Goal: Task Accomplishment & Management: Complete application form

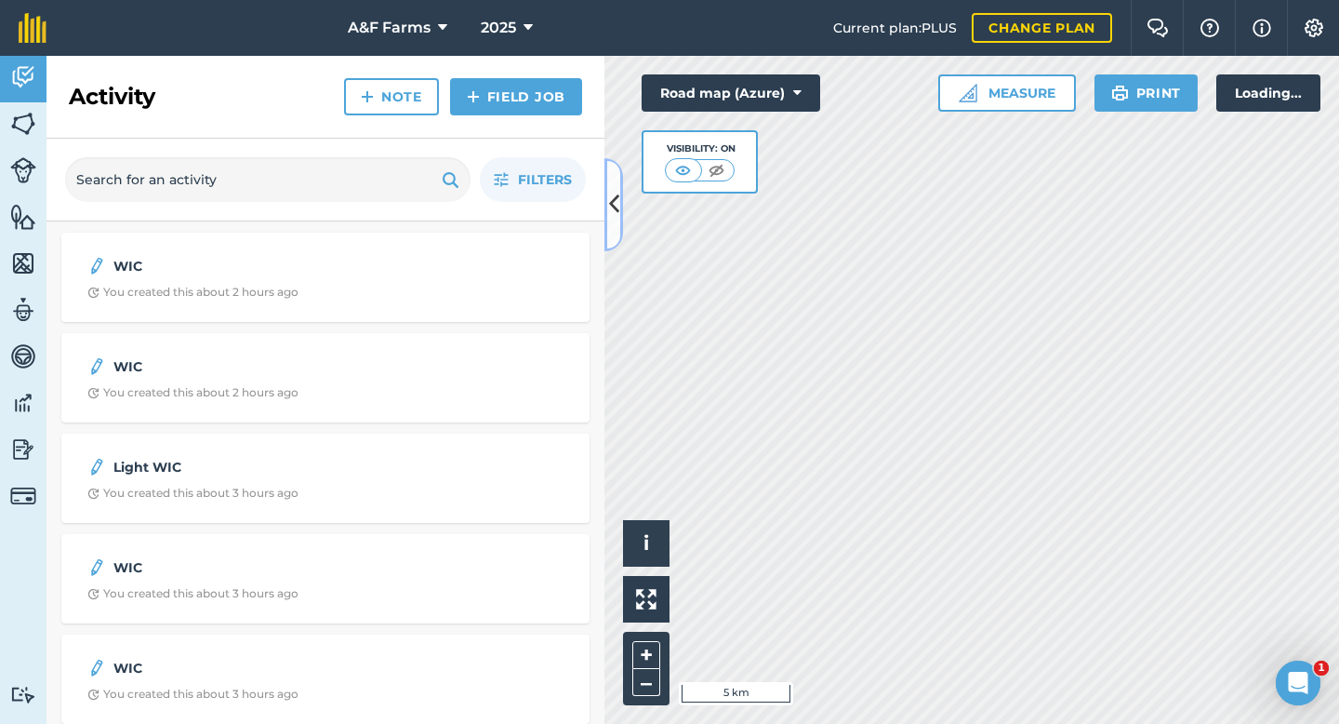
click at [611, 208] on icon at bounding box center [614, 204] width 10 height 33
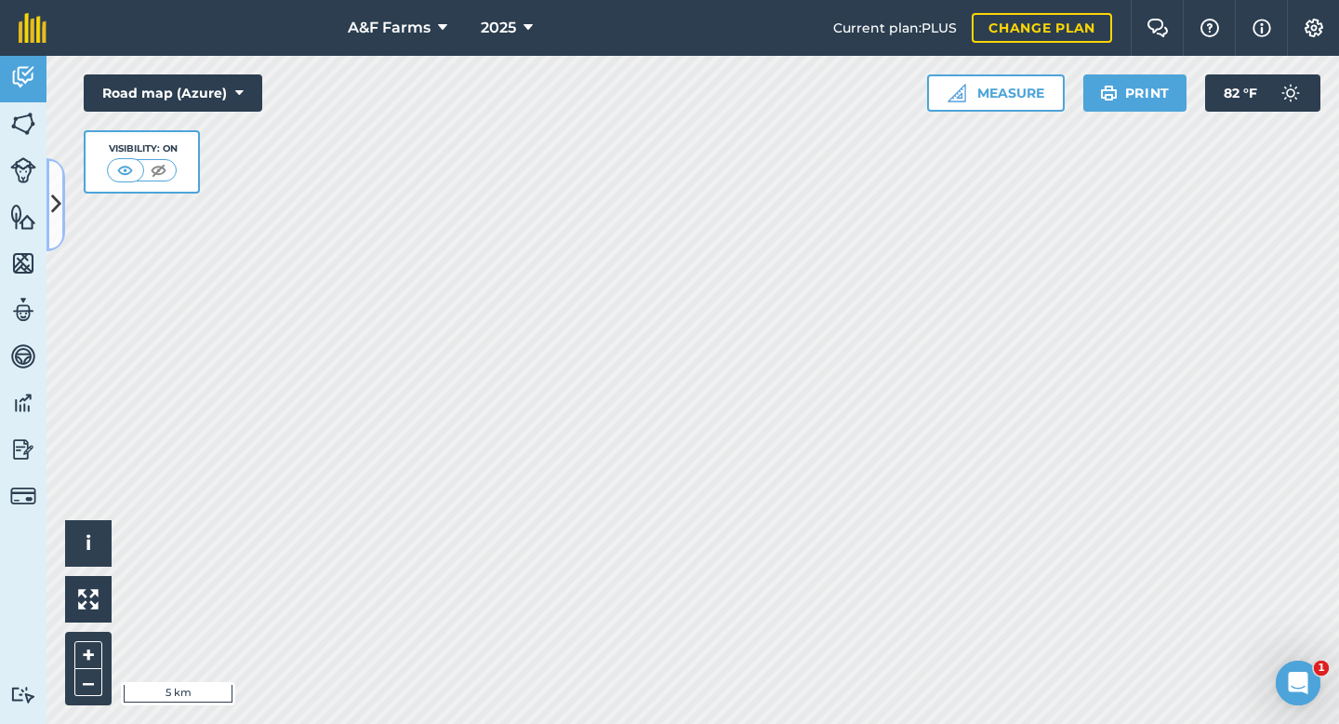
click at [59, 194] on icon at bounding box center [56, 204] width 10 height 33
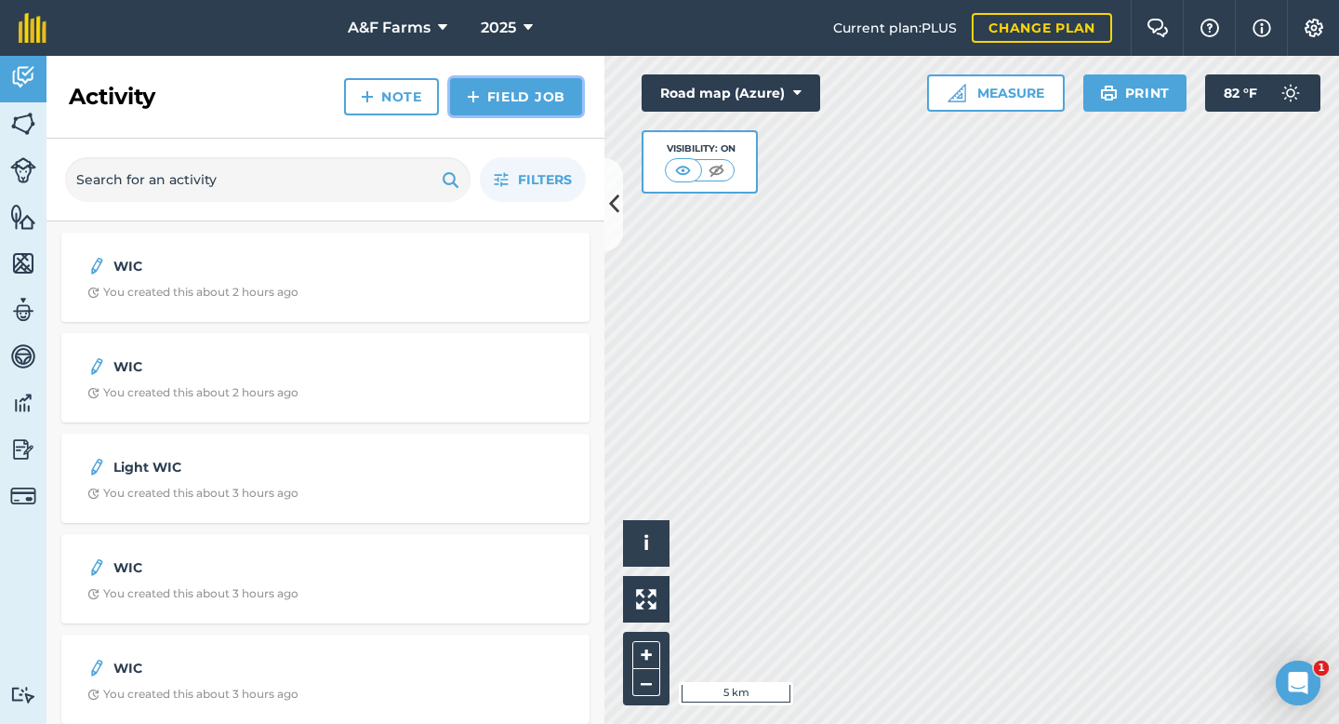
click at [486, 87] on link "Field Job" at bounding box center [516, 96] width 132 height 37
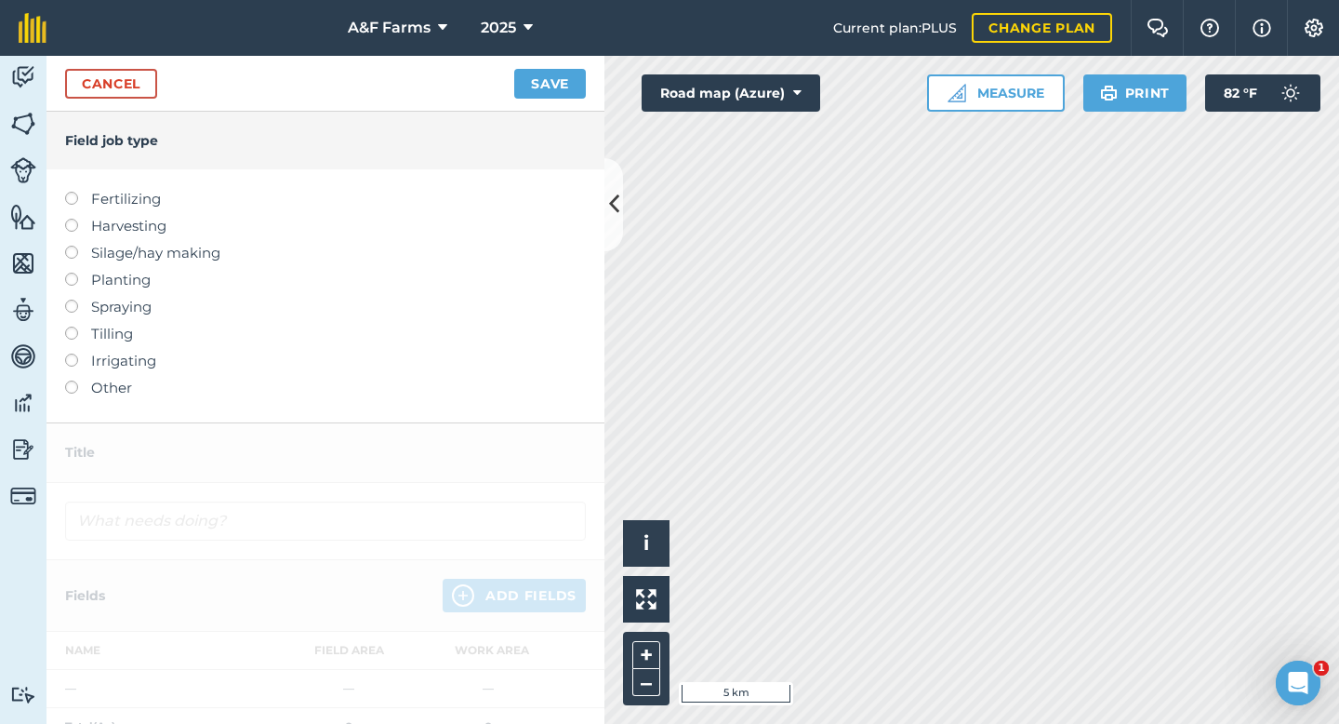
click at [96, 308] on label "Spraying" at bounding box center [325, 307] width 521 height 22
type input "Spraying"
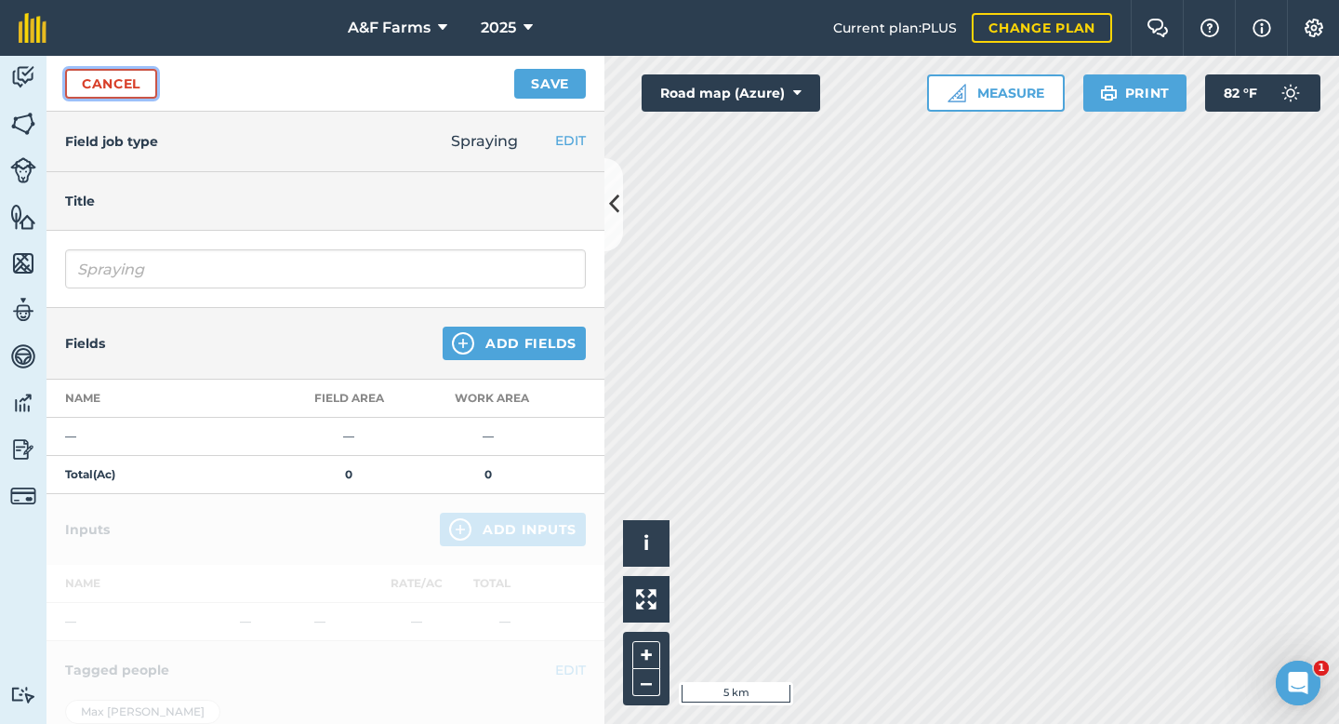
click at [133, 87] on link "Cancel" at bounding box center [111, 84] width 92 height 30
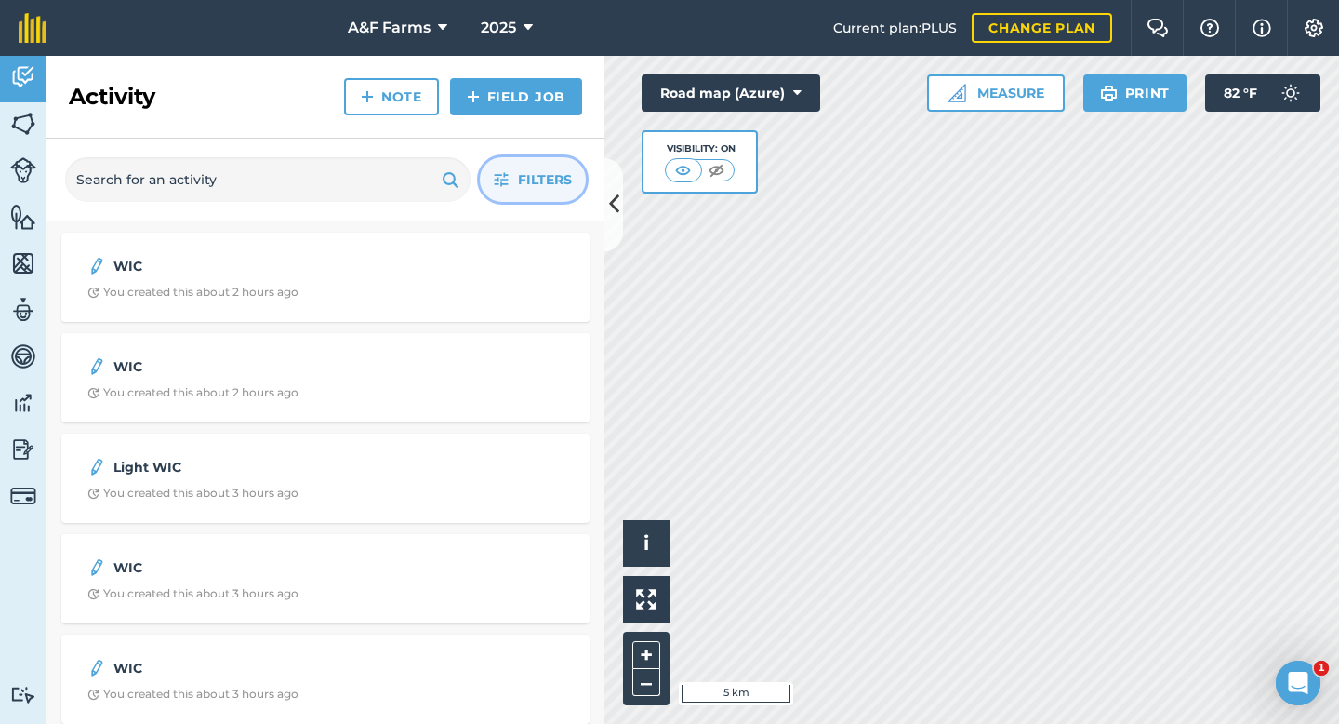
click at [494, 184] on icon "button" at bounding box center [501, 179] width 15 height 15
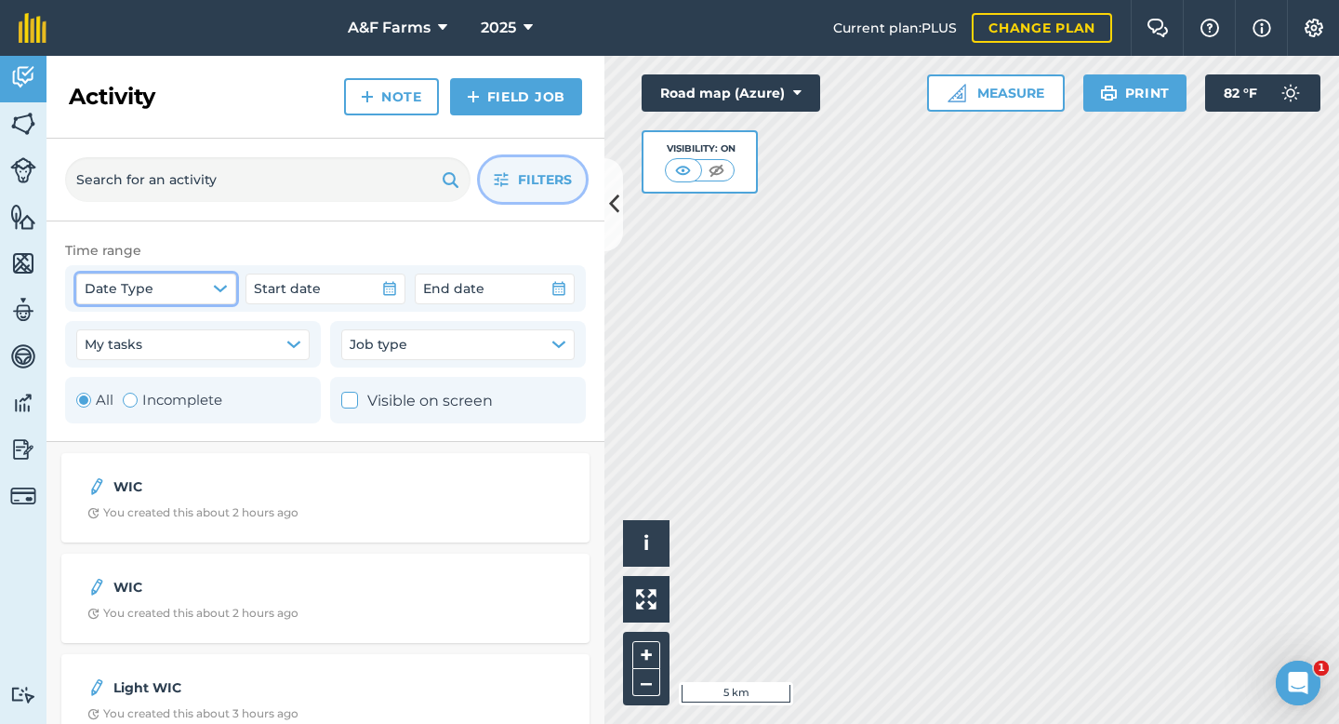
click at [180, 295] on button "Date Type" at bounding box center [156, 288] width 160 height 30
click at [196, 274] on button "Date Type" at bounding box center [156, 288] width 160 height 30
click at [94, 329] on icon at bounding box center [95, 332] width 12 height 12
checkbox input "true"
click at [479, 283] on span "End date" at bounding box center [453, 288] width 61 height 20
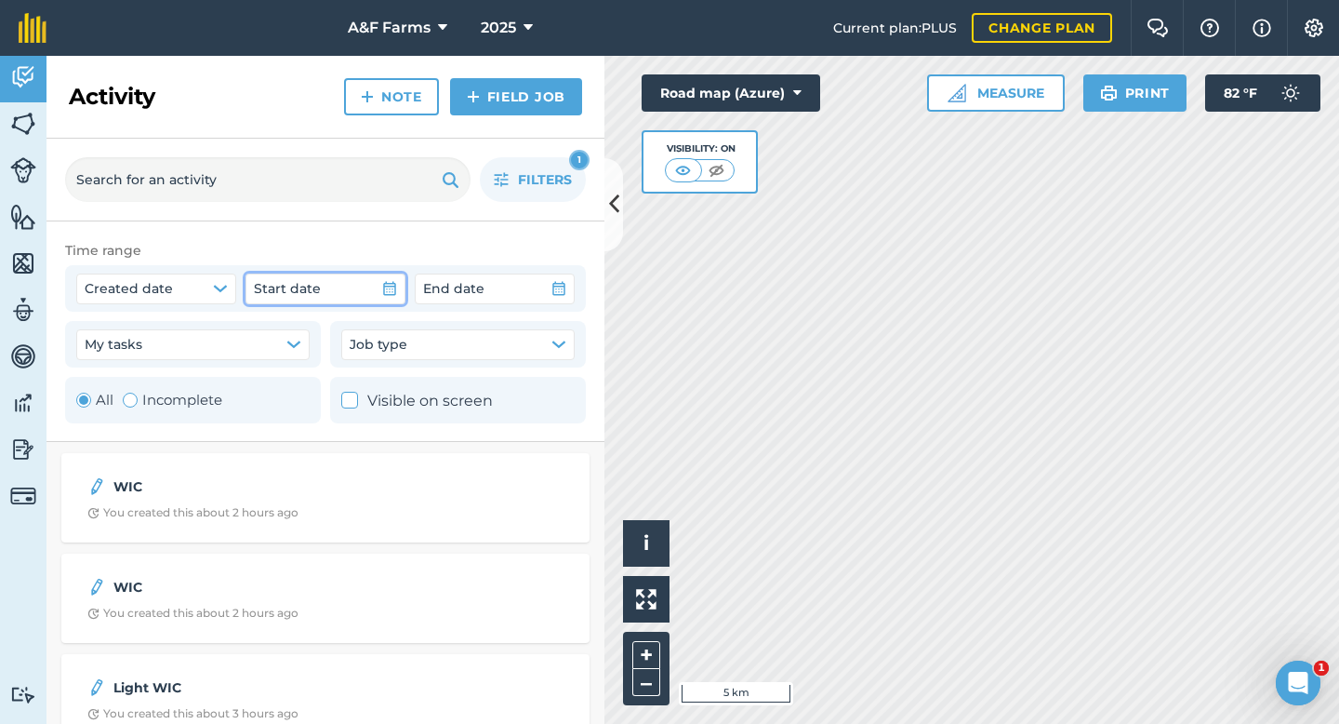
click at [348, 284] on button "Start date" at bounding box center [326, 288] width 160 height 30
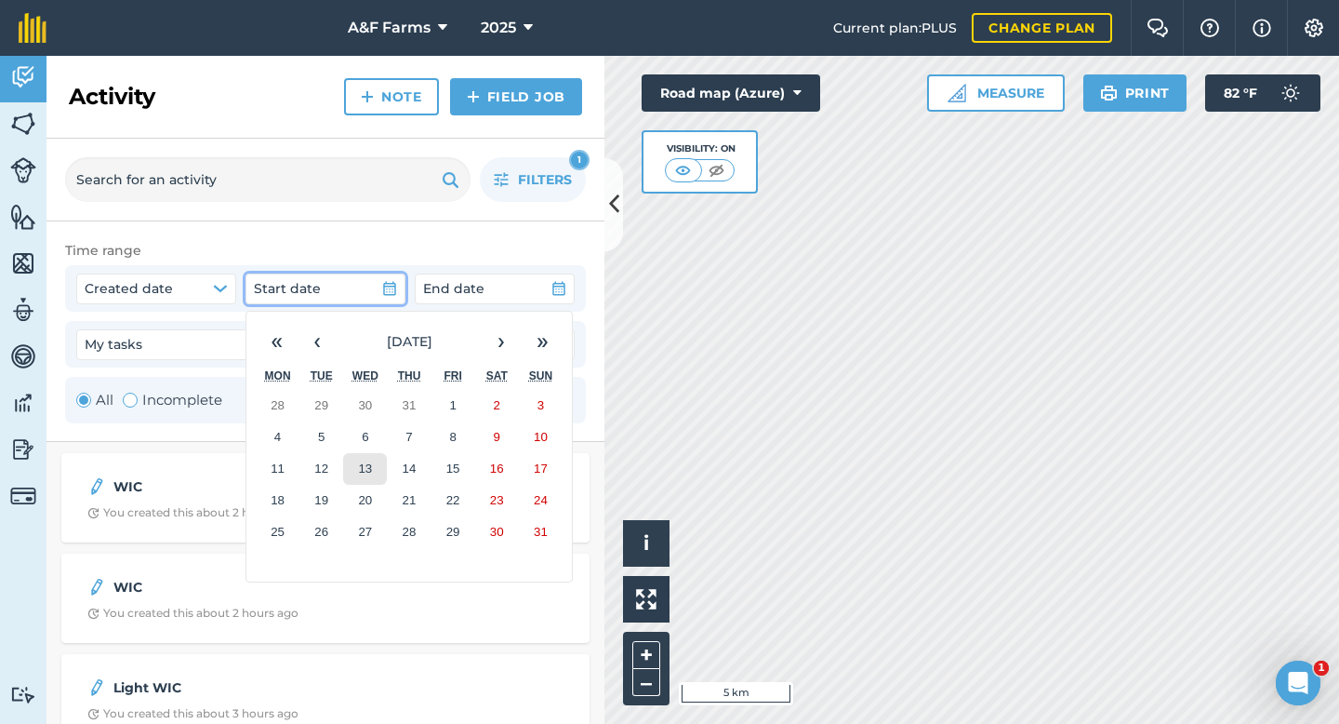
click at [354, 457] on button "13" at bounding box center [365, 469] width 44 height 32
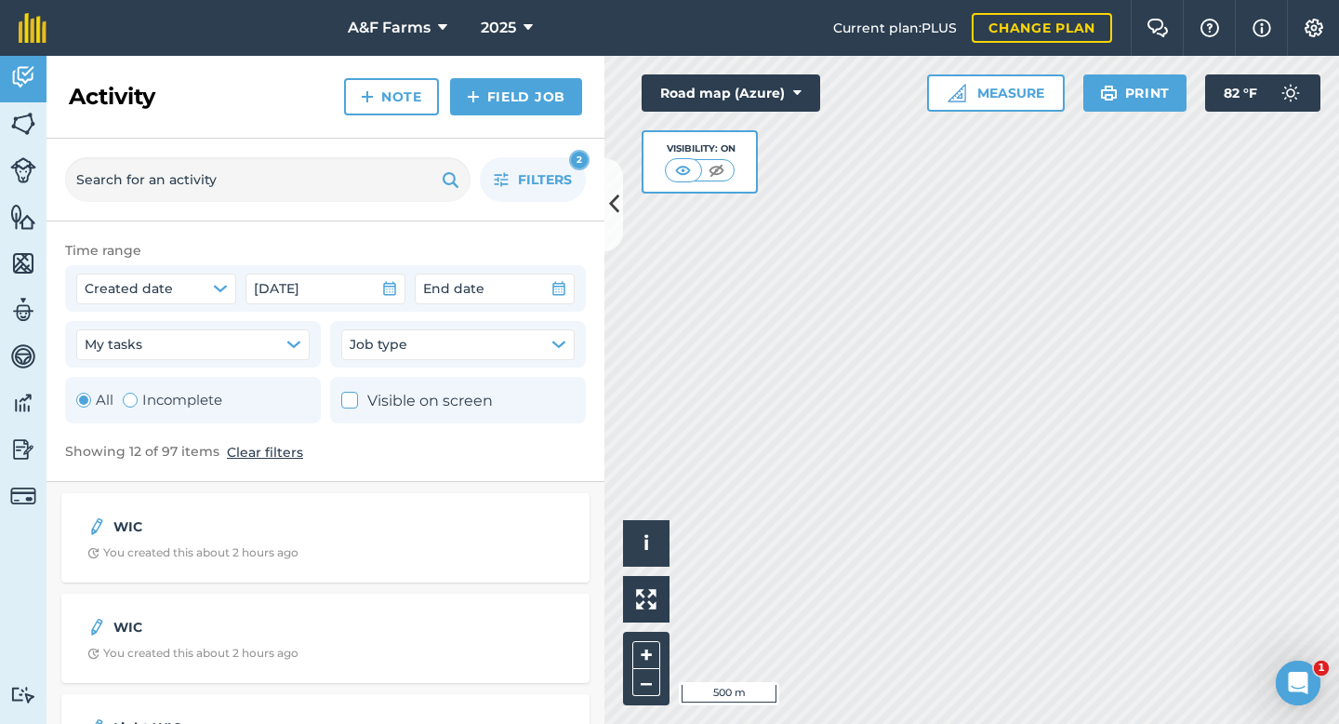
click at [600, 722] on div "Activity Fields Livestock Features Maps Team Vehicles Data Reporting Billing Tu…" at bounding box center [669, 390] width 1339 height 668
click at [497, 102] on link "Field Job" at bounding box center [516, 96] width 132 height 37
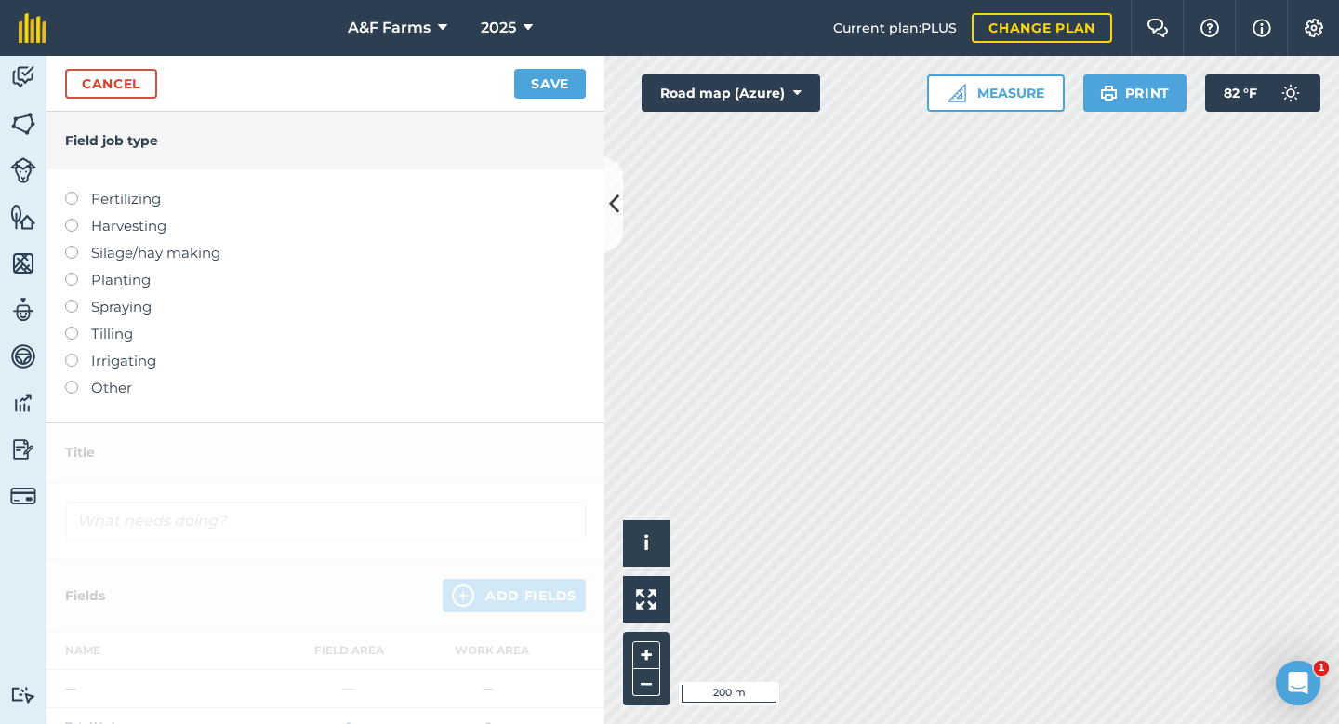
click at [74, 300] on label at bounding box center [78, 300] width 26 height 0
type input "Spraying"
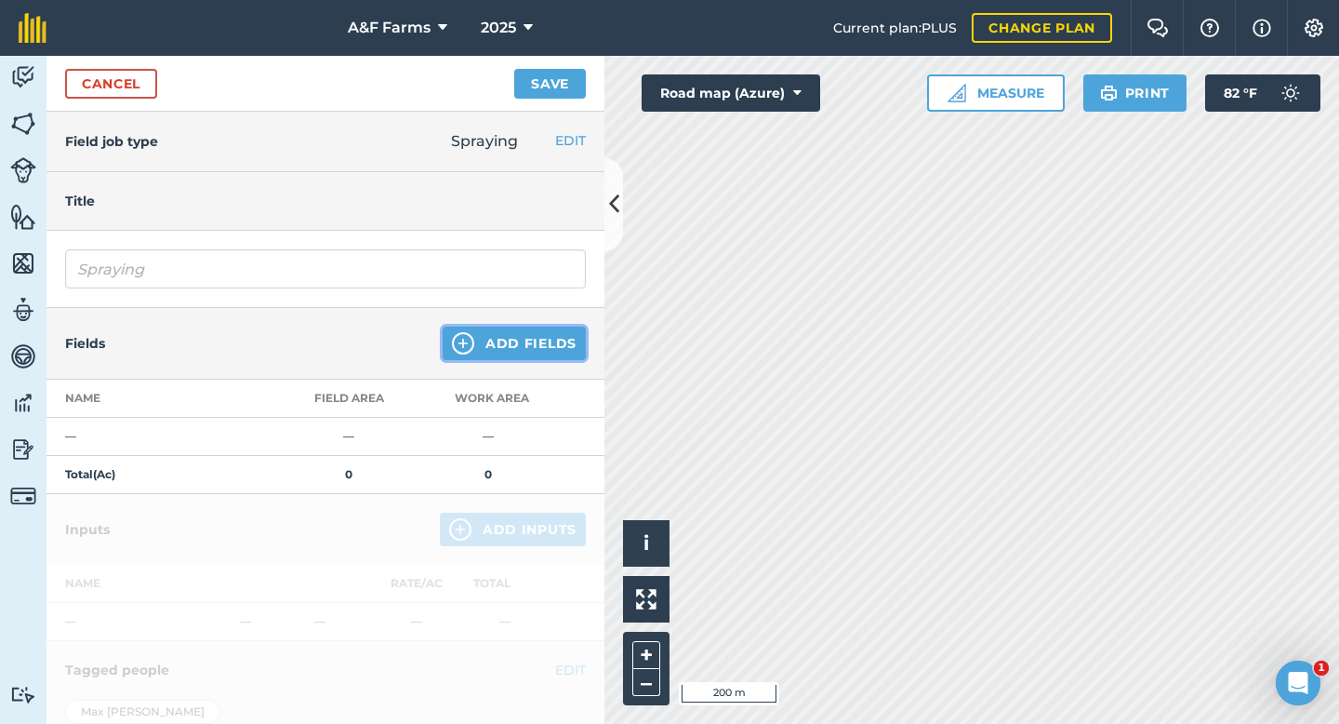
click at [500, 328] on button "Add Fields" at bounding box center [514, 342] width 143 height 33
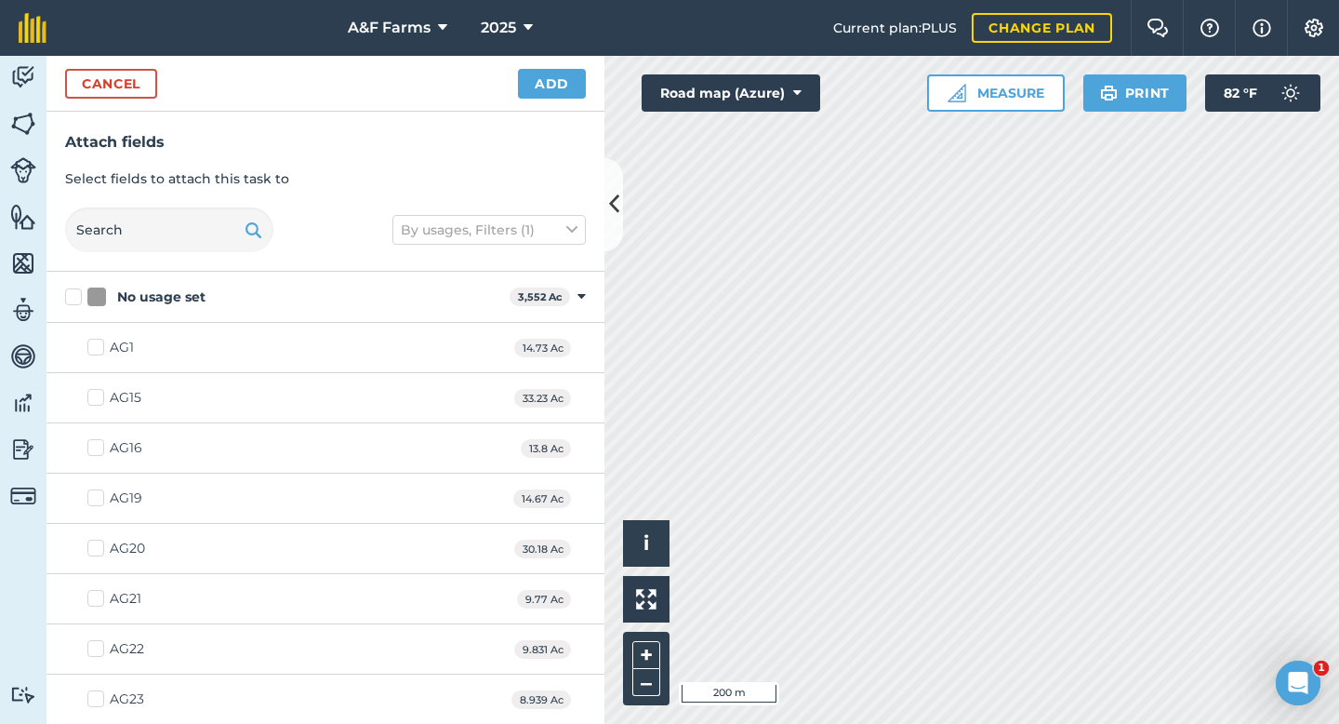
checkbox input "true"
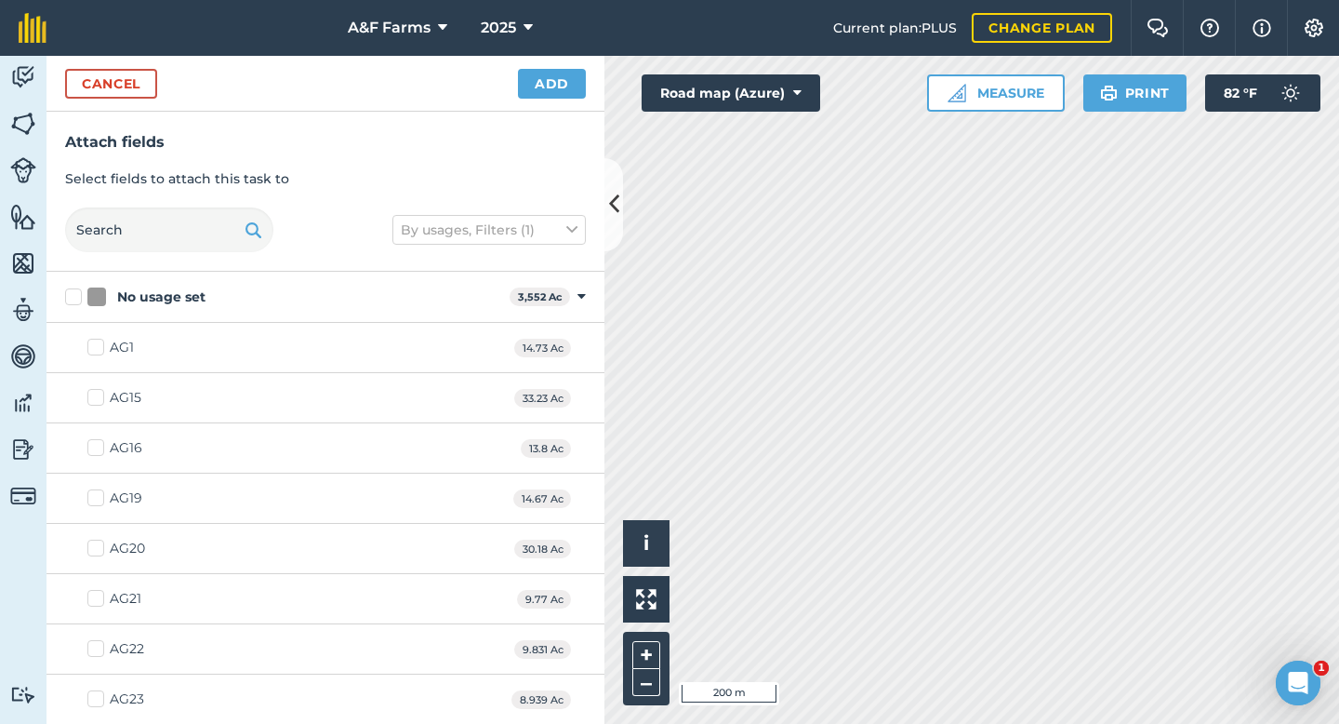
checkbox input "true"
click at [558, 87] on button "Add" at bounding box center [552, 84] width 68 height 30
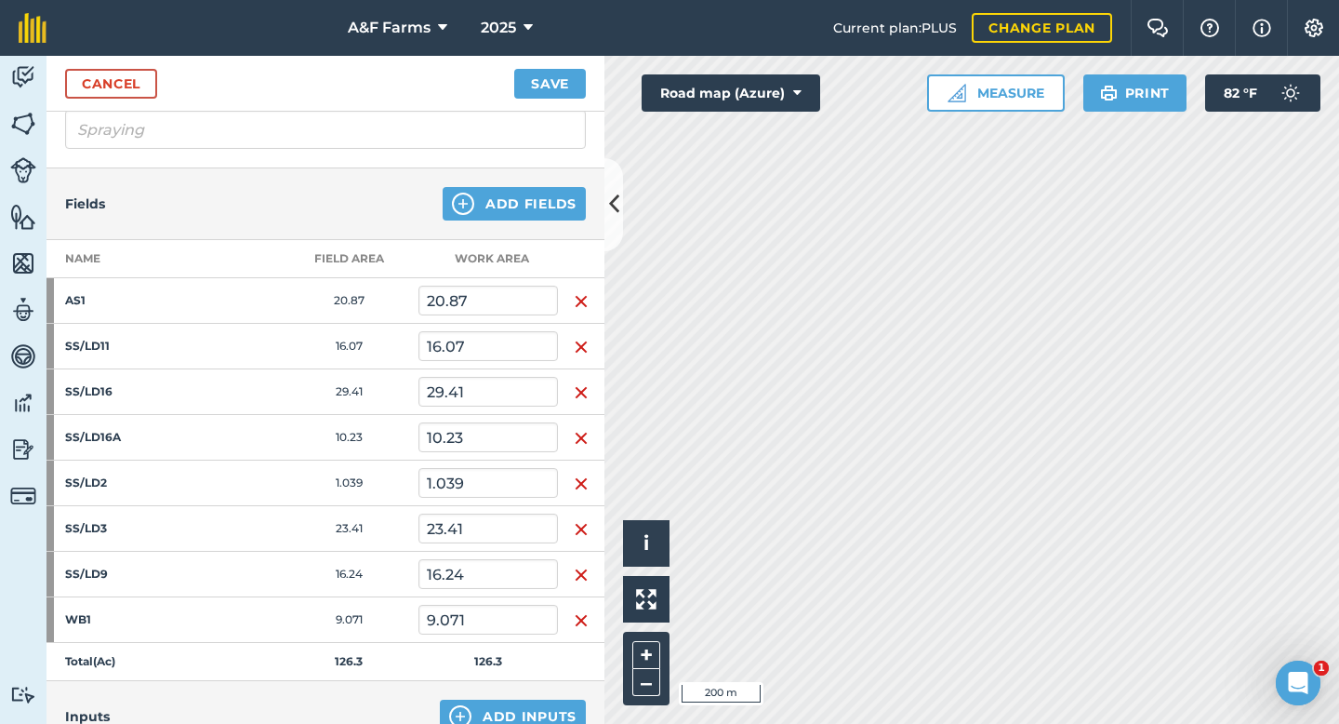
scroll to position [149, 0]
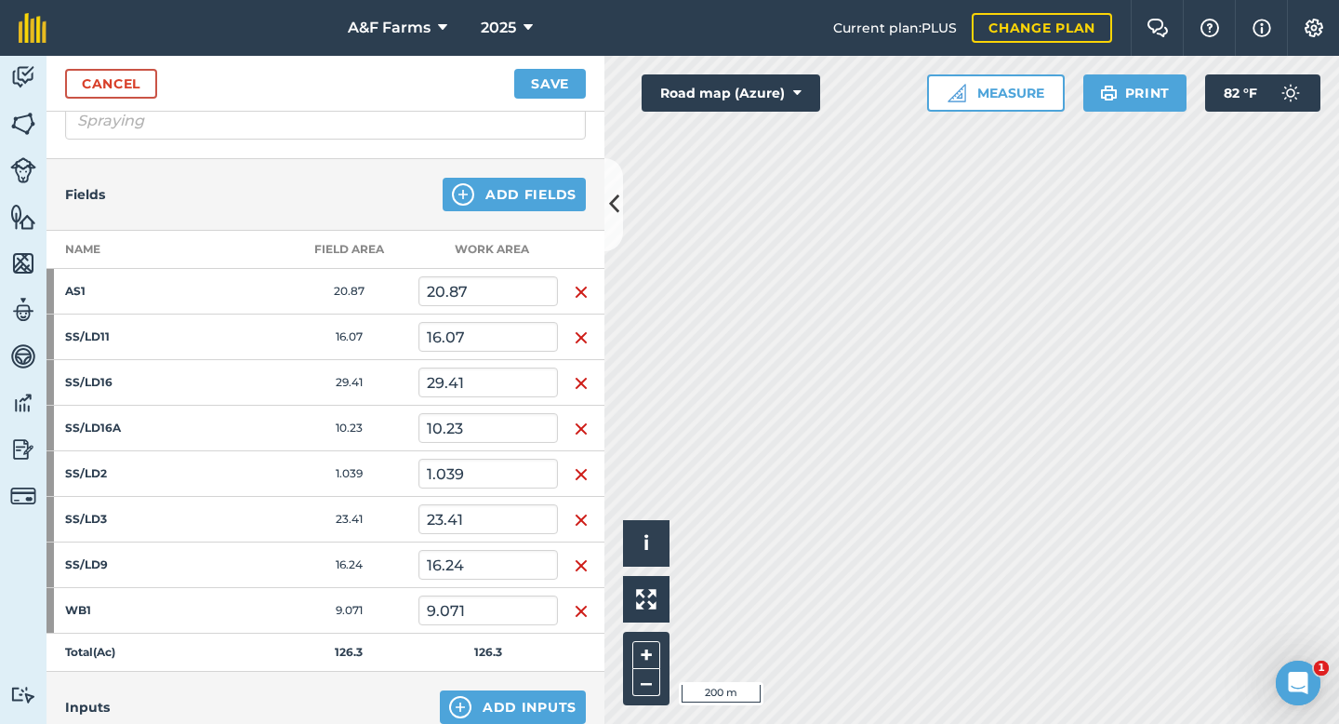
click at [581, 286] on img "button" at bounding box center [581, 292] width 15 height 22
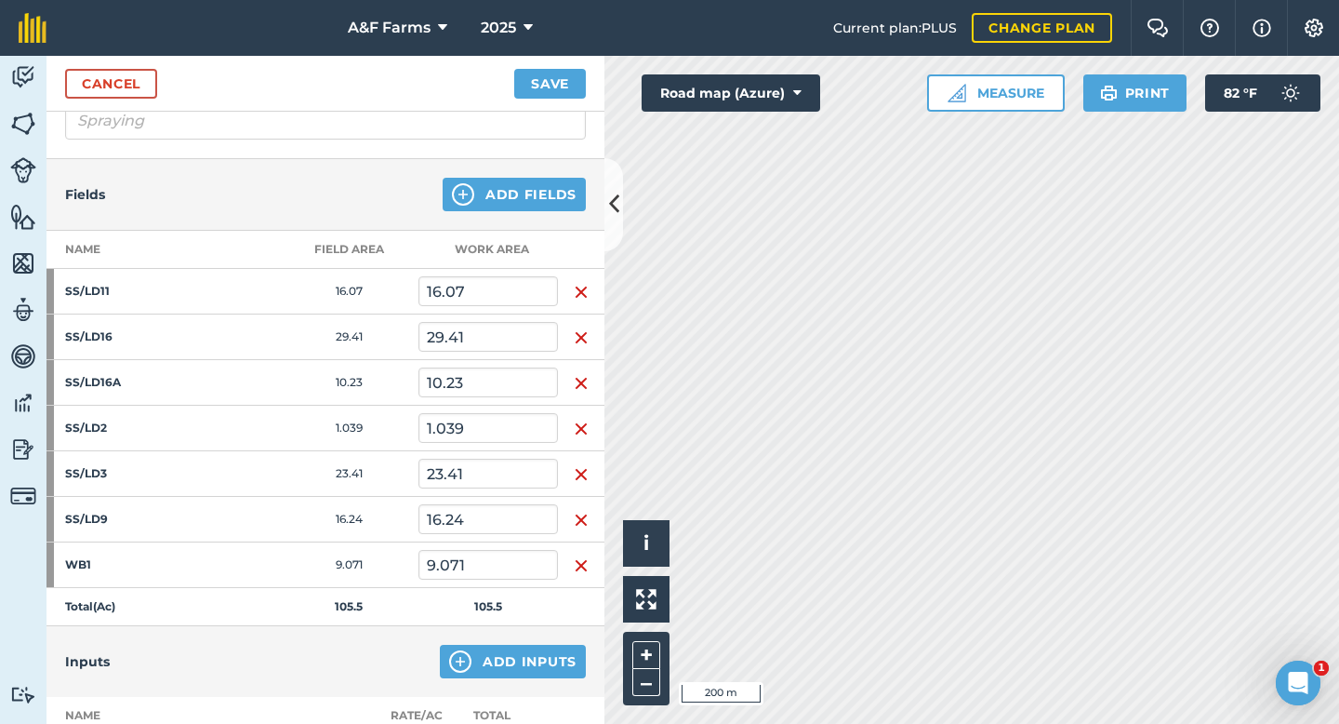
click at [581, 286] on img "button" at bounding box center [581, 292] width 15 height 22
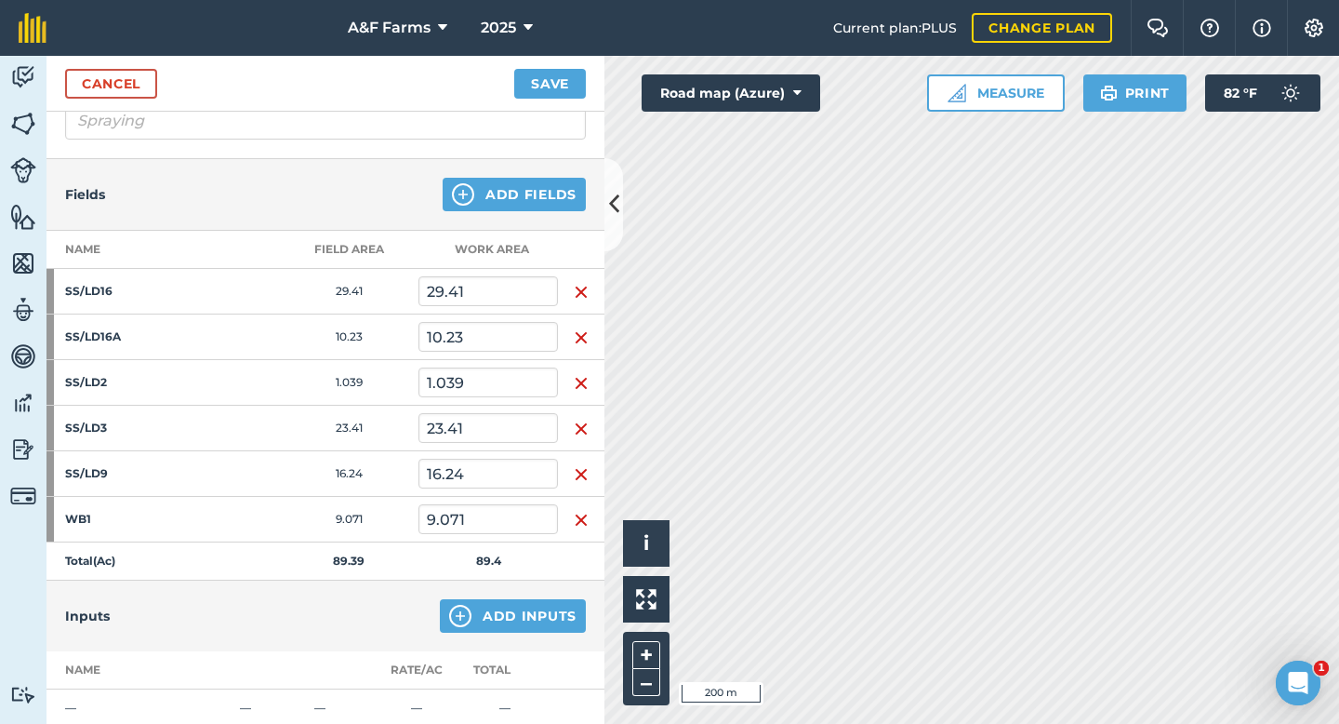
click at [581, 286] on img "button" at bounding box center [581, 292] width 15 height 22
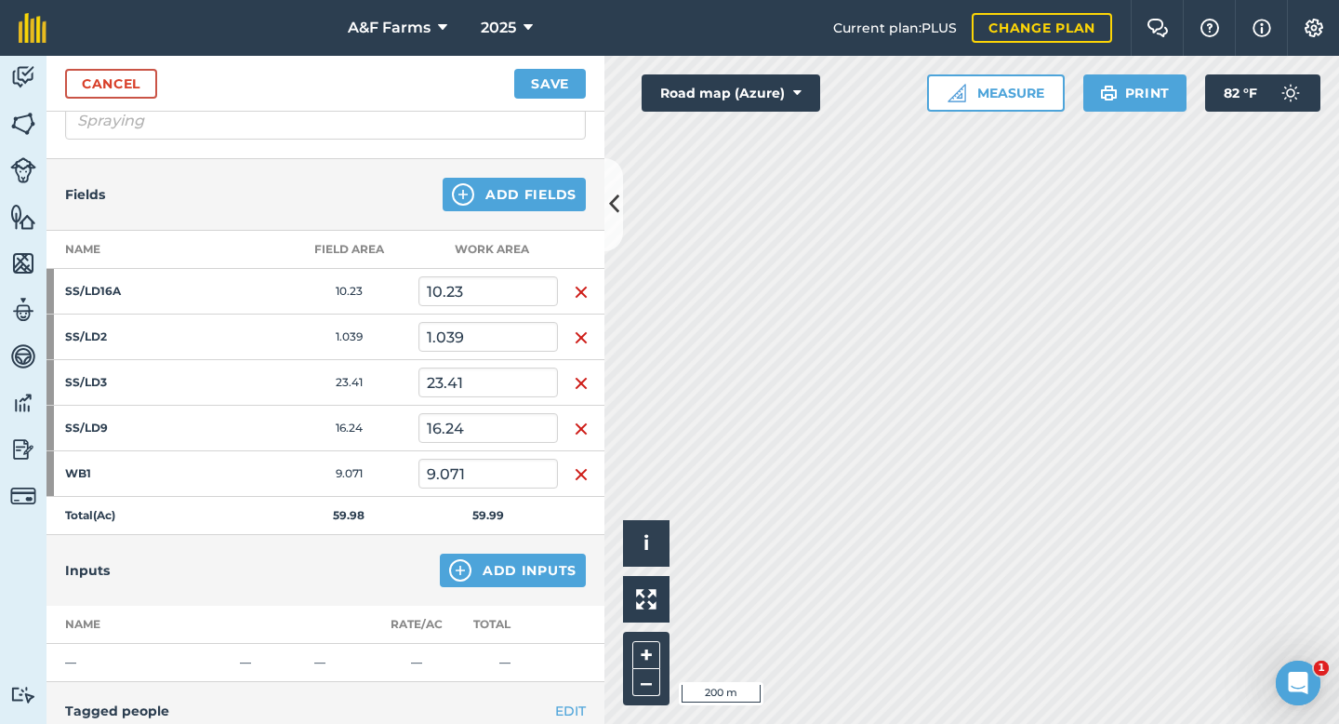
click at [581, 286] on img "button" at bounding box center [581, 292] width 15 height 22
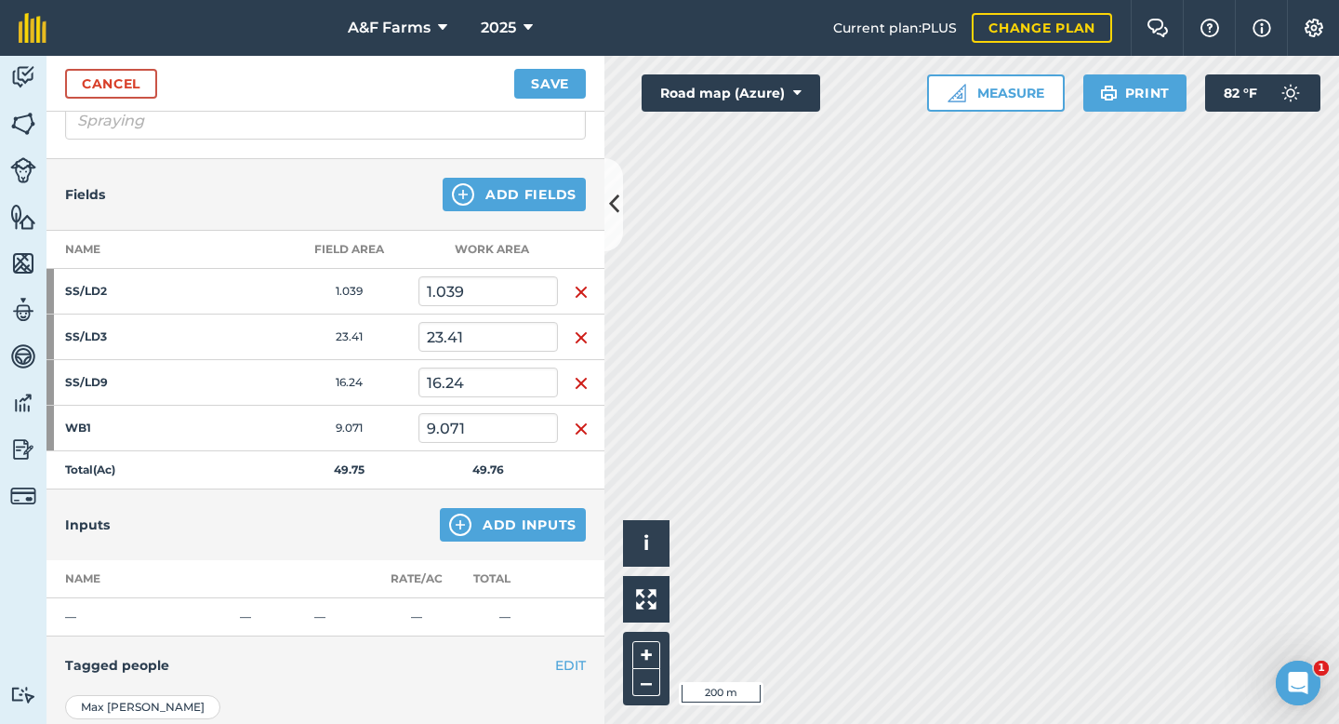
click at [581, 286] on img "button" at bounding box center [581, 292] width 15 height 22
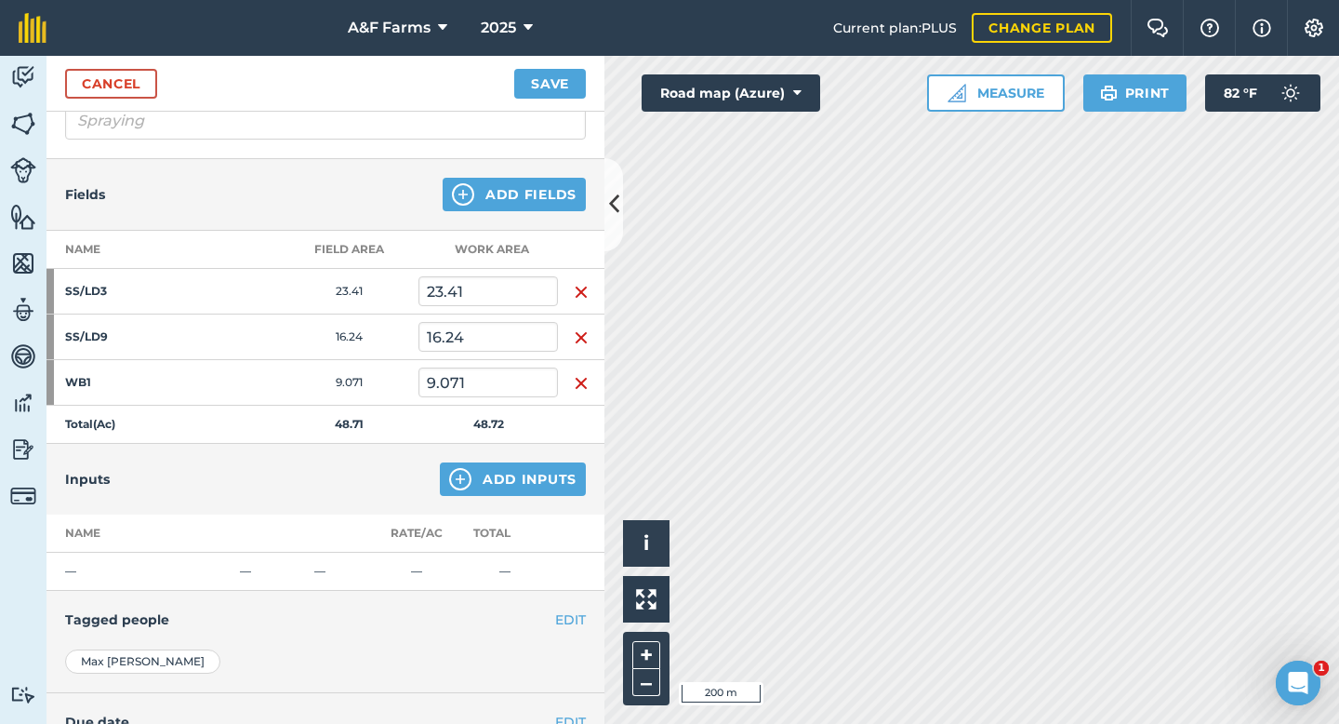
click at [581, 286] on img "button" at bounding box center [581, 292] width 15 height 22
click at [581, 326] on img "button" at bounding box center [581, 337] width 15 height 22
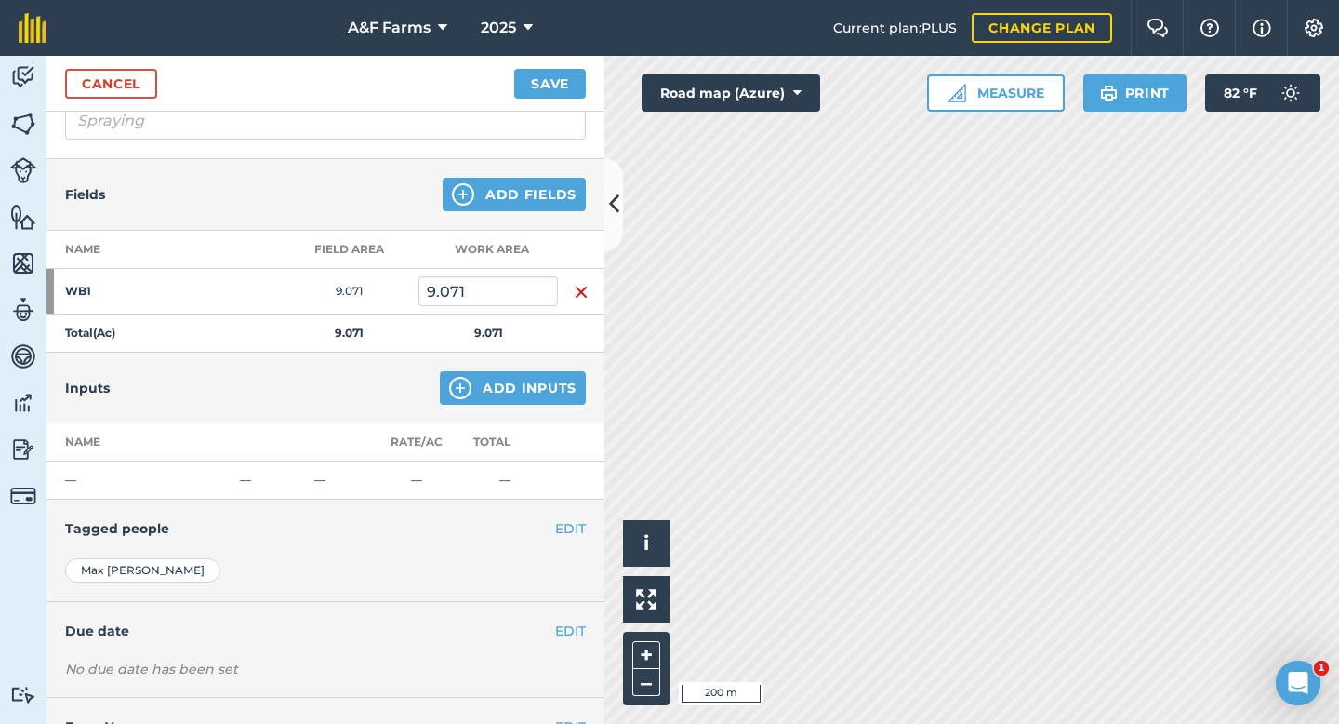
click at [581, 286] on img "button" at bounding box center [581, 292] width 15 height 22
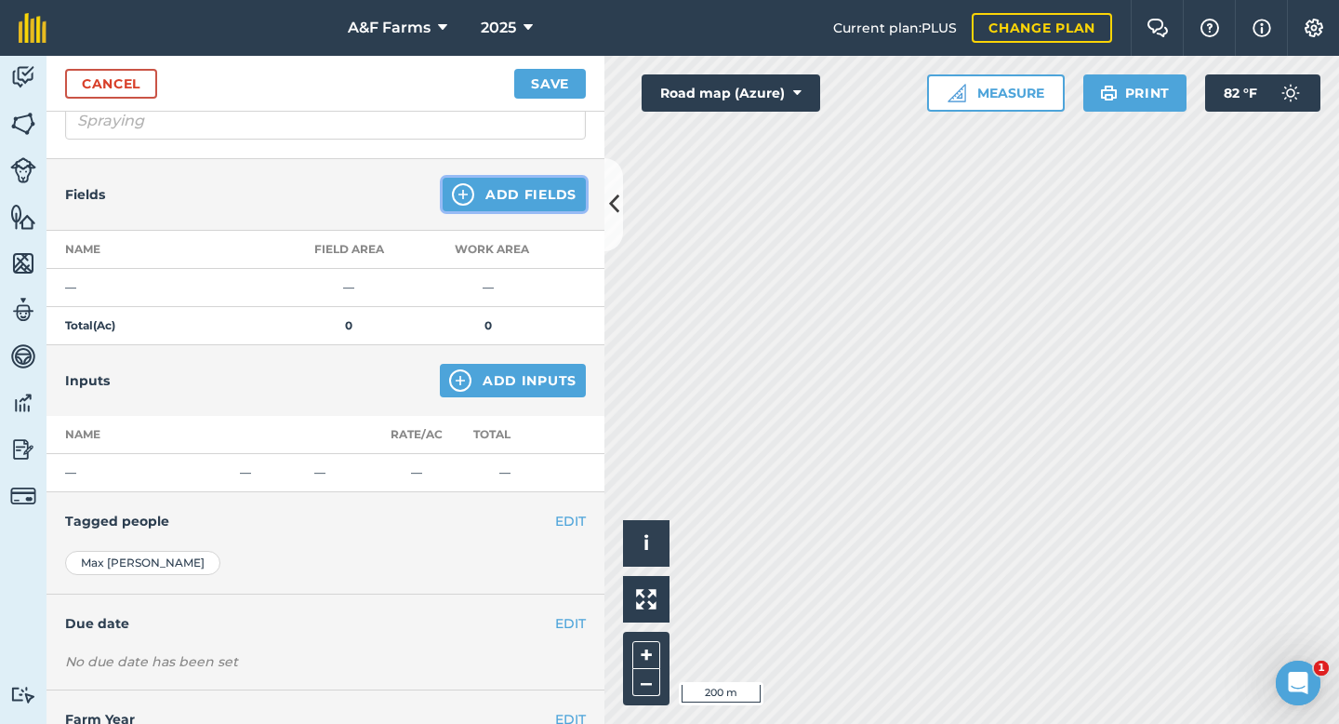
click at [539, 187] on button "Add Fields" at bounding box center [514, 194] width 143 height 33
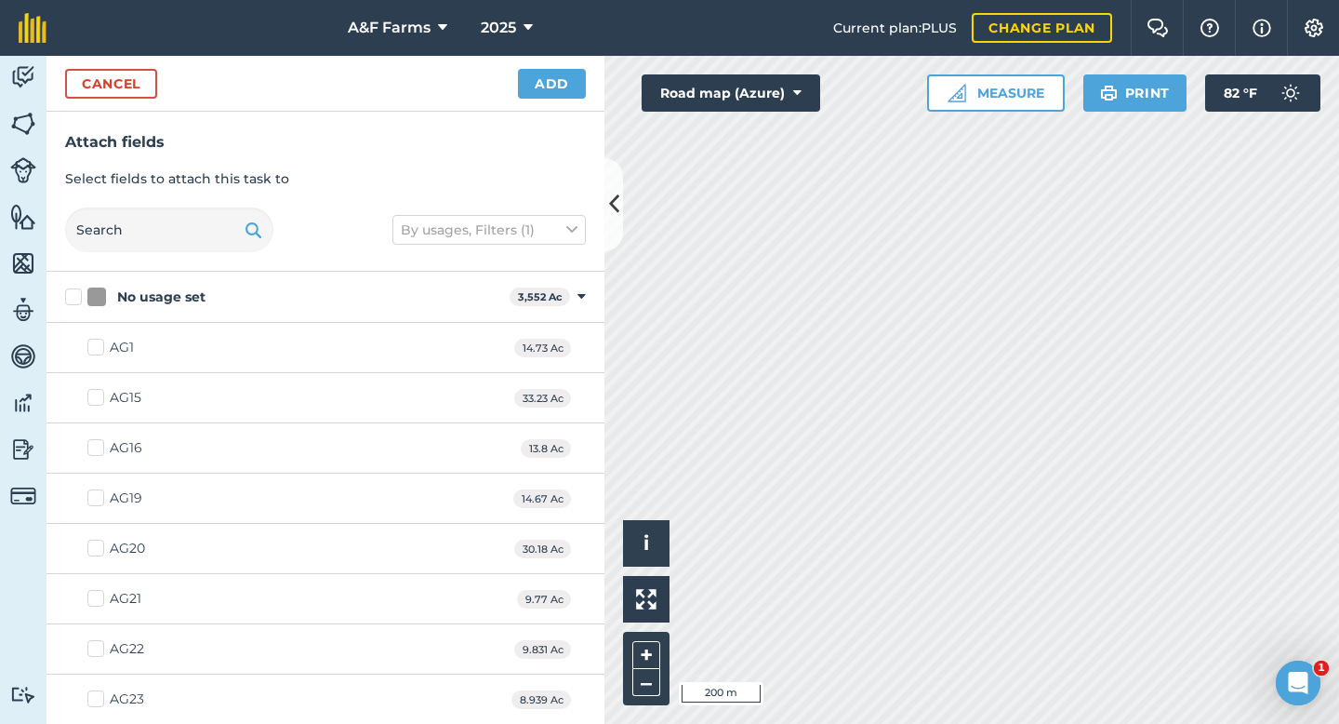
checkbox input "true"
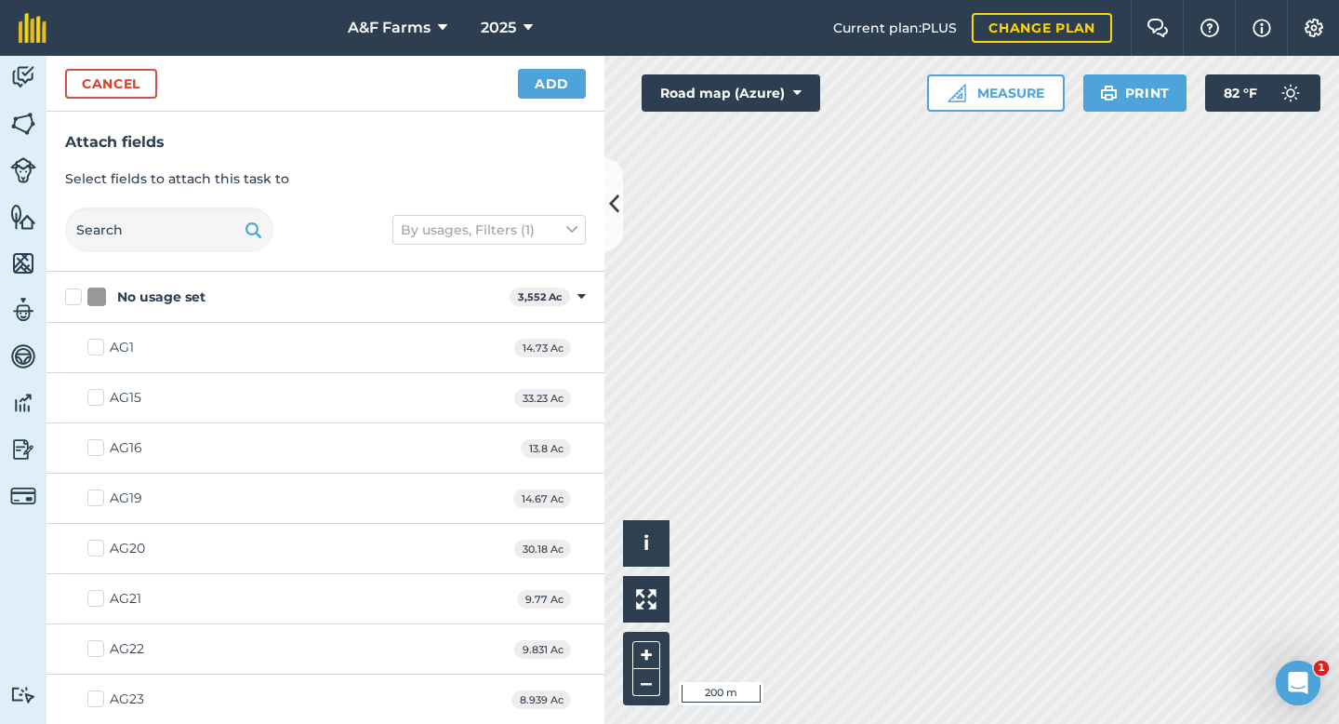
checkbox input "true"
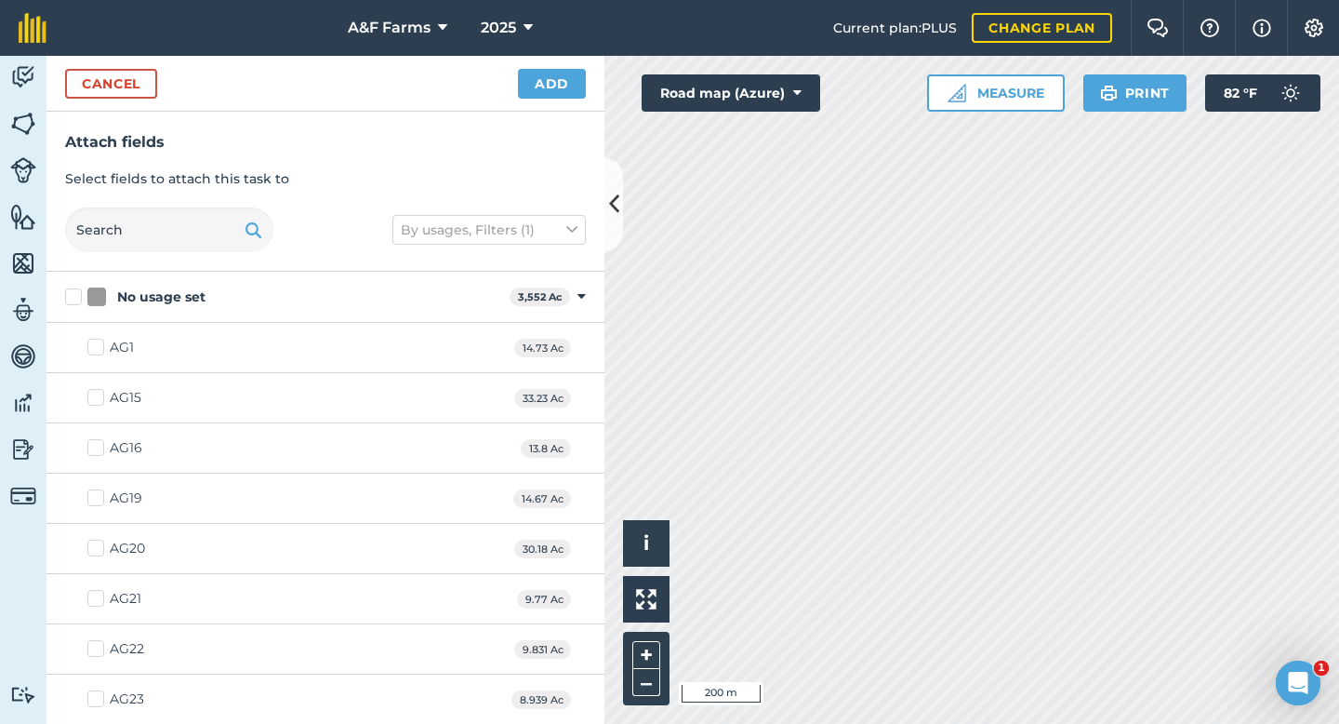
checkbox input "true"
click at [558, 75] on button "Add" at bounding box center [552, 84] width 68 height 30
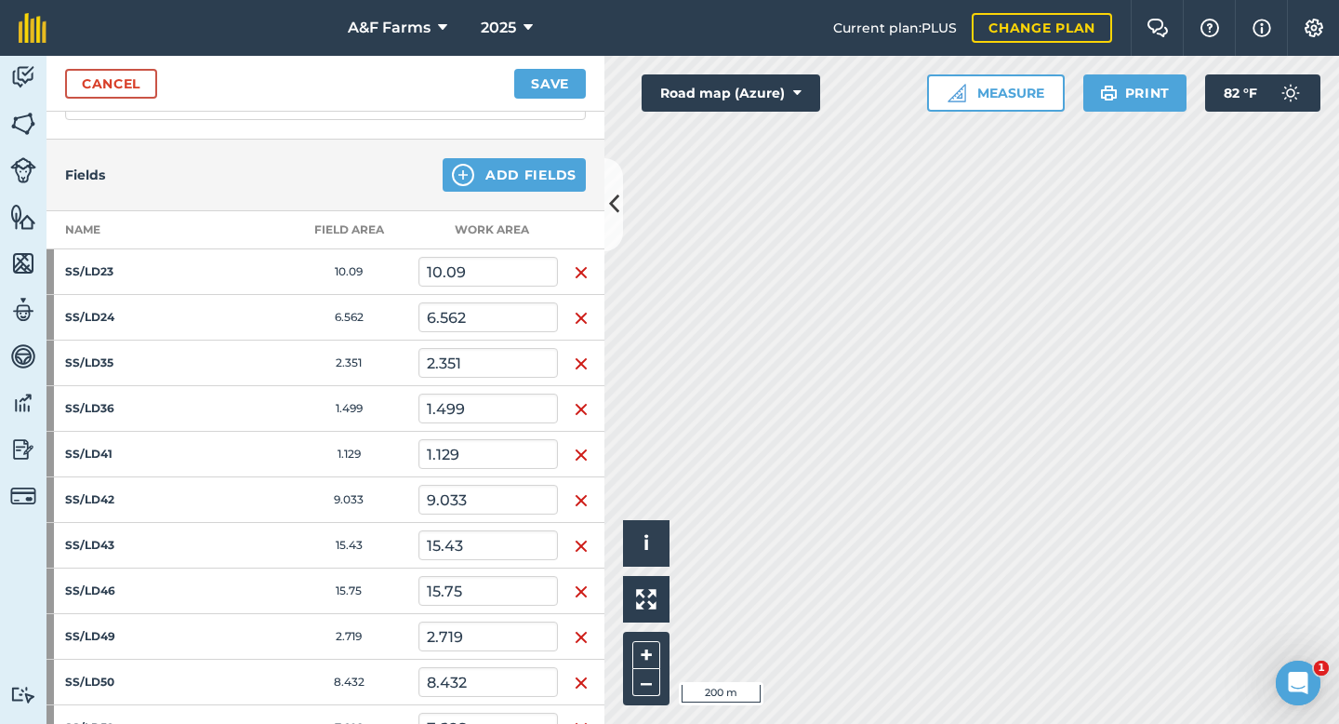
scroll to position [178, 0]
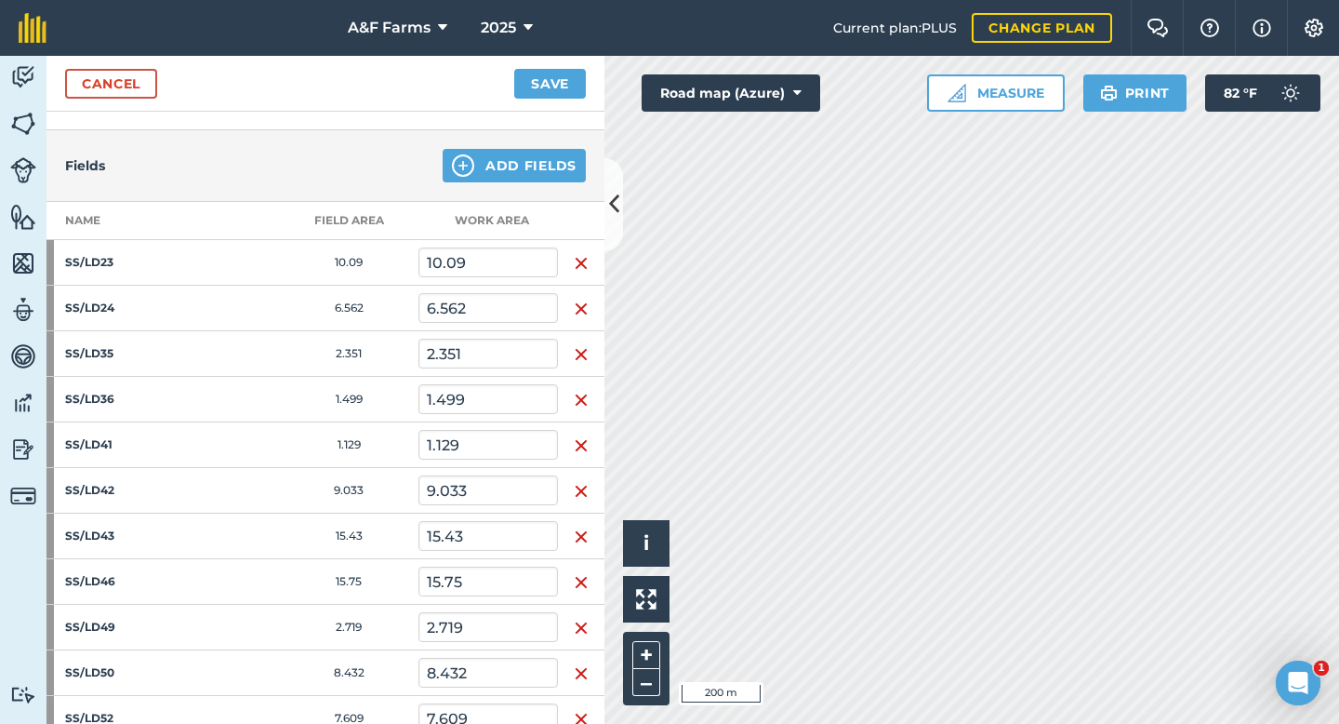
click at [580, 256] on img "button" at bounding box center [581, 263] width 15 height 22
click at [580, 298] on img "button" at bounding box center [581, 309] width 15 height 22
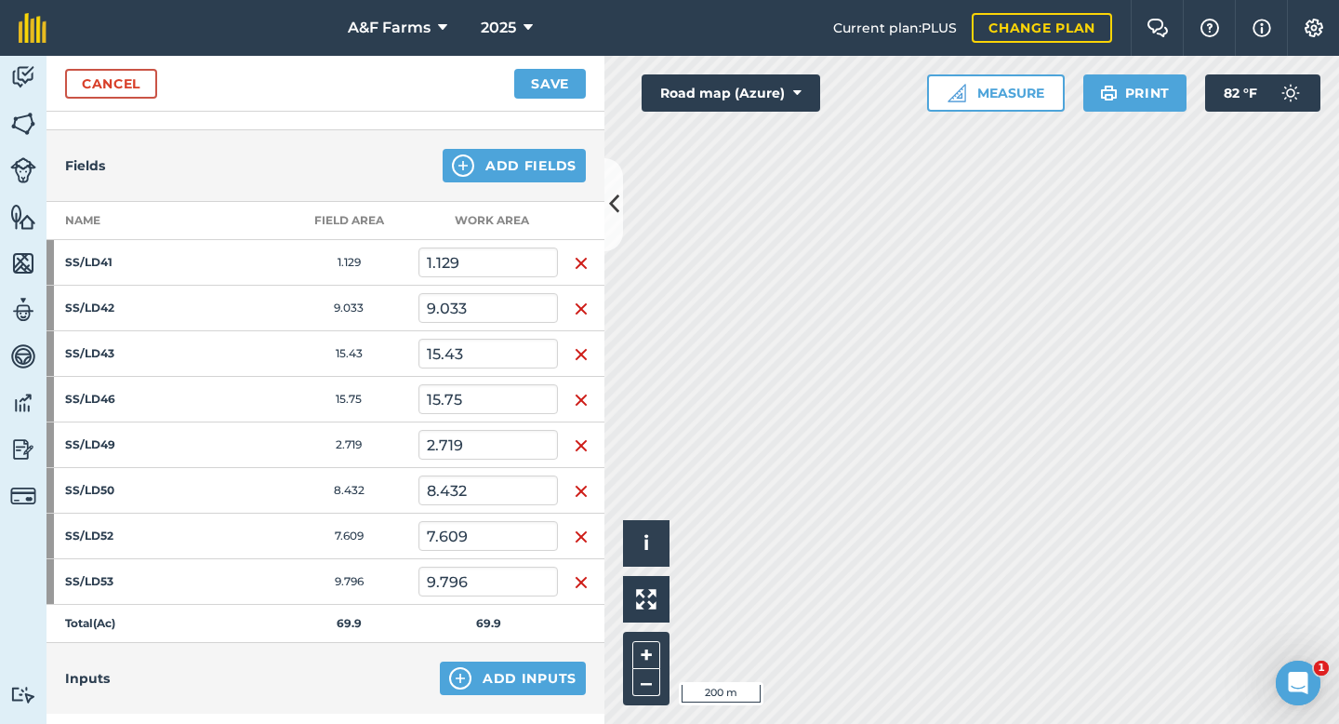
click at [580, 256] on img "button" at bounding box center [581, 263] width 15 height 22
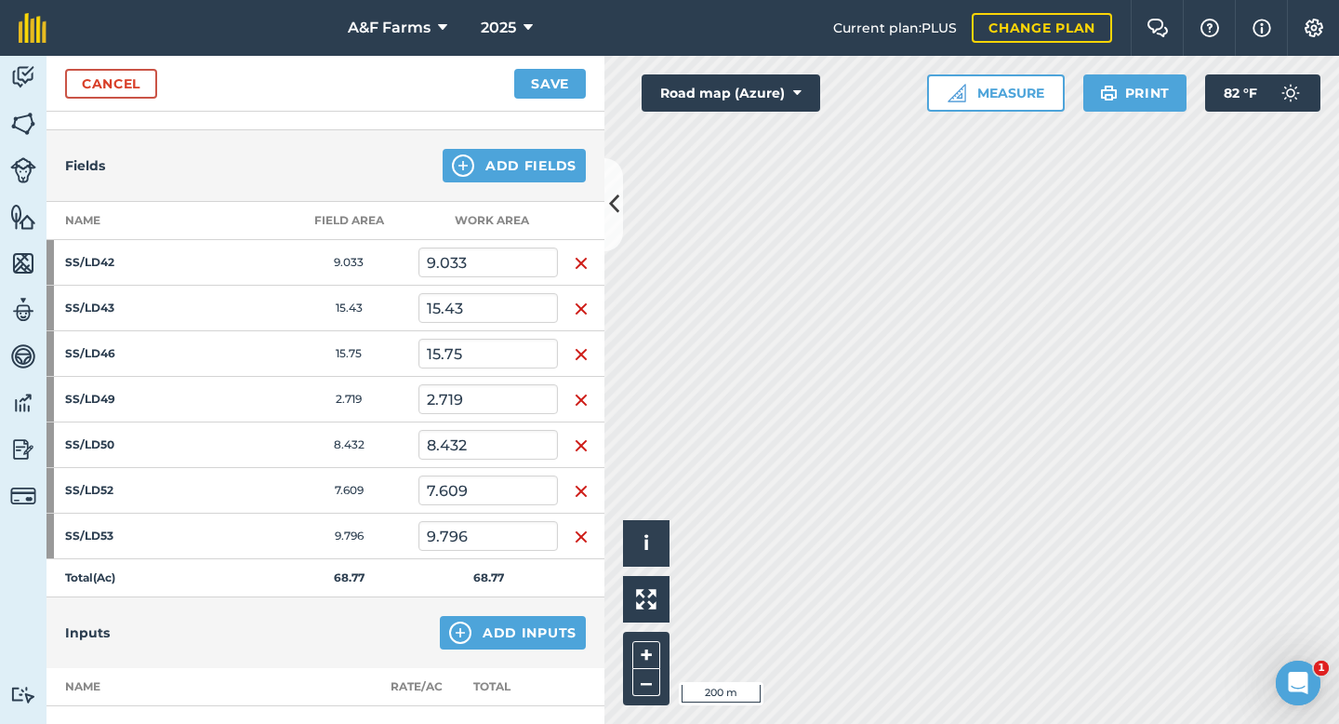
click at [580, 256] on img "button" at bounding box center [581, 263] width 15 height 22
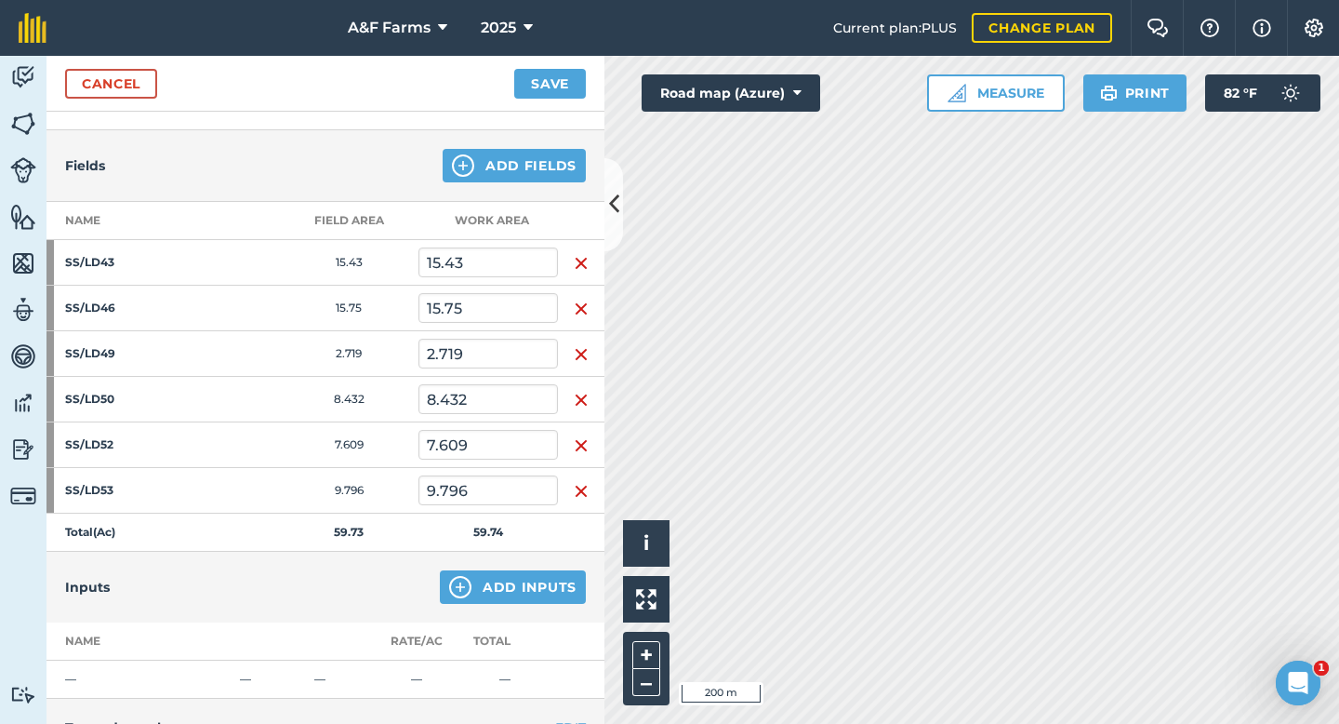
click at [580, 256] on img "button" at bounding box center [581, 263] width 15 height 22
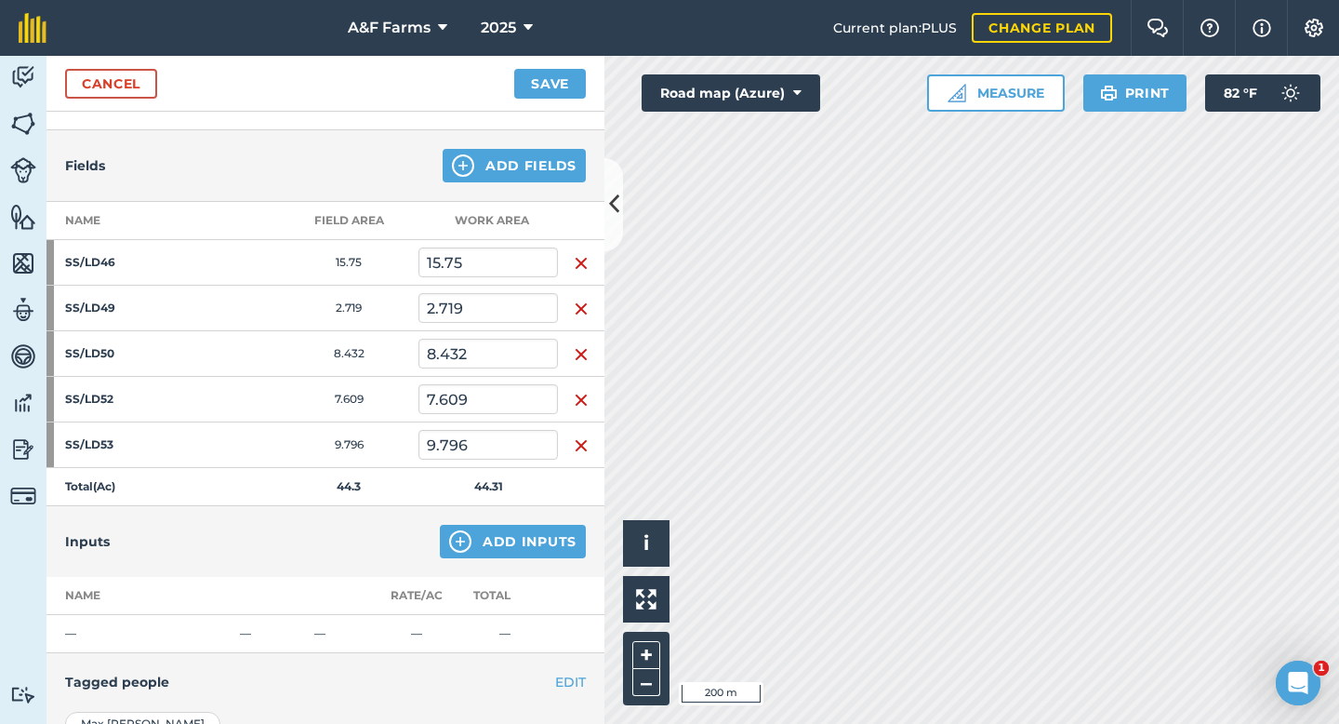
click at [580, 256] on img "button" at bounding box center [581, 263] width 15 height 22
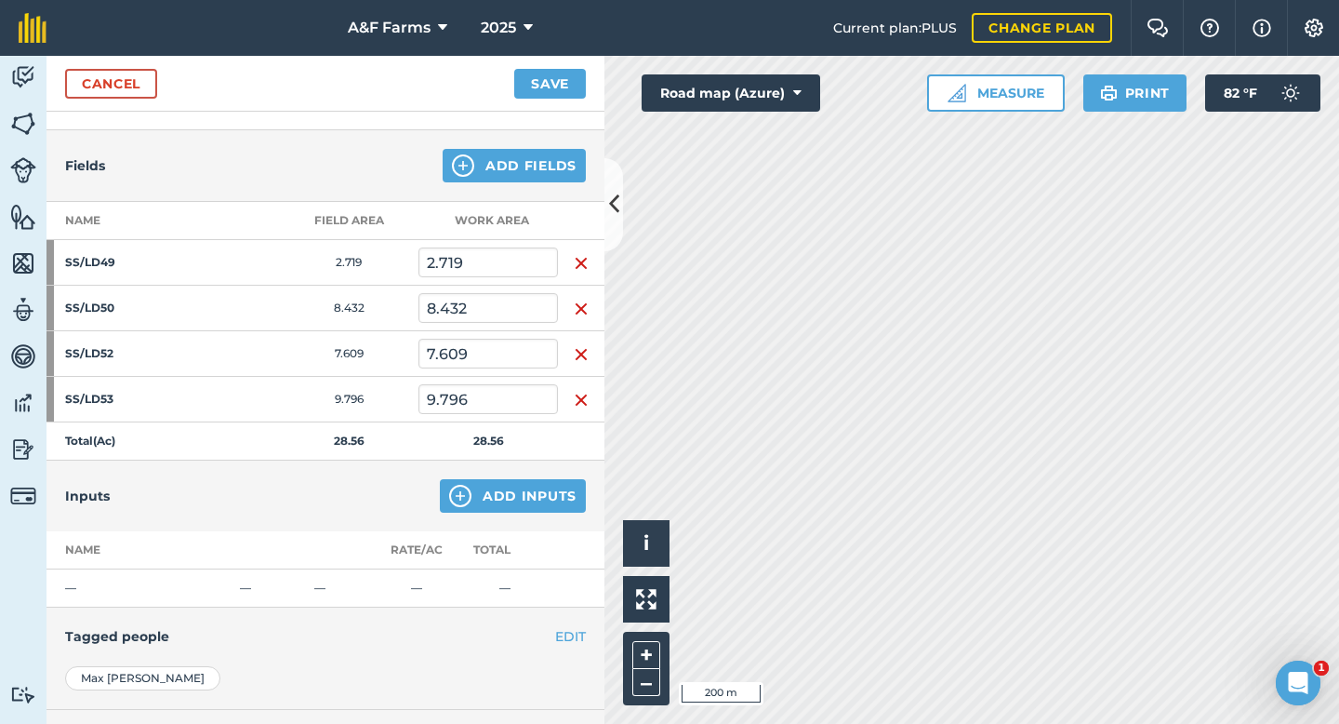
click at [580, 256] on img "button" at bounding box center [581, 263] width 15 height 22
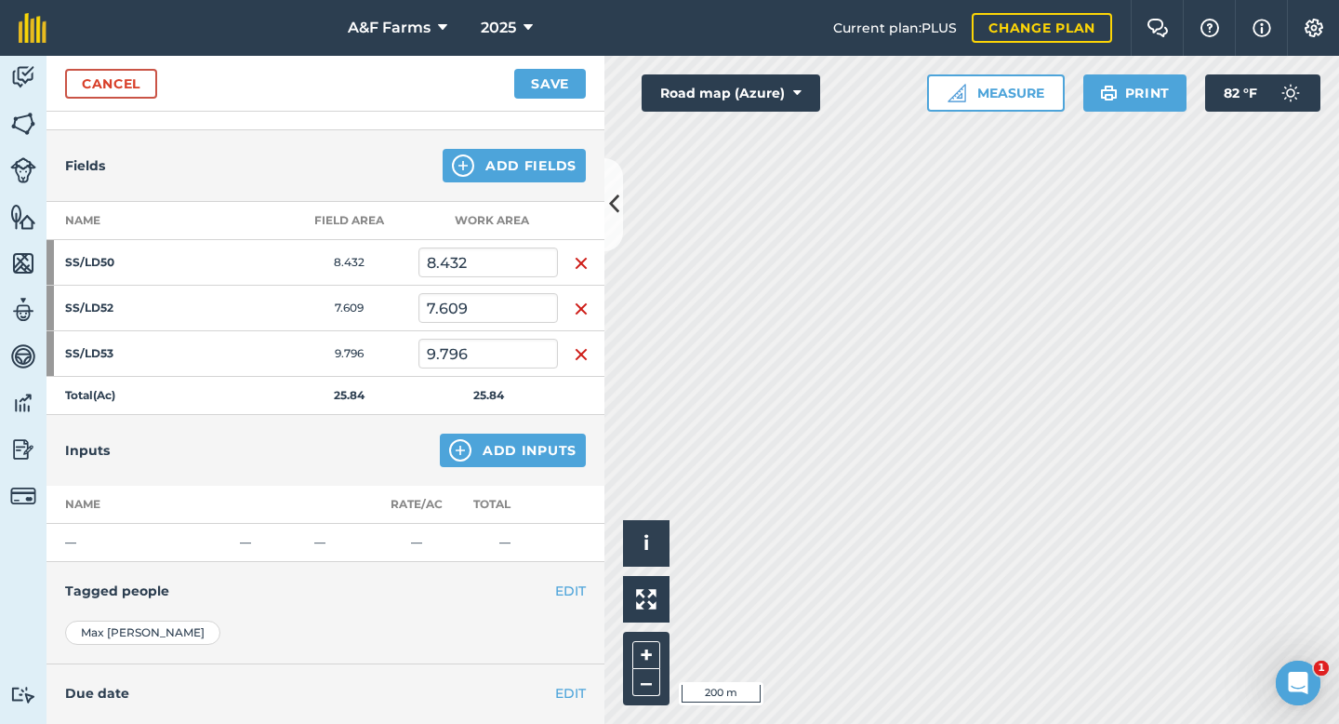
click at [580, 256] on img "button" at bounding box center [581, 263] width 15 height 22
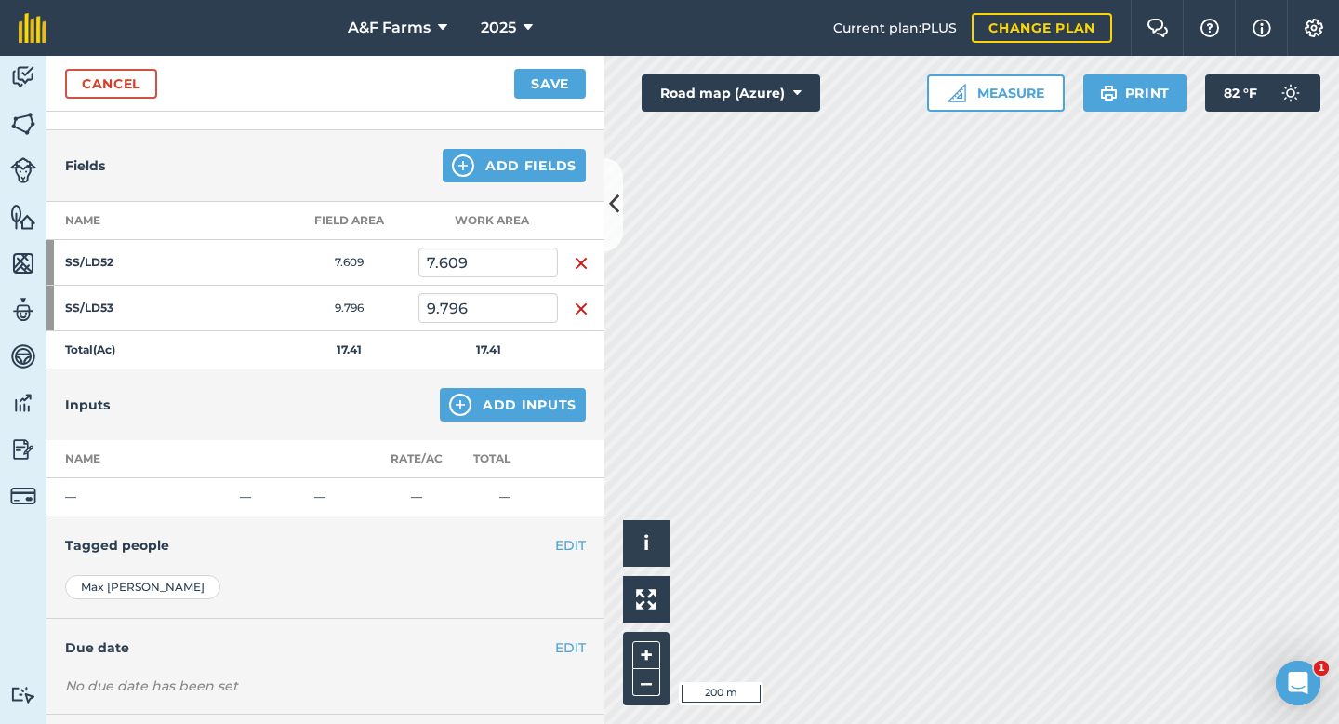
click at [580, 256] on img "button" at bounding box center [581, 263] width 15 height 22
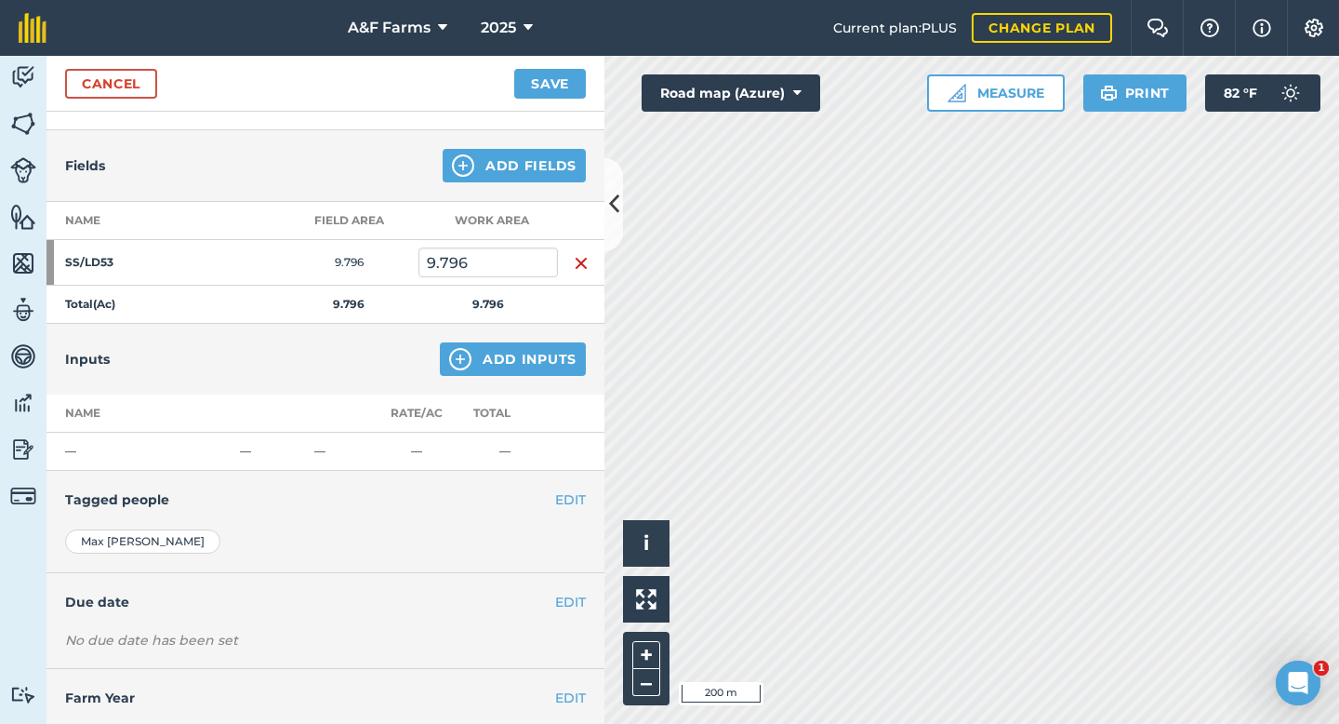
click at [580, 256] on img "button" at bounding box center [581, 263] width 15 height 22
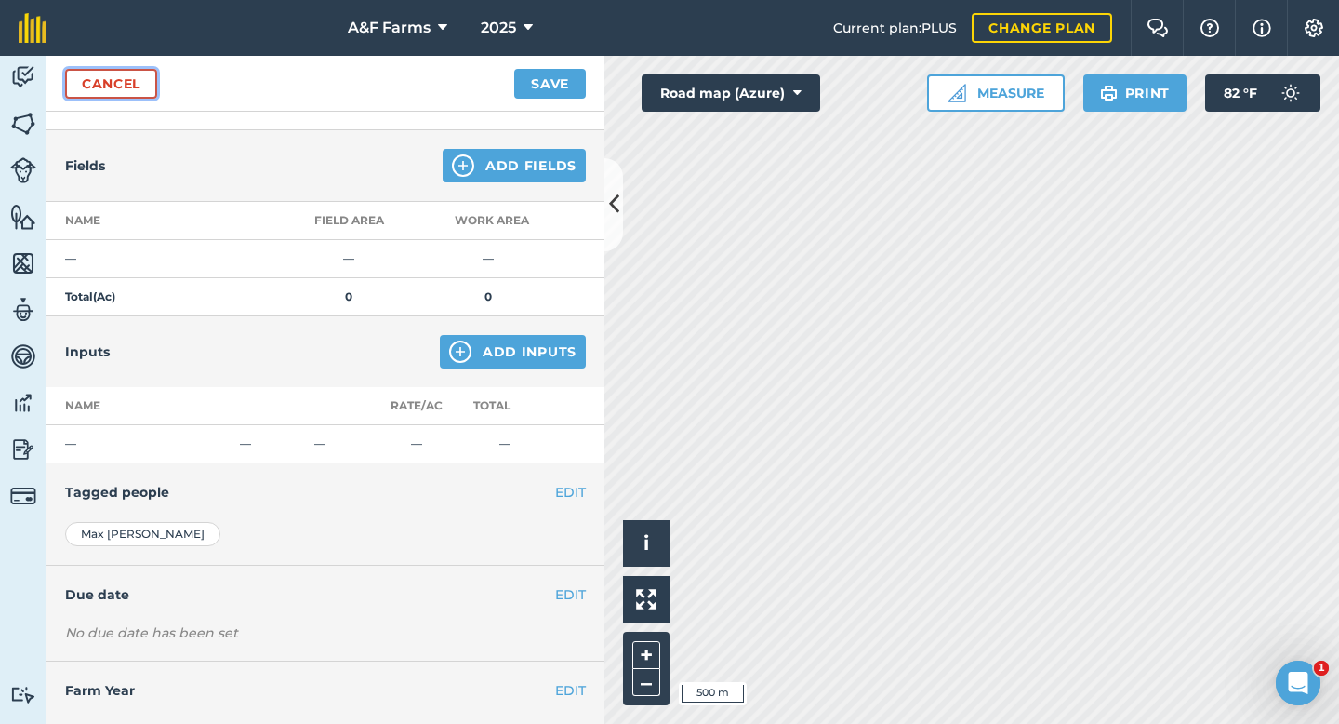
click at [123, 81] on link "Cancel" at bounding box center [111, 84] width 92 height 30
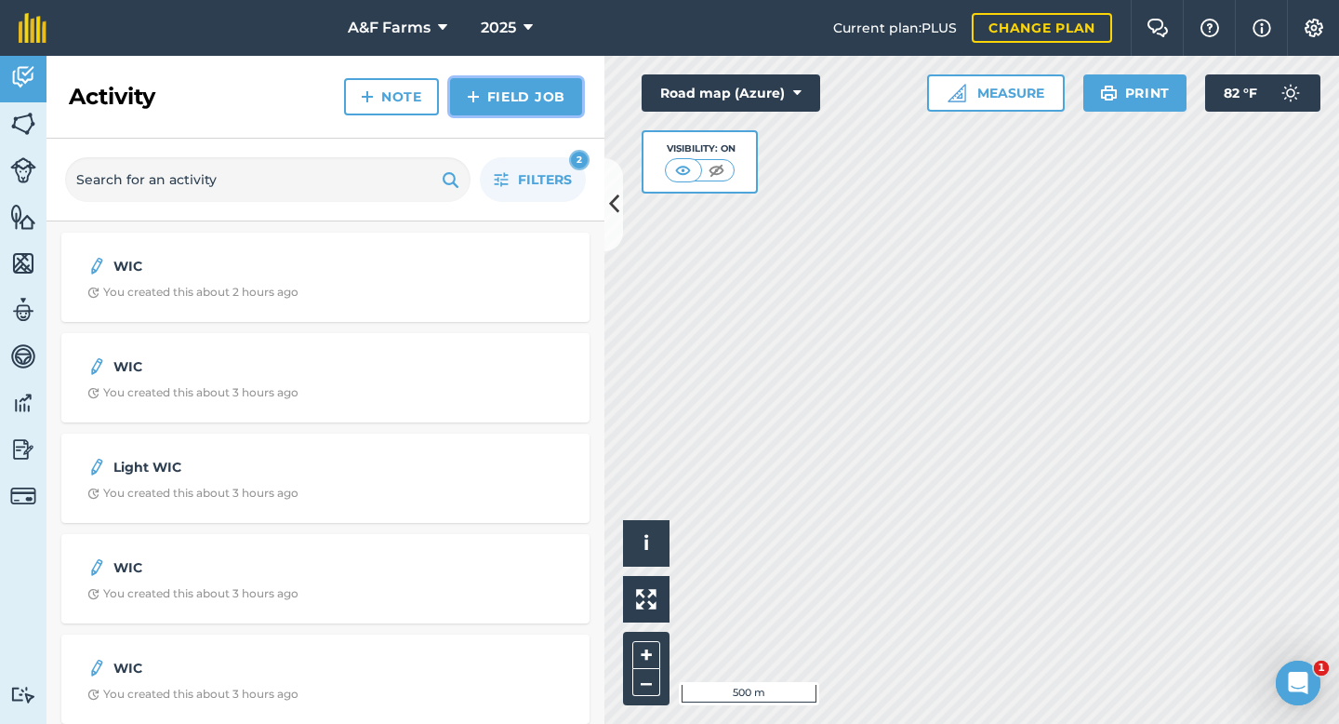
click at [491, 106] on link "Field Job" at bounding box center [516, 96] width 132 height 37
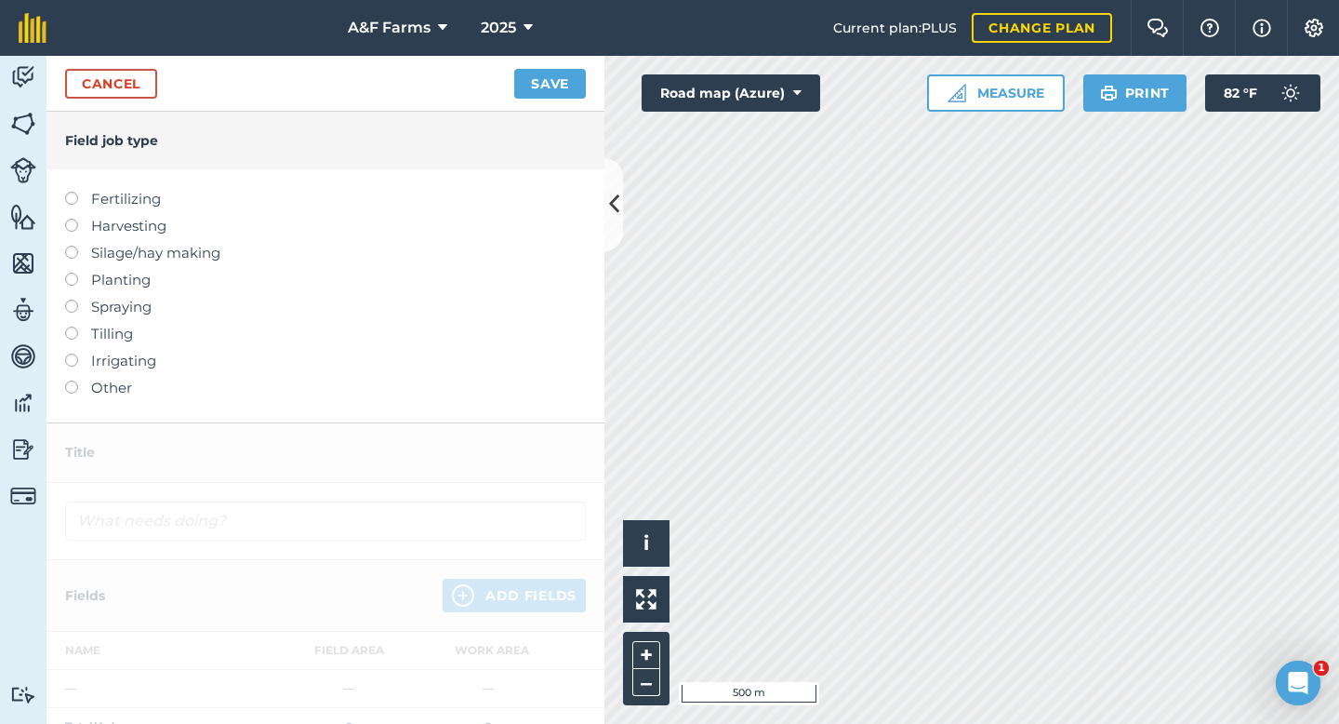
click at [107, 309] on label "Spraying" at bounding box center [325, 307] width 521 height 22
type input "Spraying"
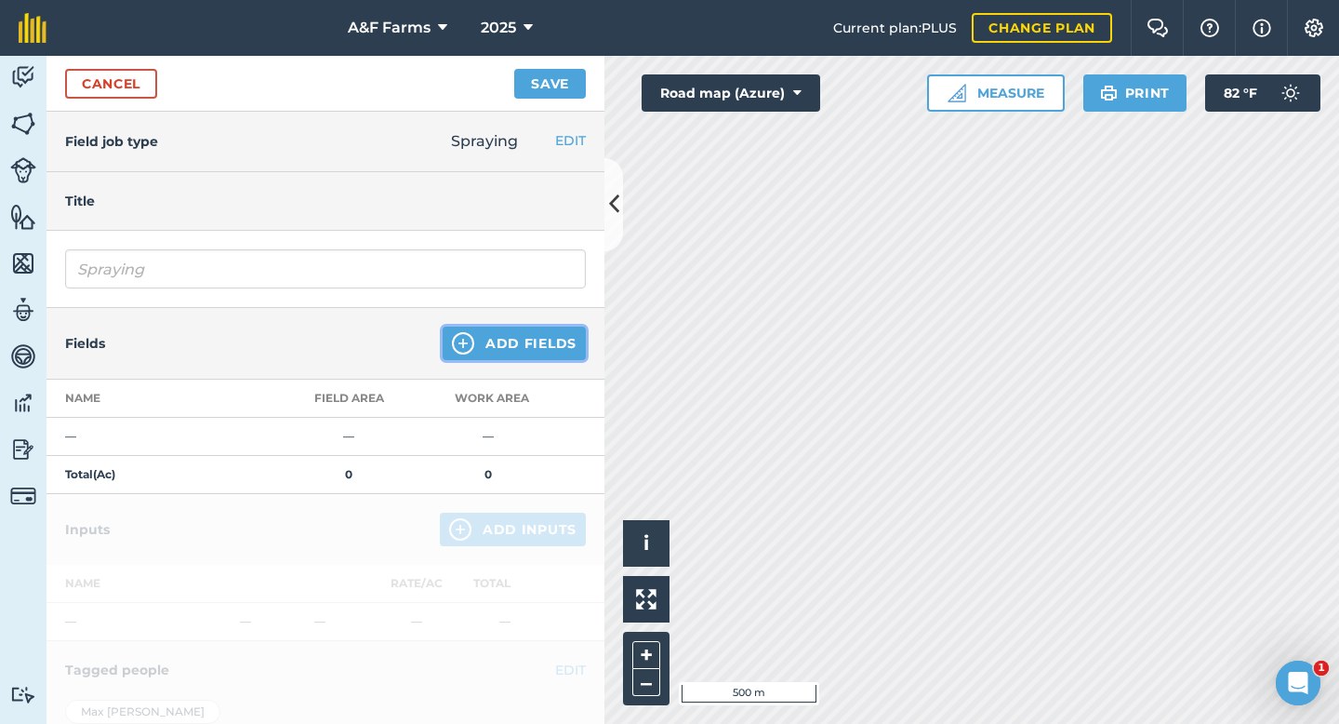
click at [558, 338] on button "Add Fields" at bounding box center [514, 342] width 143 height 33
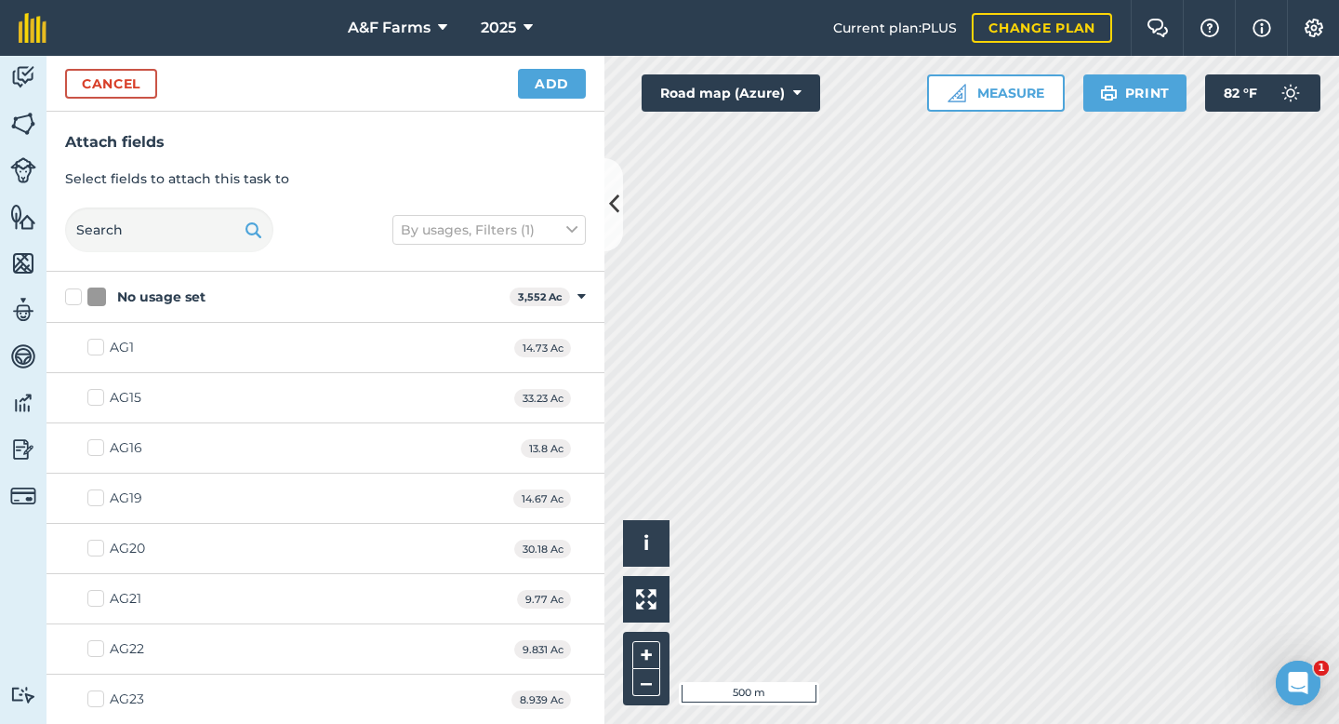
checkbox input "true"
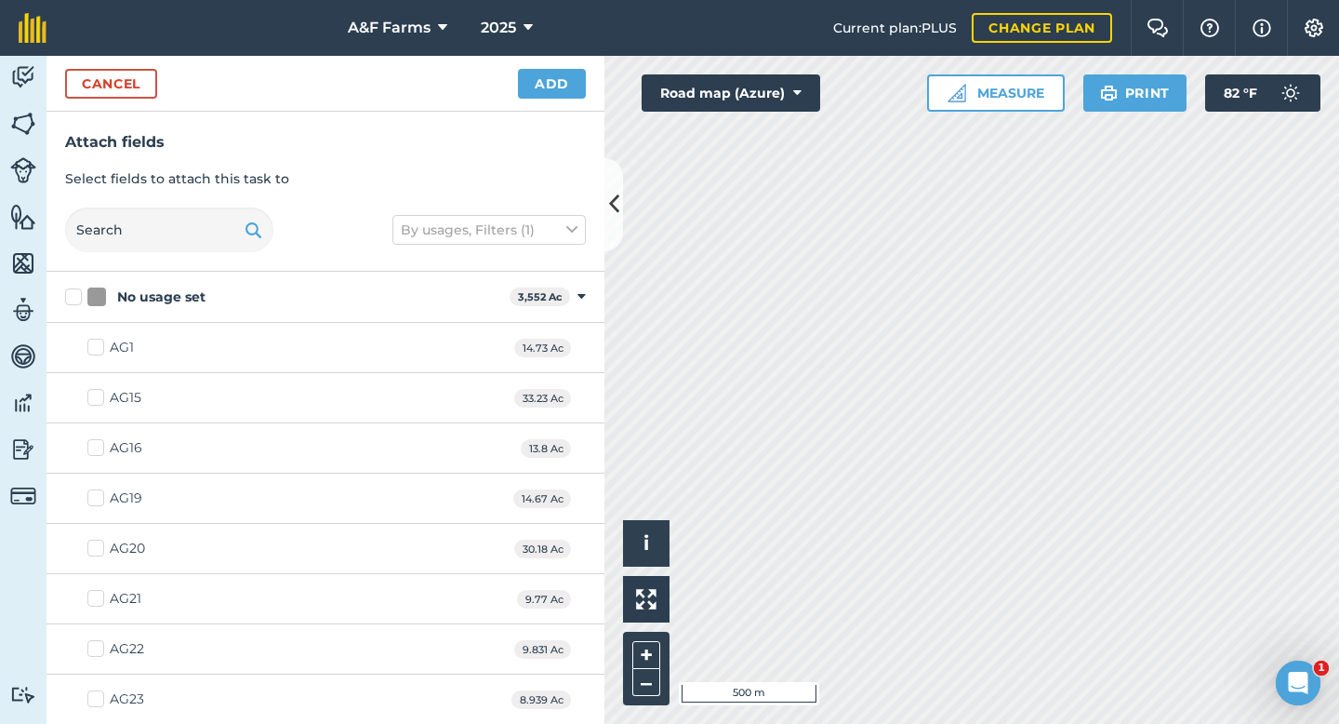
checkbox input "true"
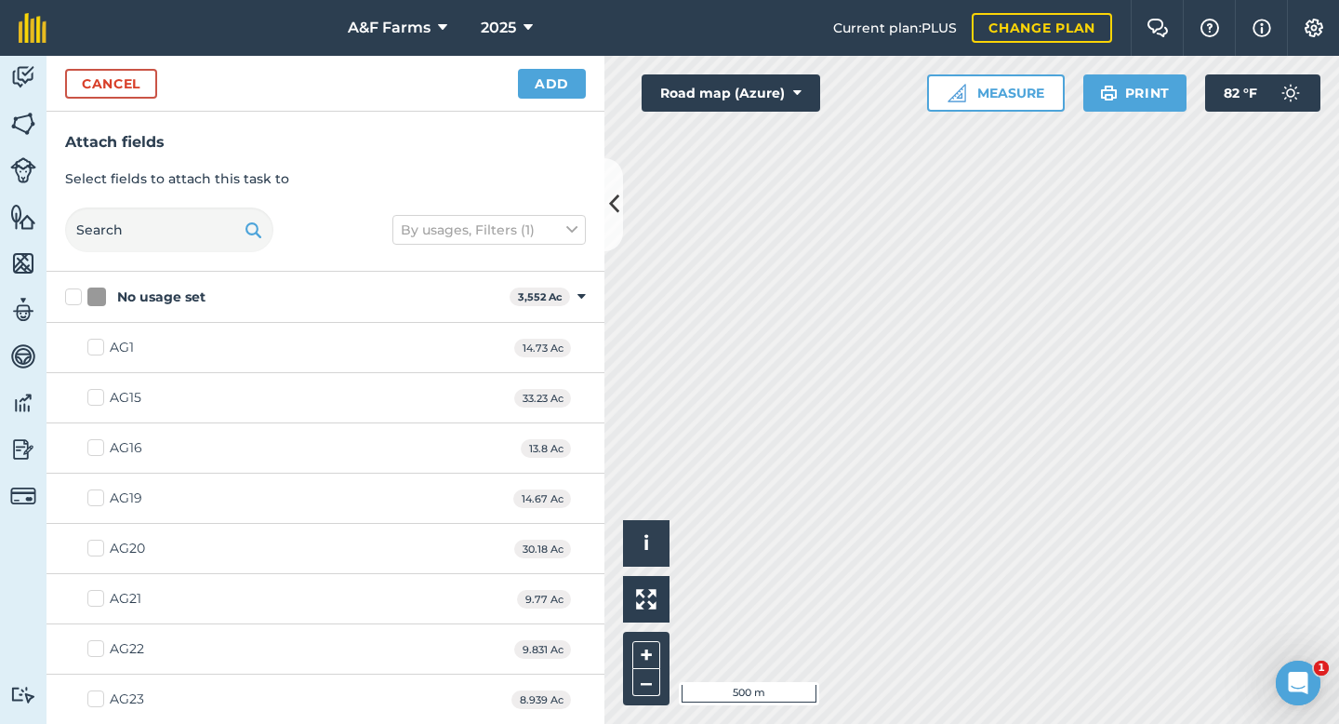
checkbox input "false"
click at [91, 84] on button "Cancel" at bounding box center [111, 84] width 92 height 30
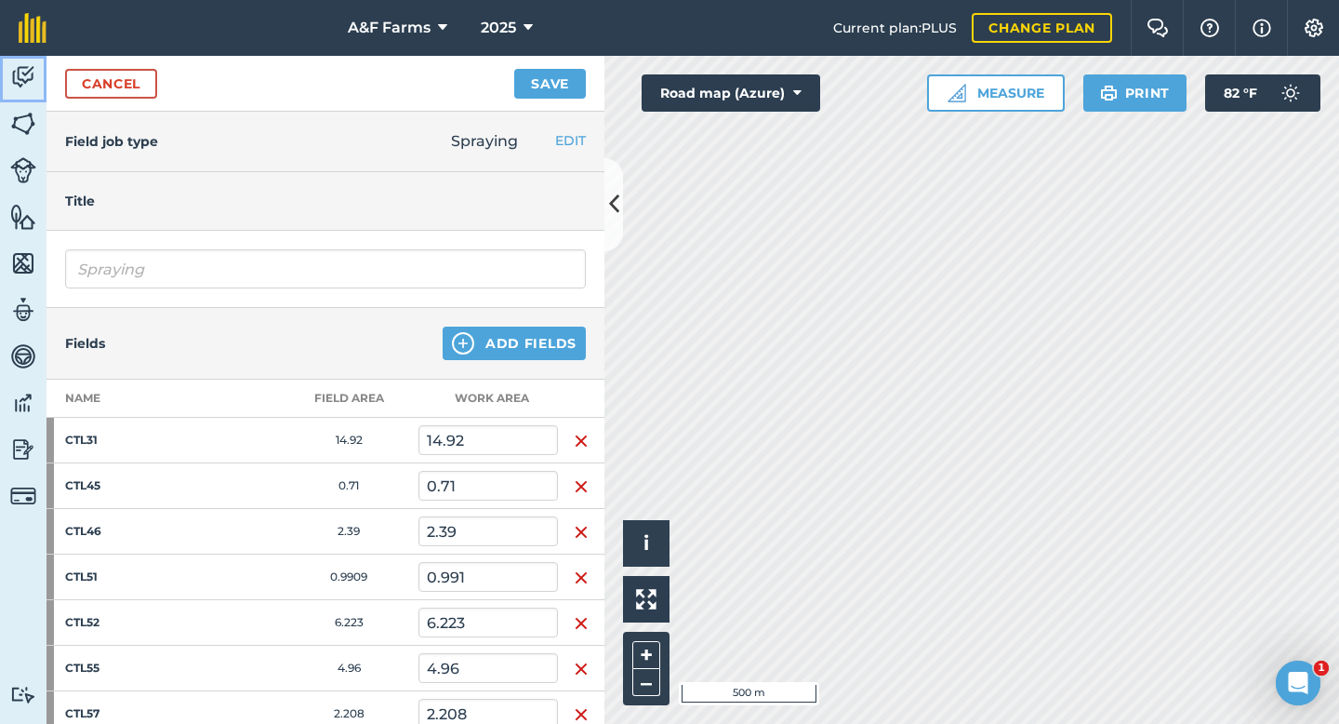
click at [33, 79] on img at bounding box center [23, 77] width 26 height 28
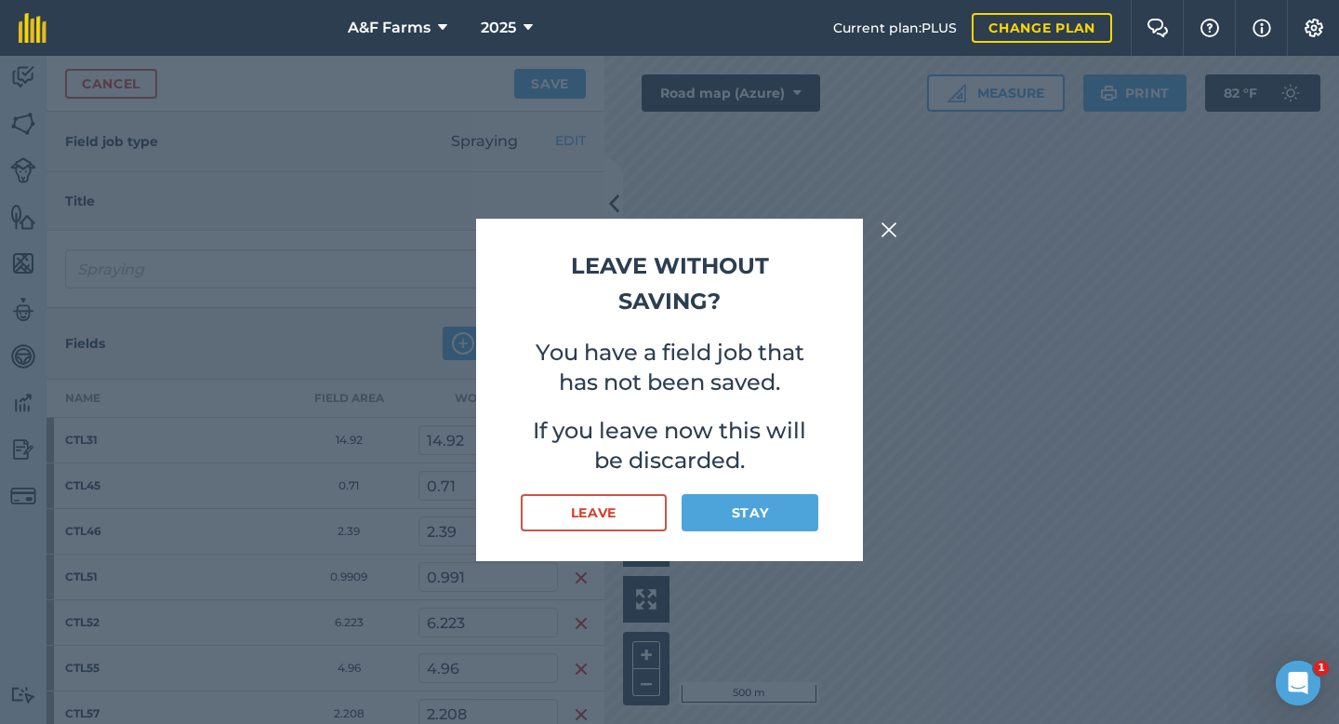
click at [623, 489] on div "Leave without saving? You have a field job that has not been saved. If you leav…" at bounding box center [669, 390] width 387 height 343
click at [615, 511] on button "Leave" at bounding box center [594, 512] width 146 height 37
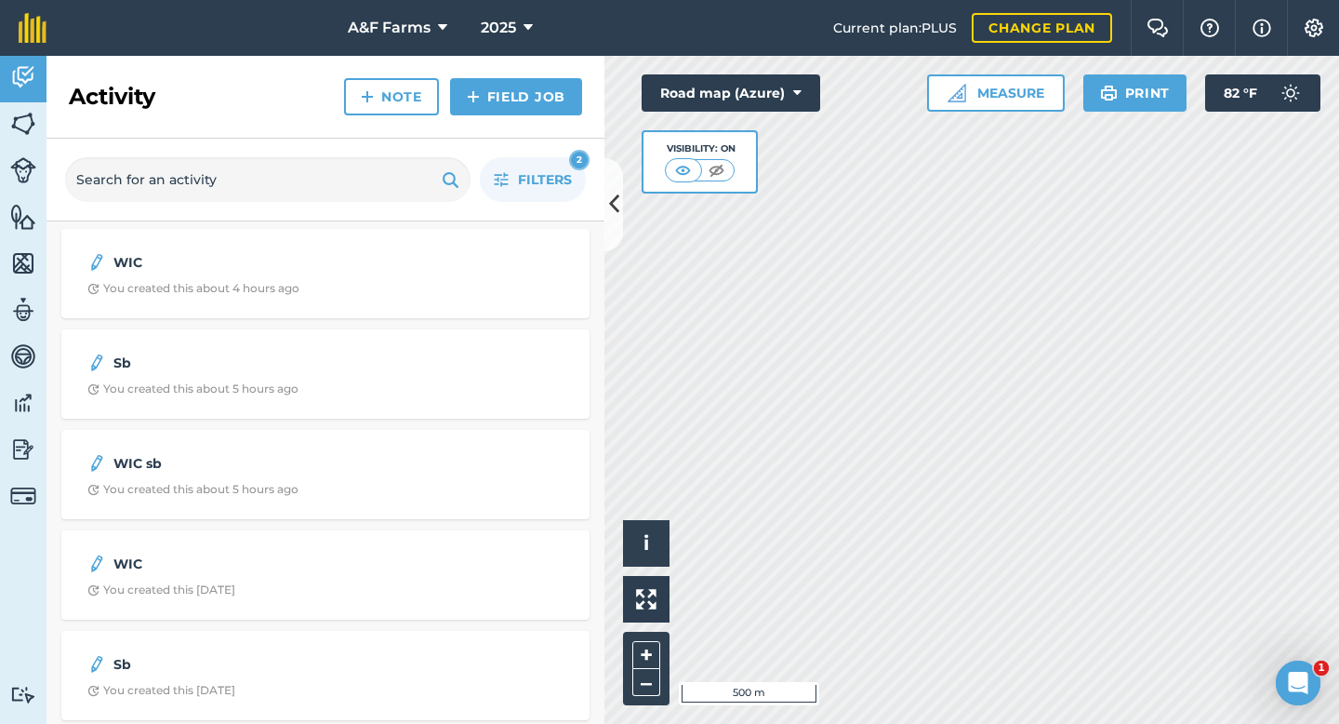
scroll to position [635, 0]
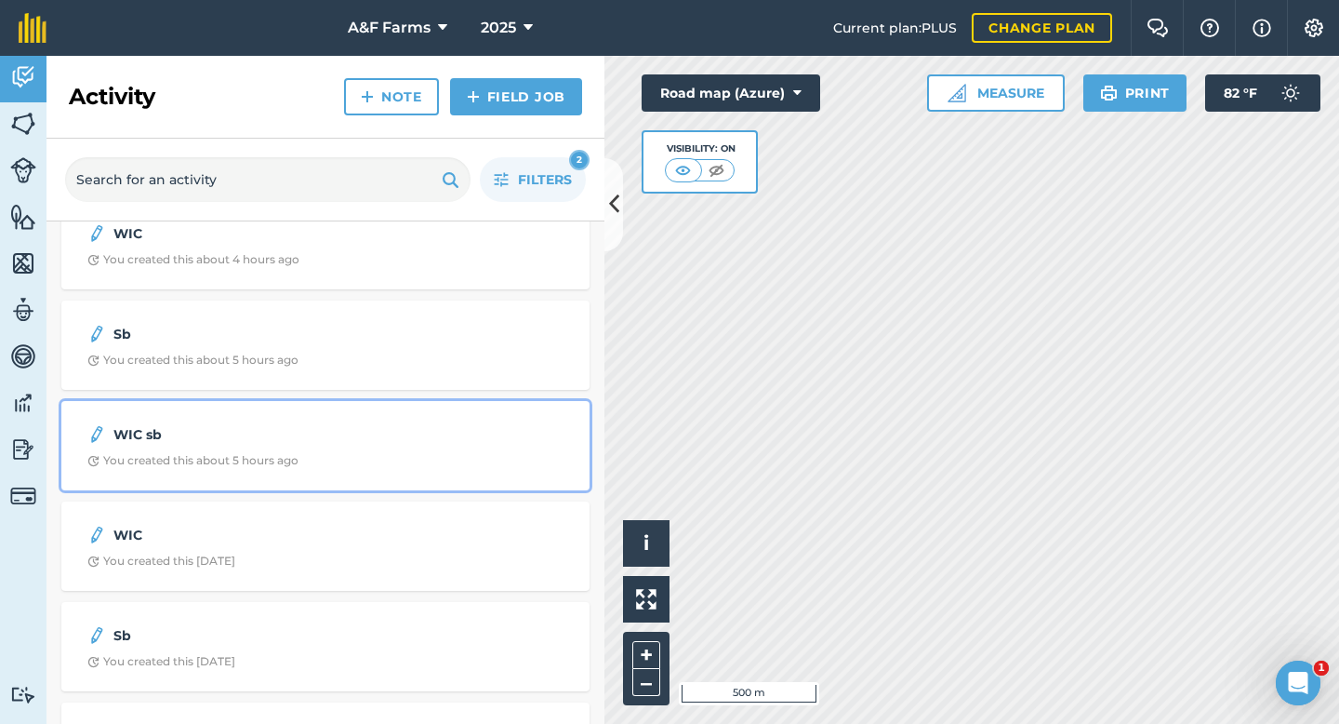
click at [372, 452] on div "WIC sb You created this about 5 hours ago" at bounding box center [326, 445] width 506 height 67
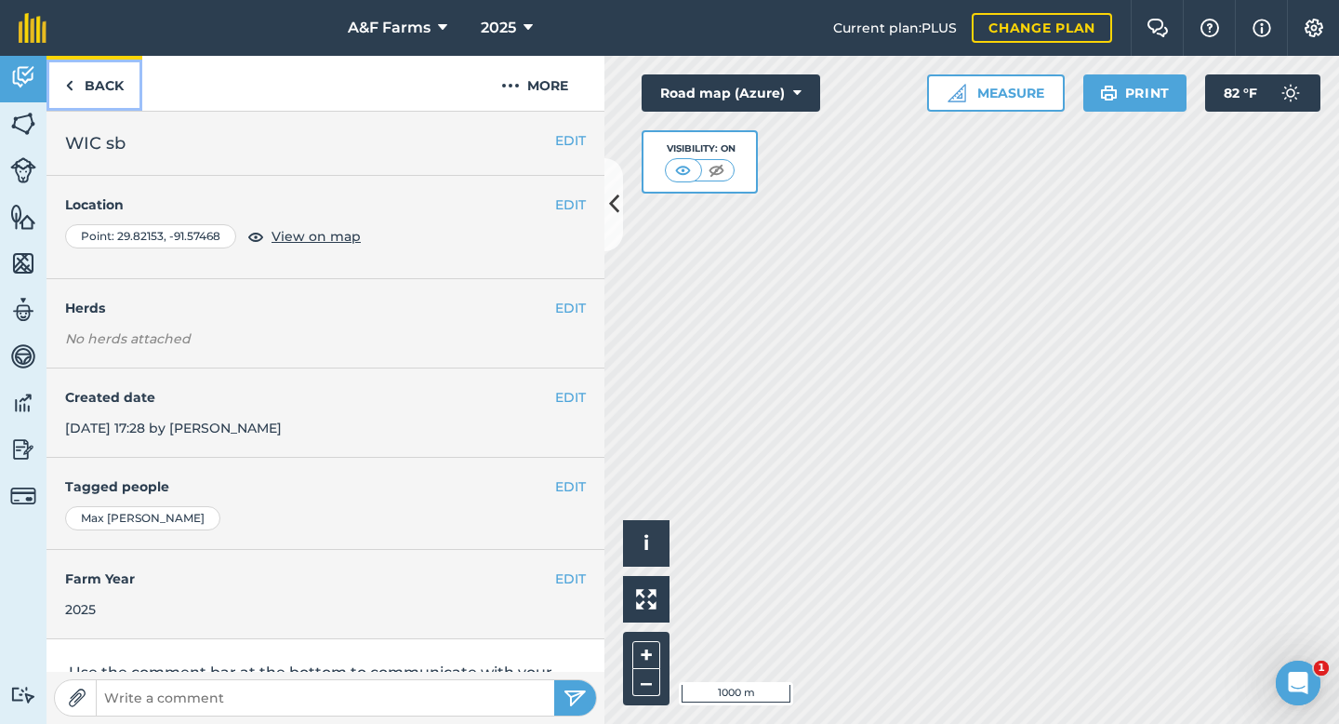
click at [109, 84] on link "Back" at bounding box center [95, 83] width 96 height 55
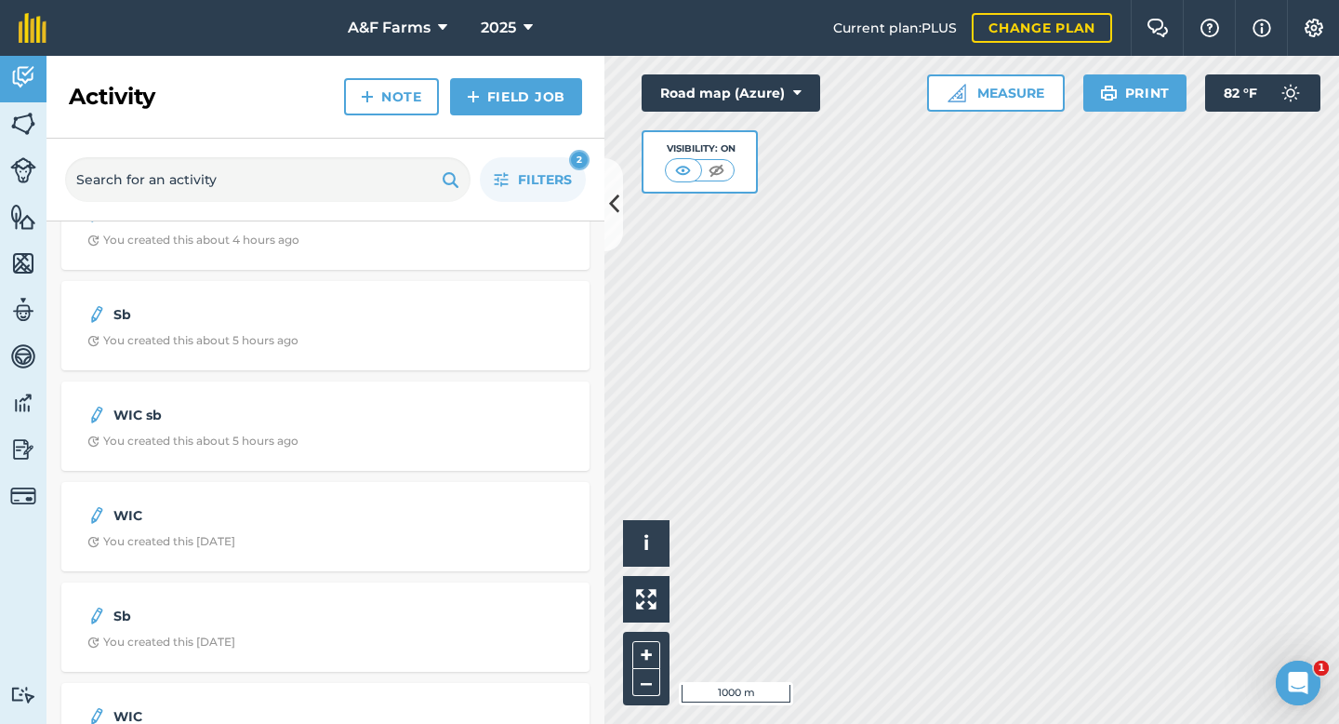
scroll to position [714, 0]
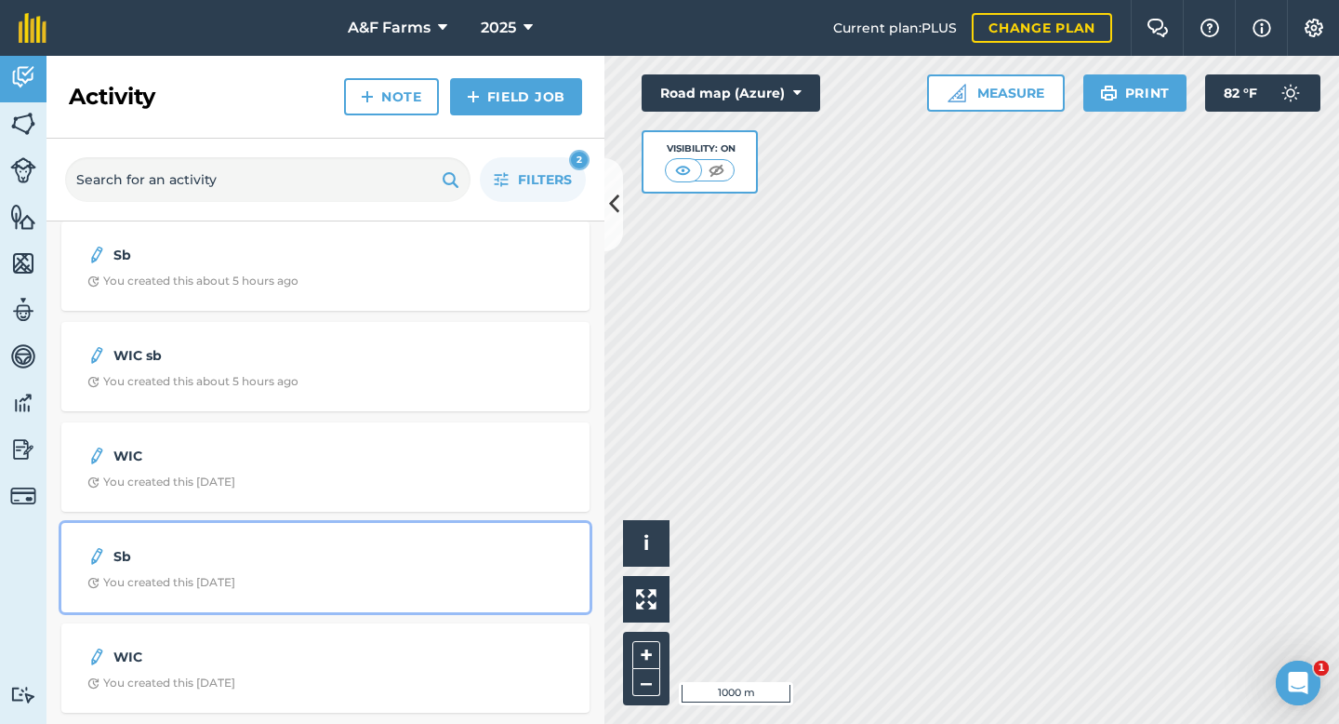
click at [321, 559] on strong "Sb" at bounding box center [260, 556] width 295 height 20
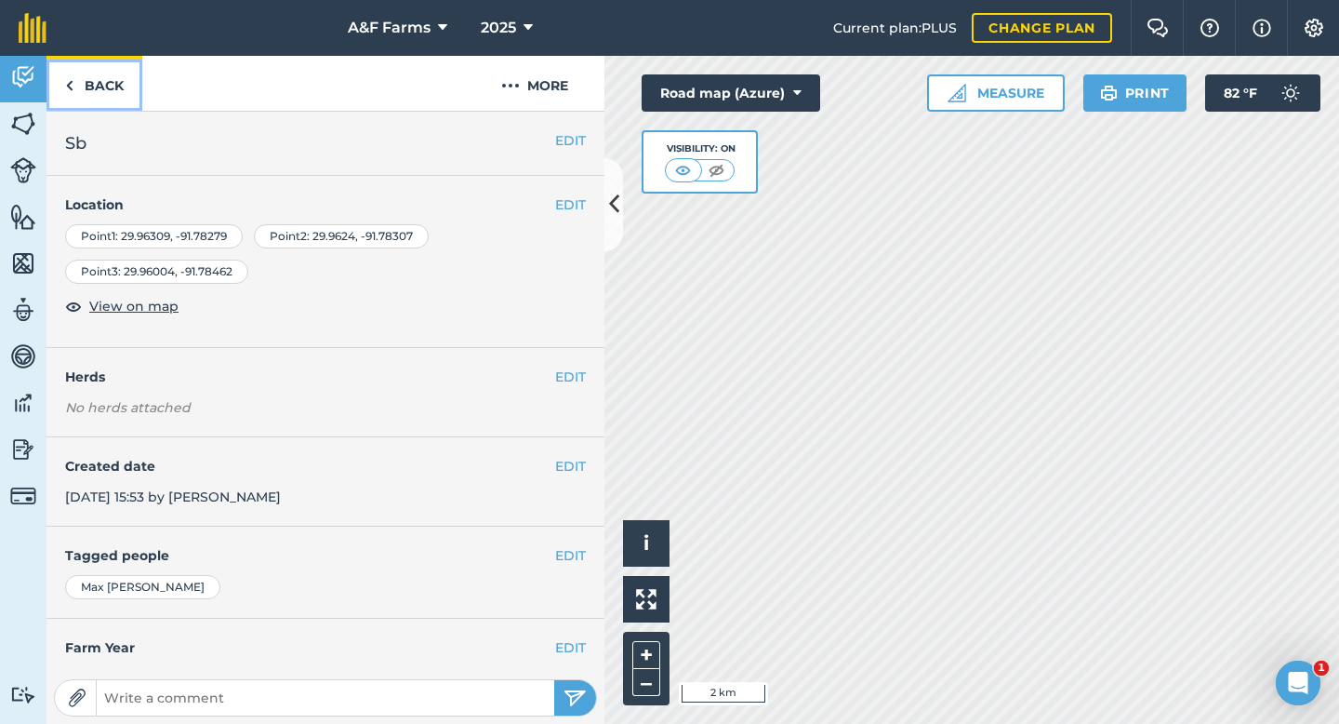
click at [101, 83] on link "Back" at bounding box center [95, 83] width 96 height 55
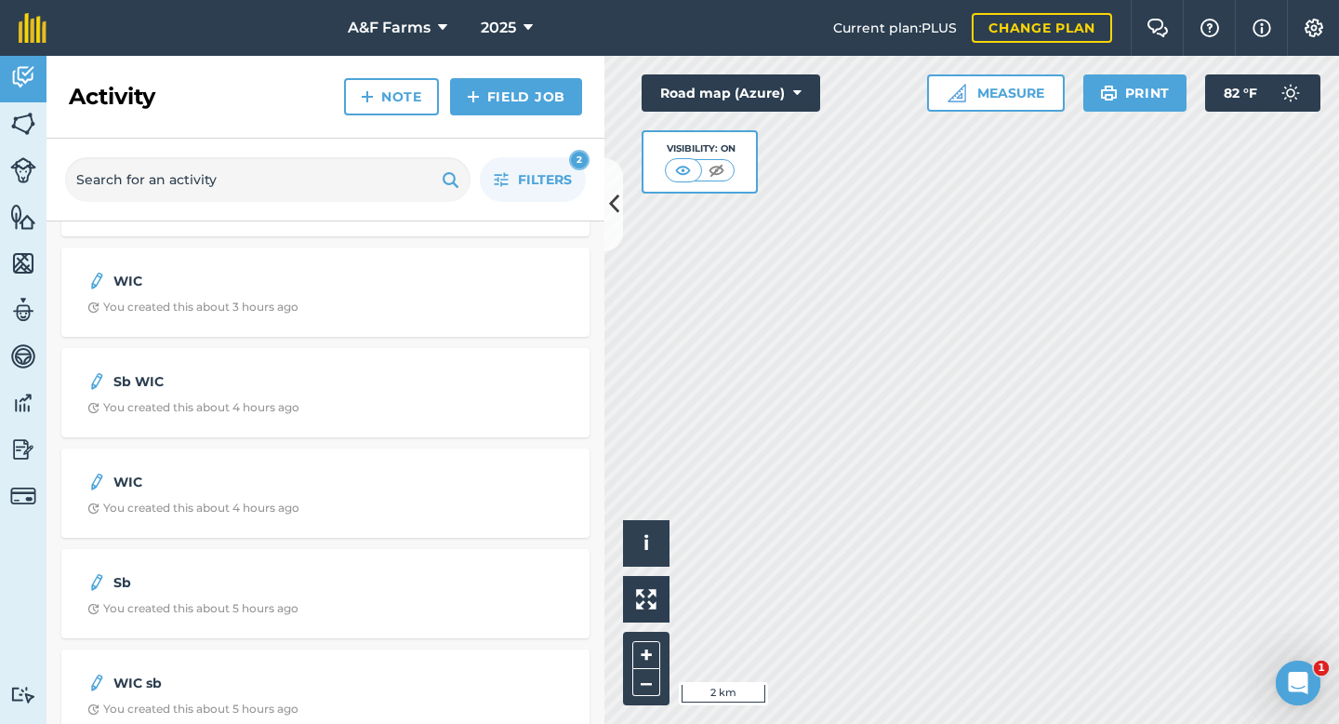
scroll to position [388, 0]
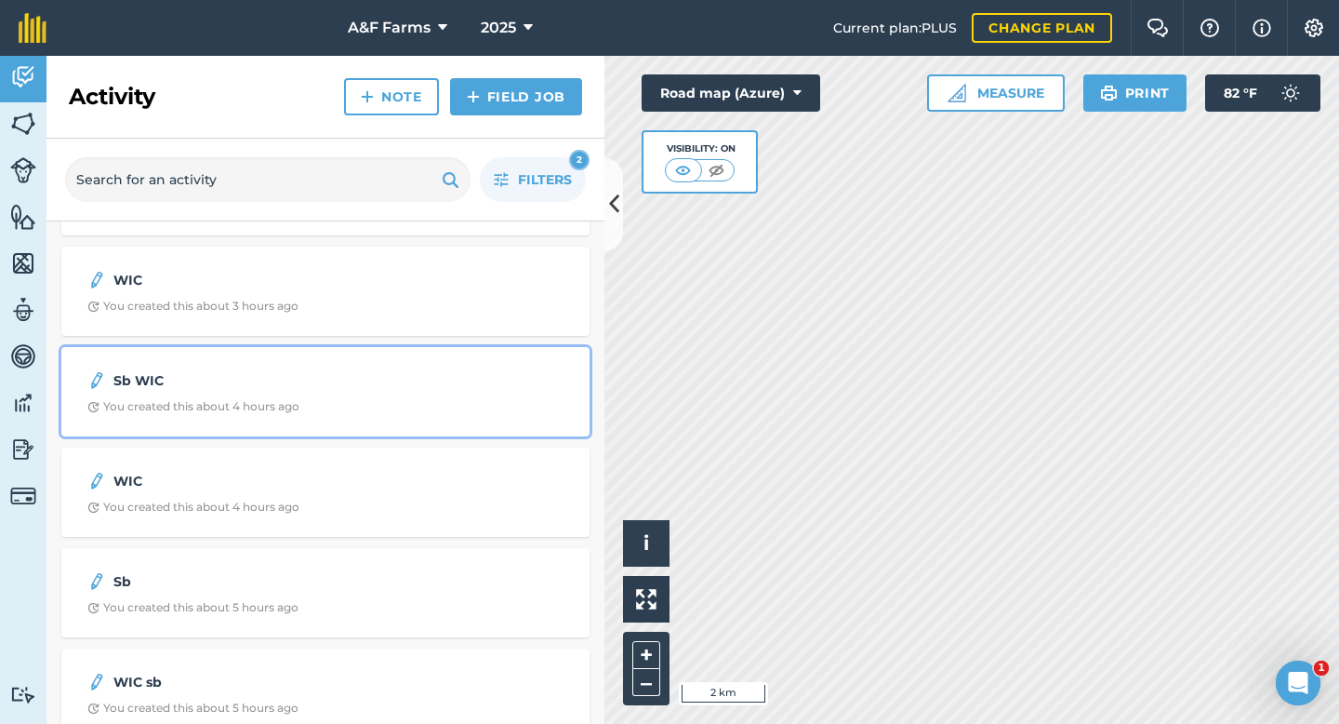
click at [245, 404] on div "You created this about 4 hours ago" at bounding box center [193, 406] width 212 height 15
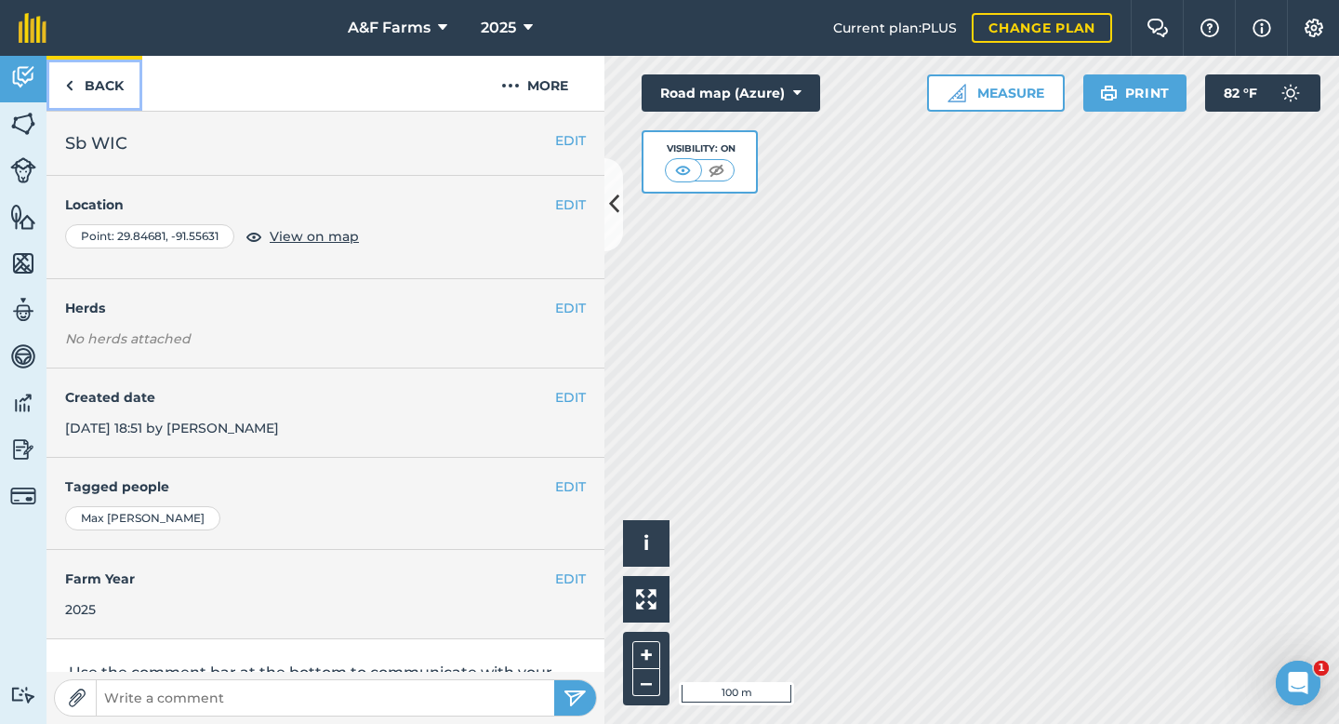
click at [80, 81] on link "Back" at bounding box center [95, 83] width 96 height 55
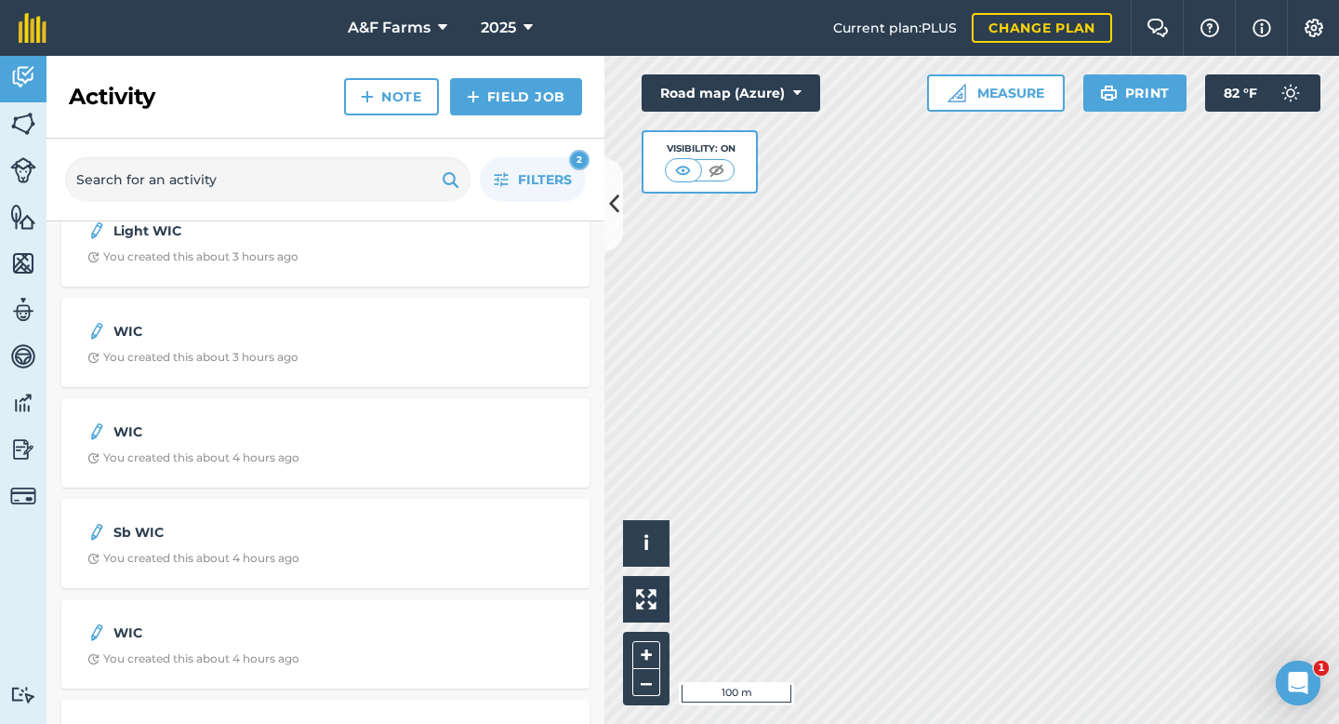
scroll to position [391, 0]
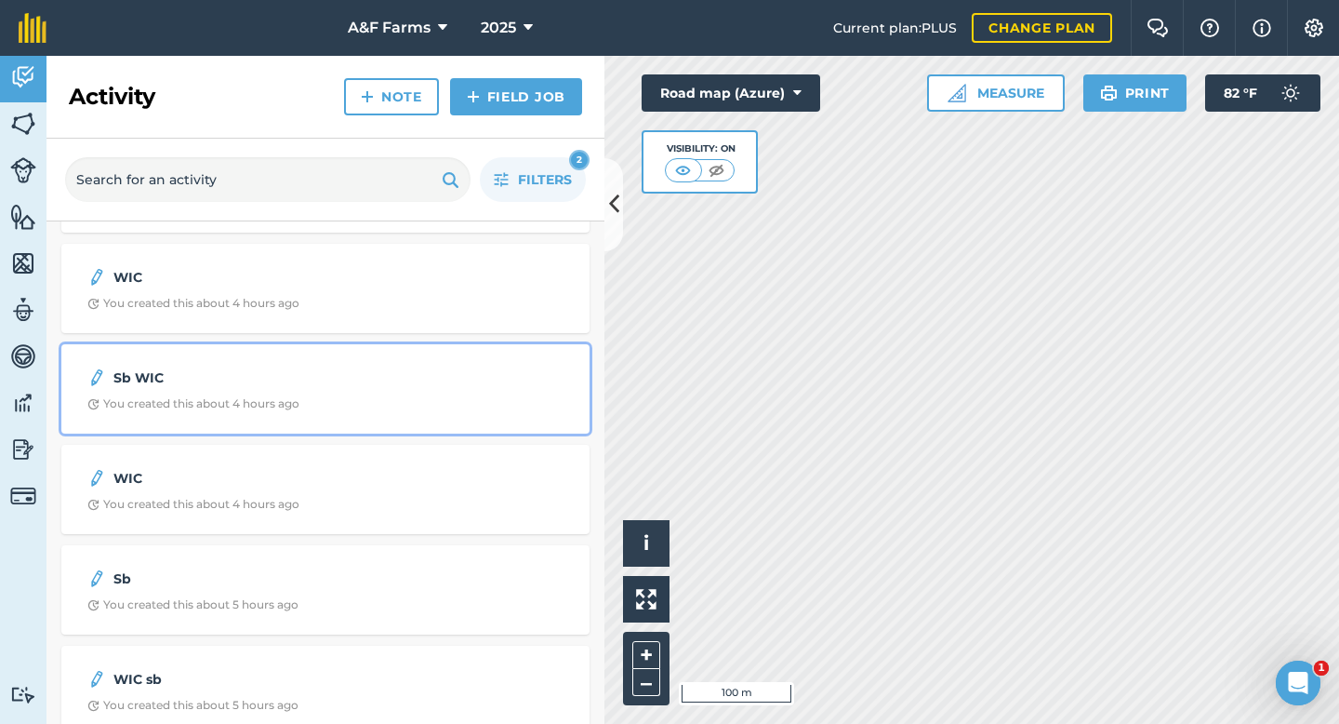
click at [260, 384] on strong "Sb WIC" at bounding box center [260, 377] width 295 height 20
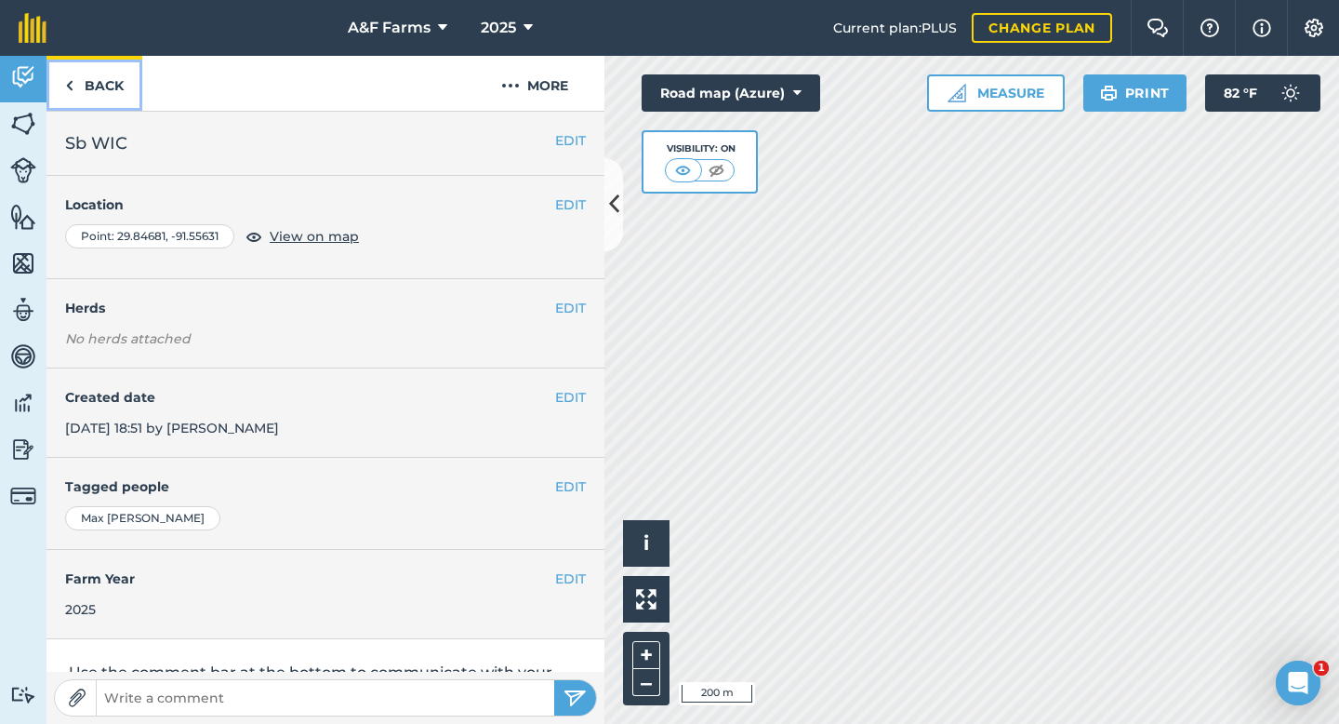
click at [119, 75] on link "Back" at bounding box center [95, 83] width 96 height 55
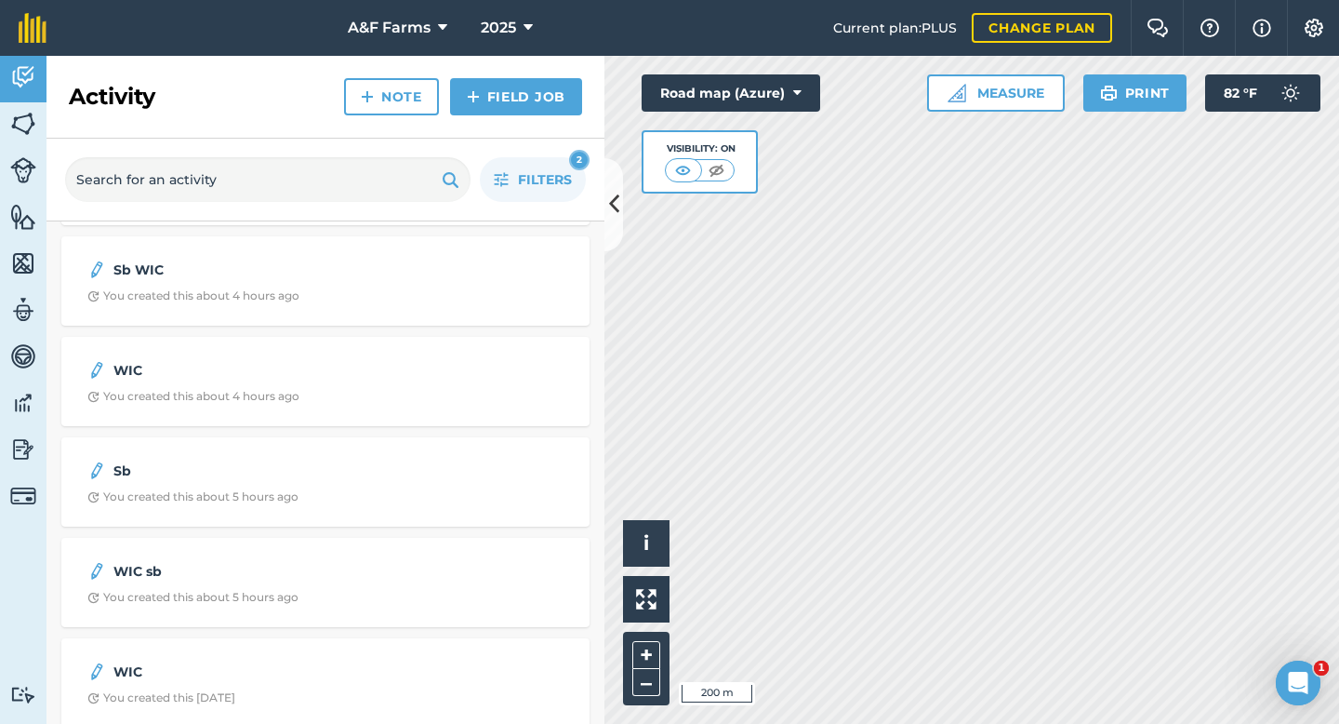
scroll to position [505, 0]
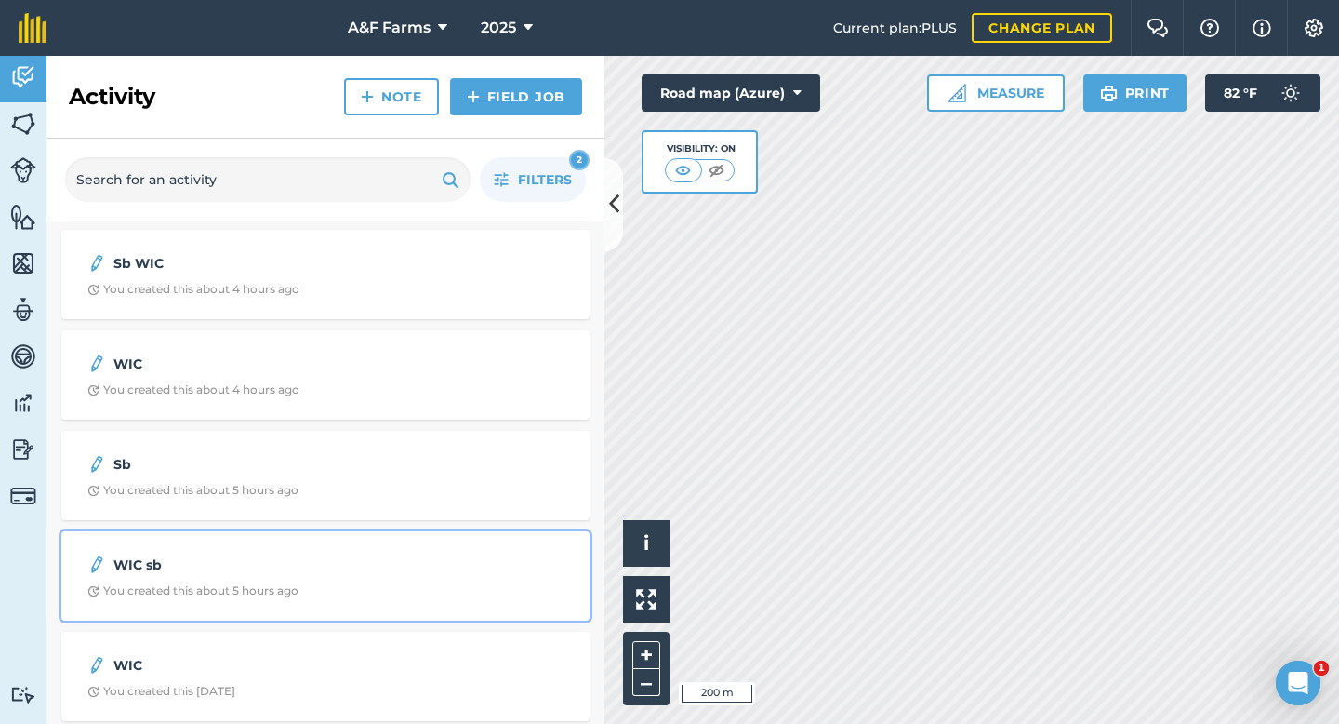
click at [269, 580] on div "WIC sb You created this about 5 hours ago" at bounding box center [326, 575] width 506 height 67
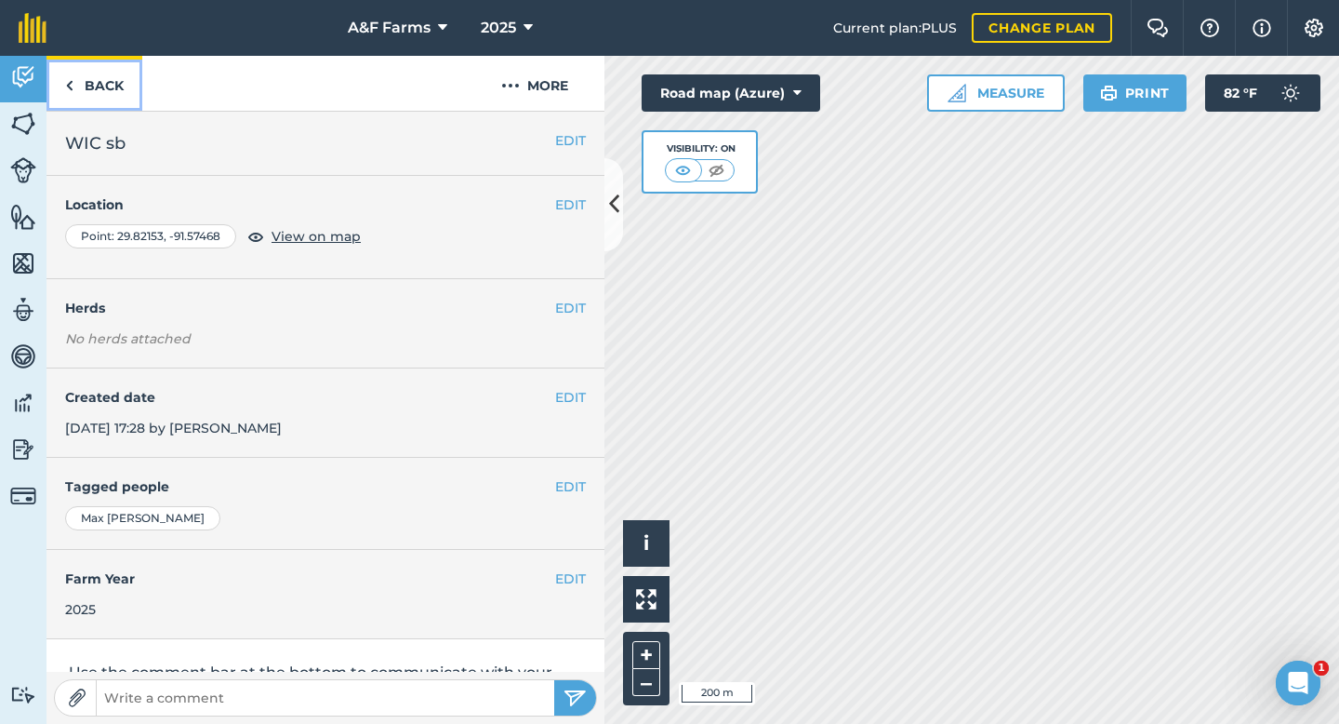
click at [101, 100] on link "Back" at bounding box center [95, 83] width 96 height 55
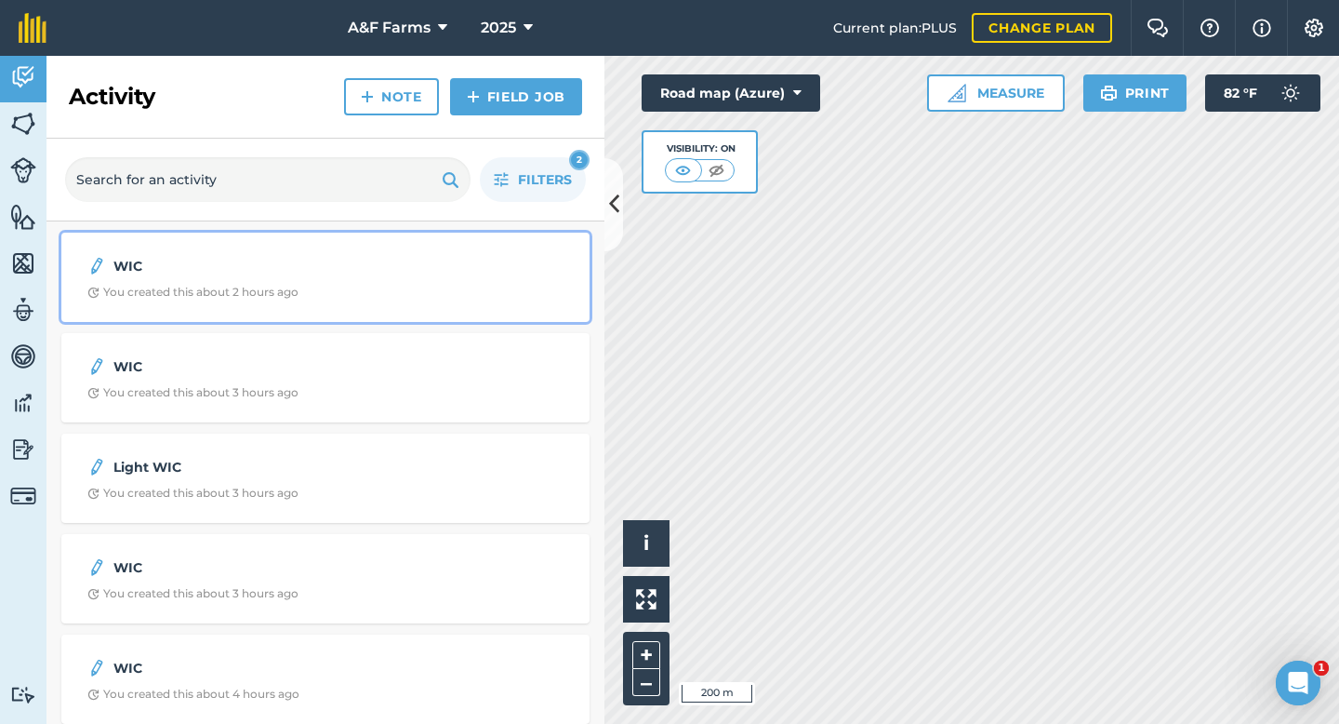
click at [184, 273] on strong "WIC" at bounding box center [260, 266] width 295 height 20
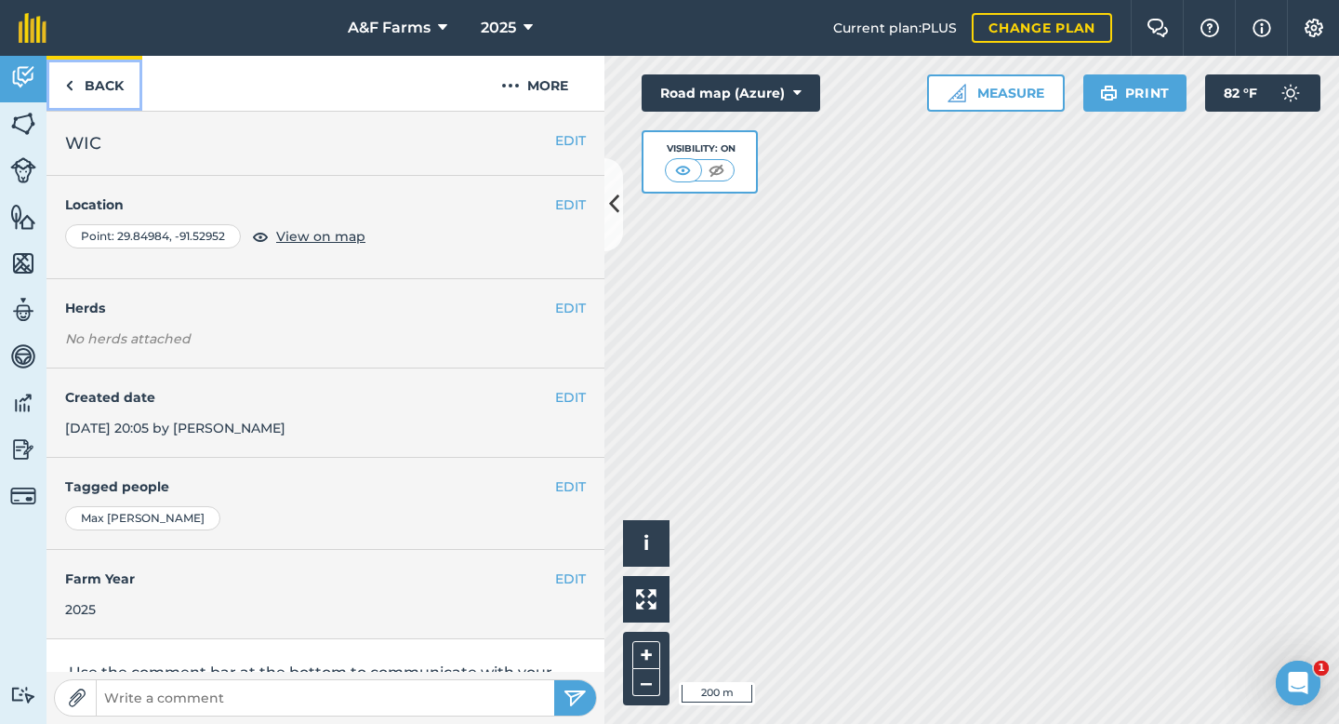
click at [108, 84] on link "Back" at bounding box center [95, 83] width 96 height 55
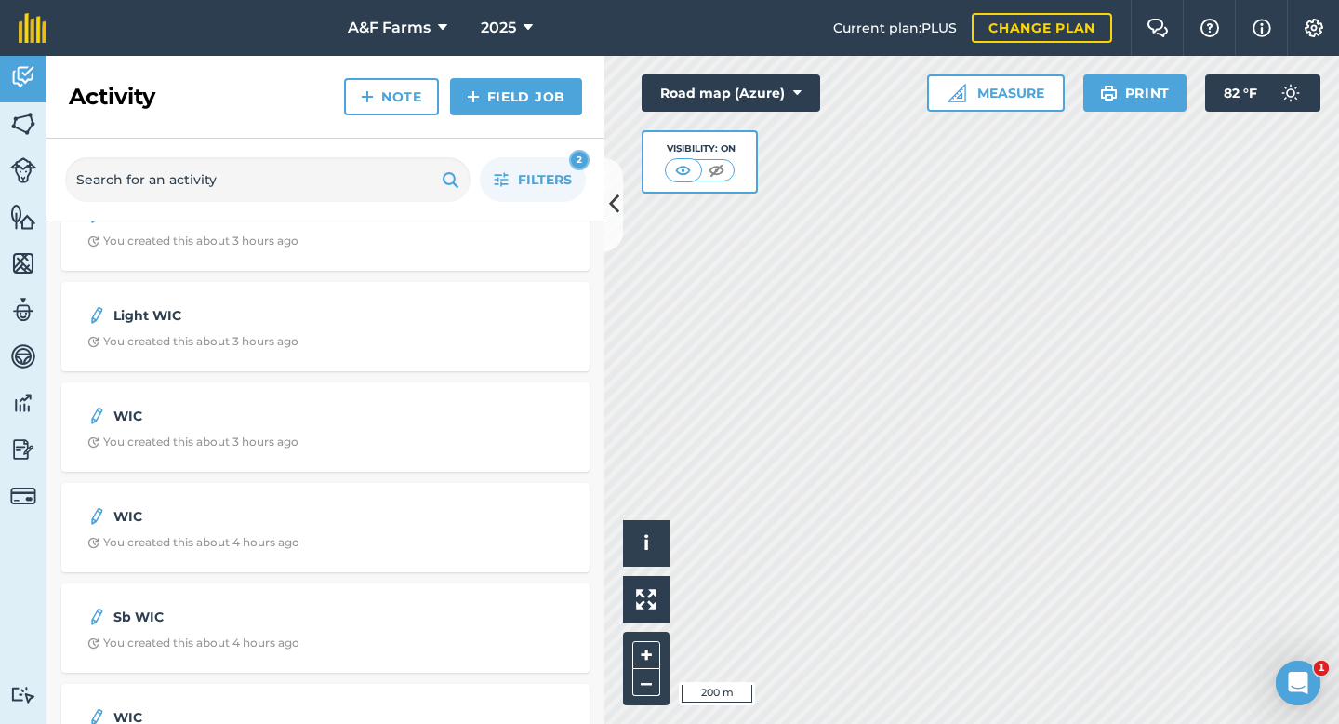
scroll to position [165, 0]
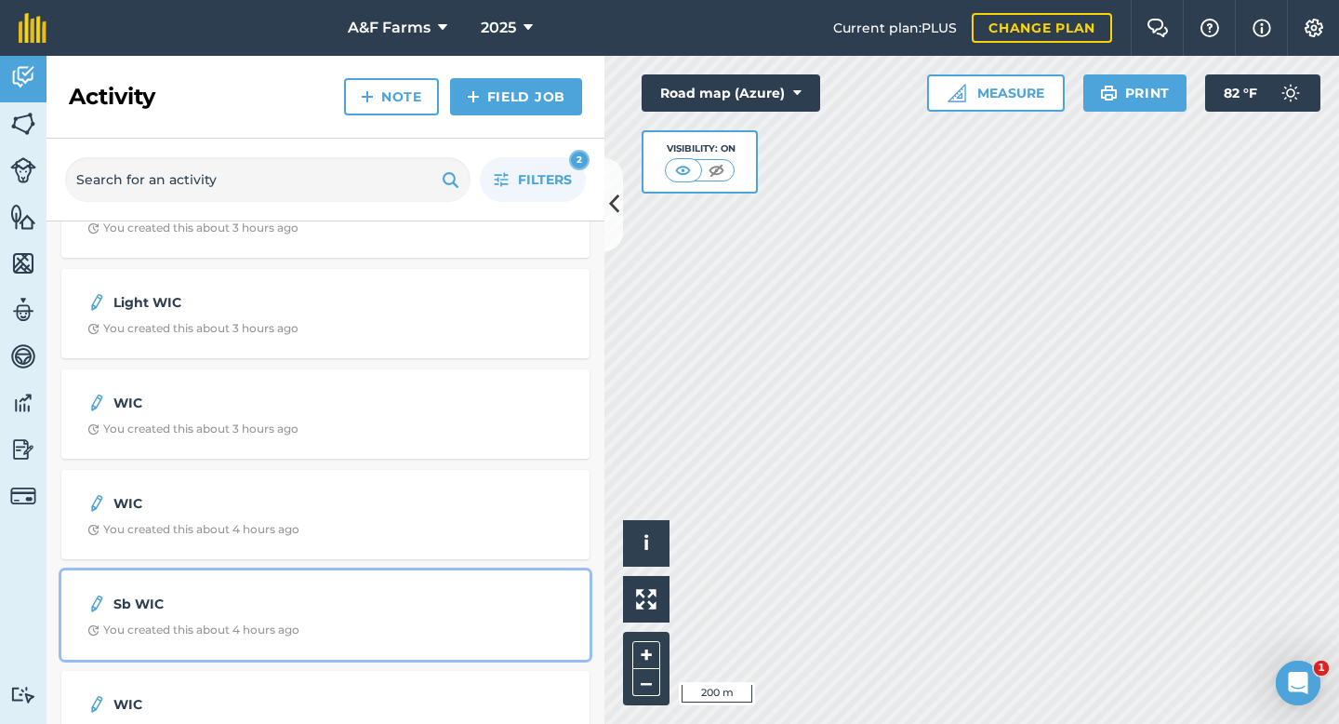
click at [236, 614] on div "Sb WIC" at bounding box center [325, 604] width 476 height 22
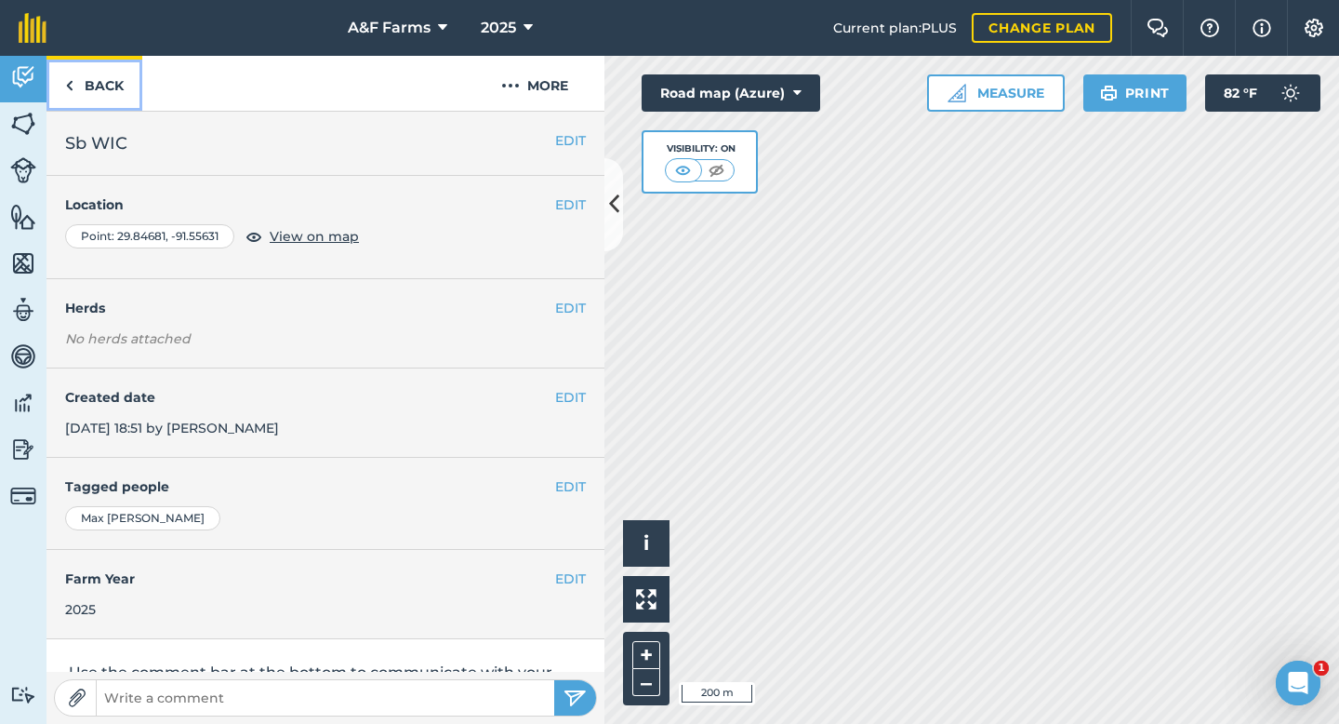
click at [110, 86] on link "Back" at bounding box center [95, 83] width 96 height 55
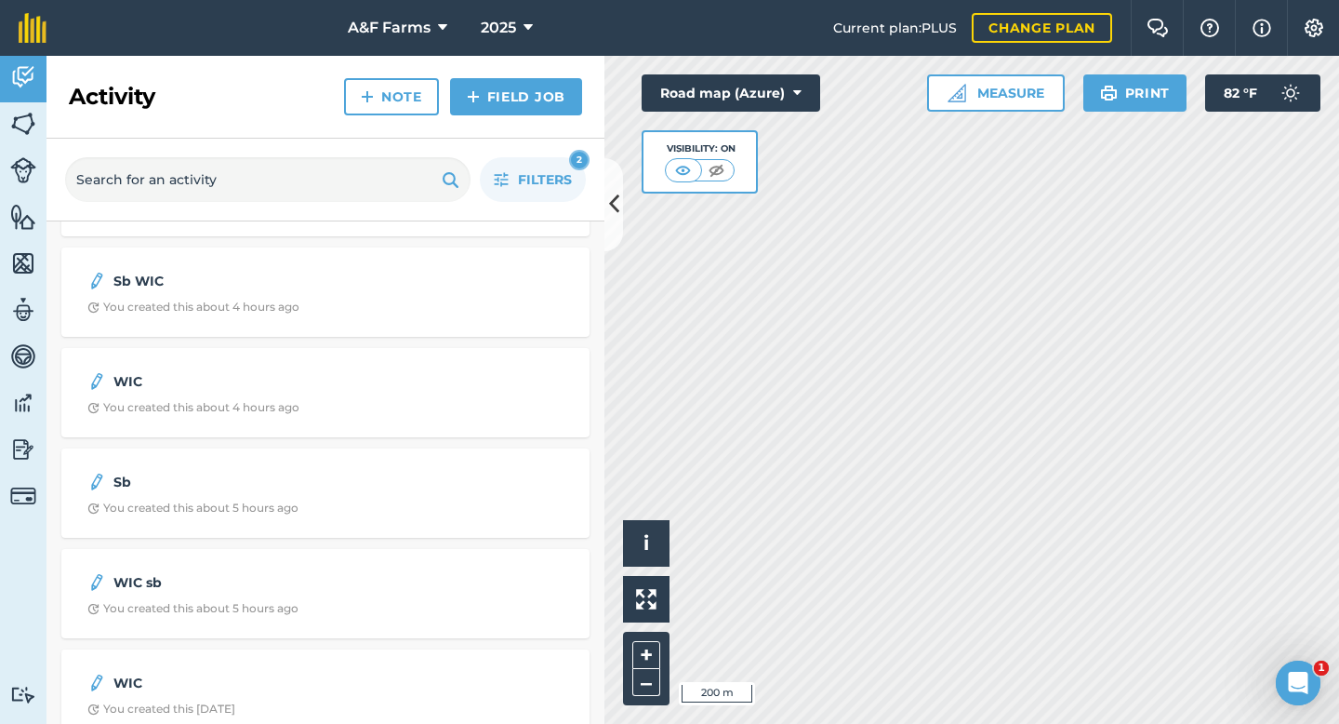
scroll to position [488, 0]
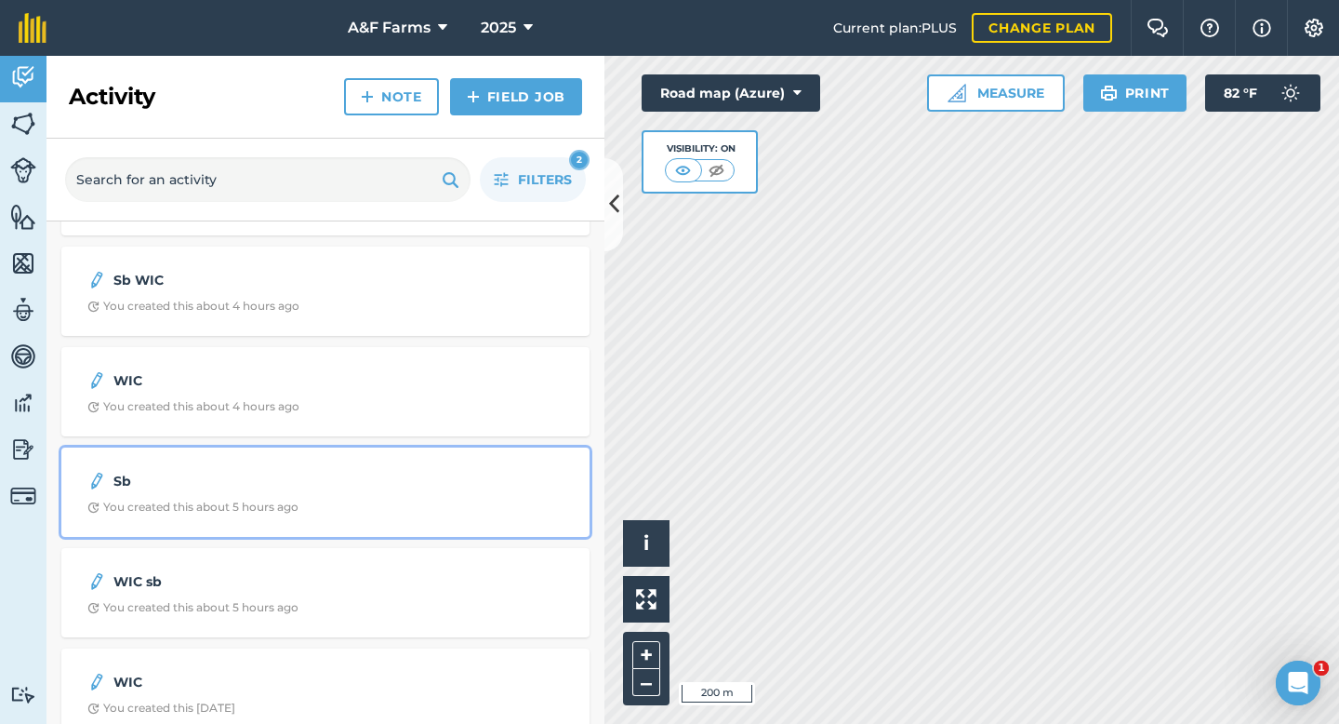
click at [180, 498] on div "Sb You created this about 5 hours ago" at bounding box center [326, 492] width 506 height 67
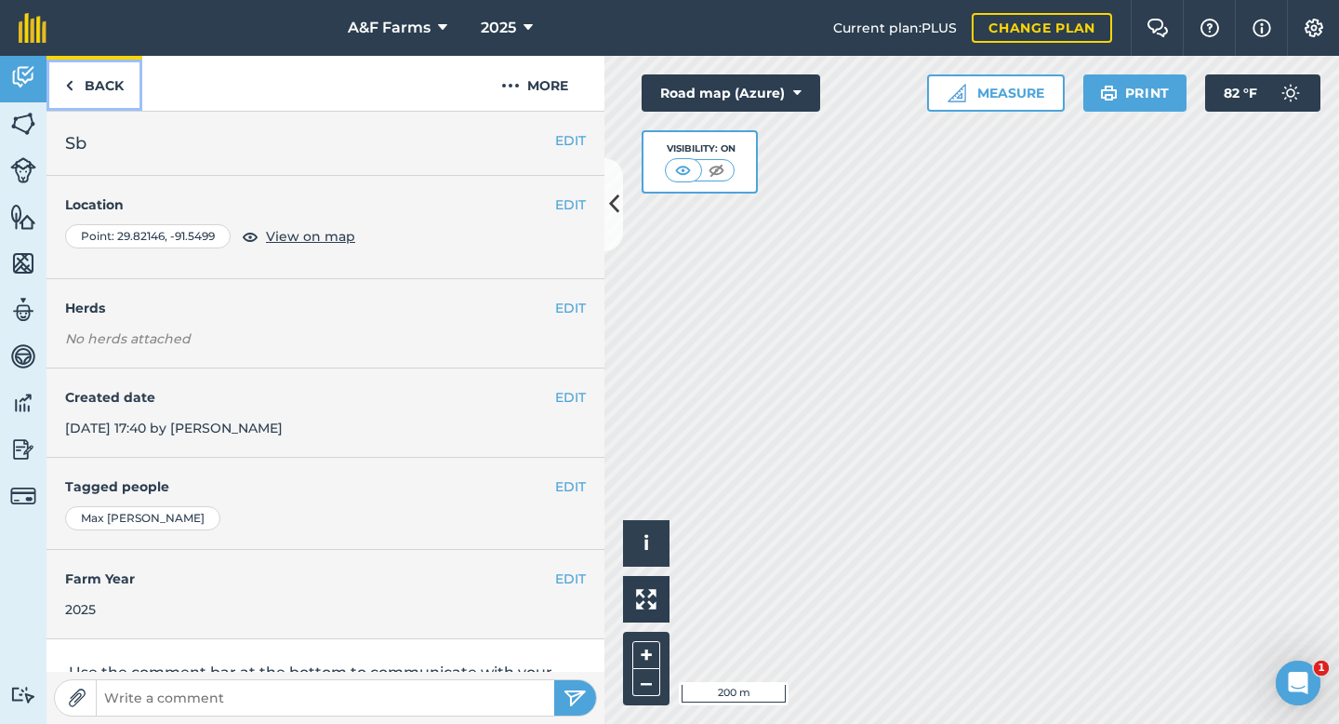
click at [120, 82] on link "Back" at bounding box center [95, 83] width 96 height 55
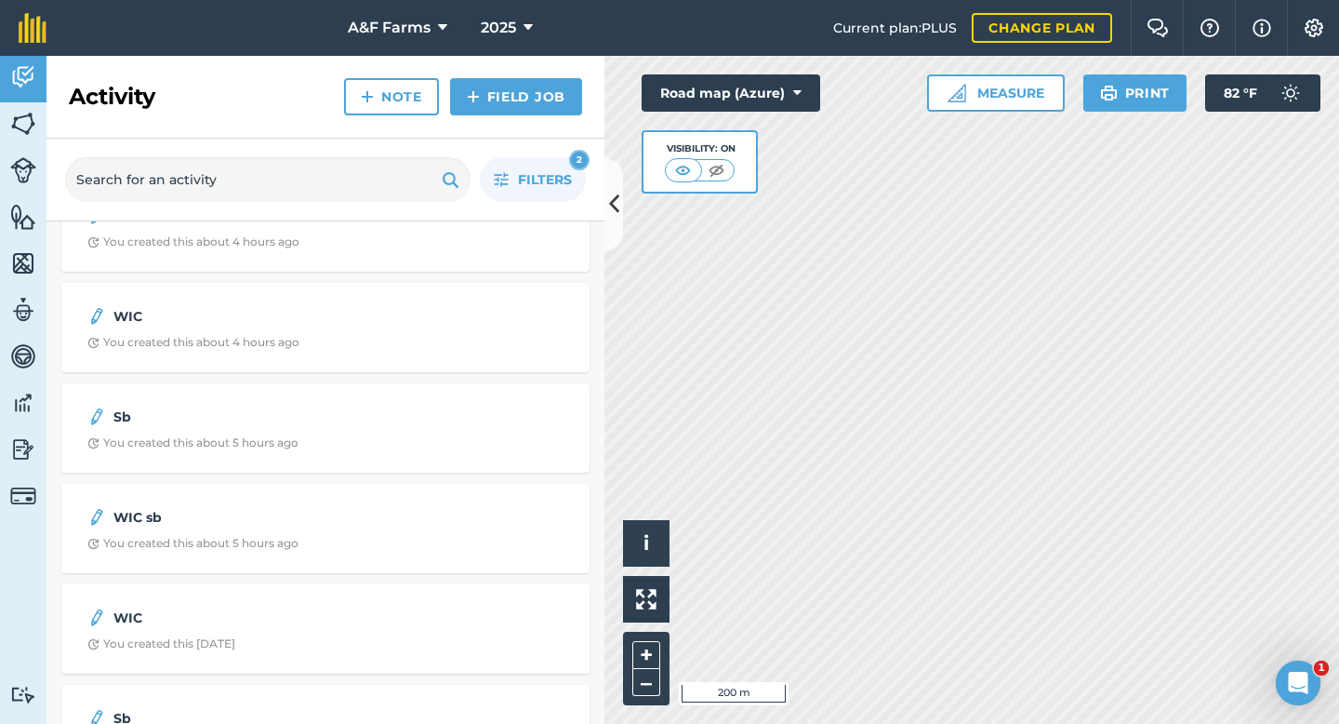
scroll to position [566, 0]
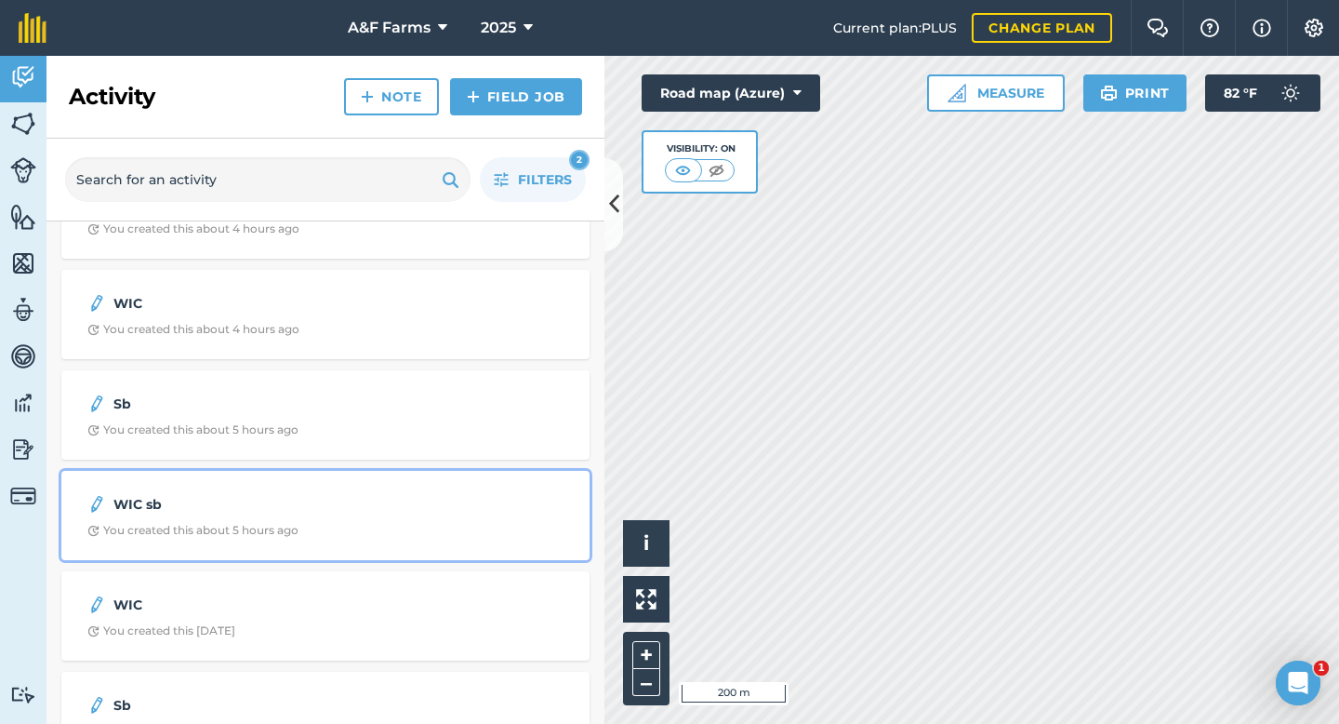
click at [208, 504] on strong "WIC sb" at bounding box center [260, 504] width 295 height 20
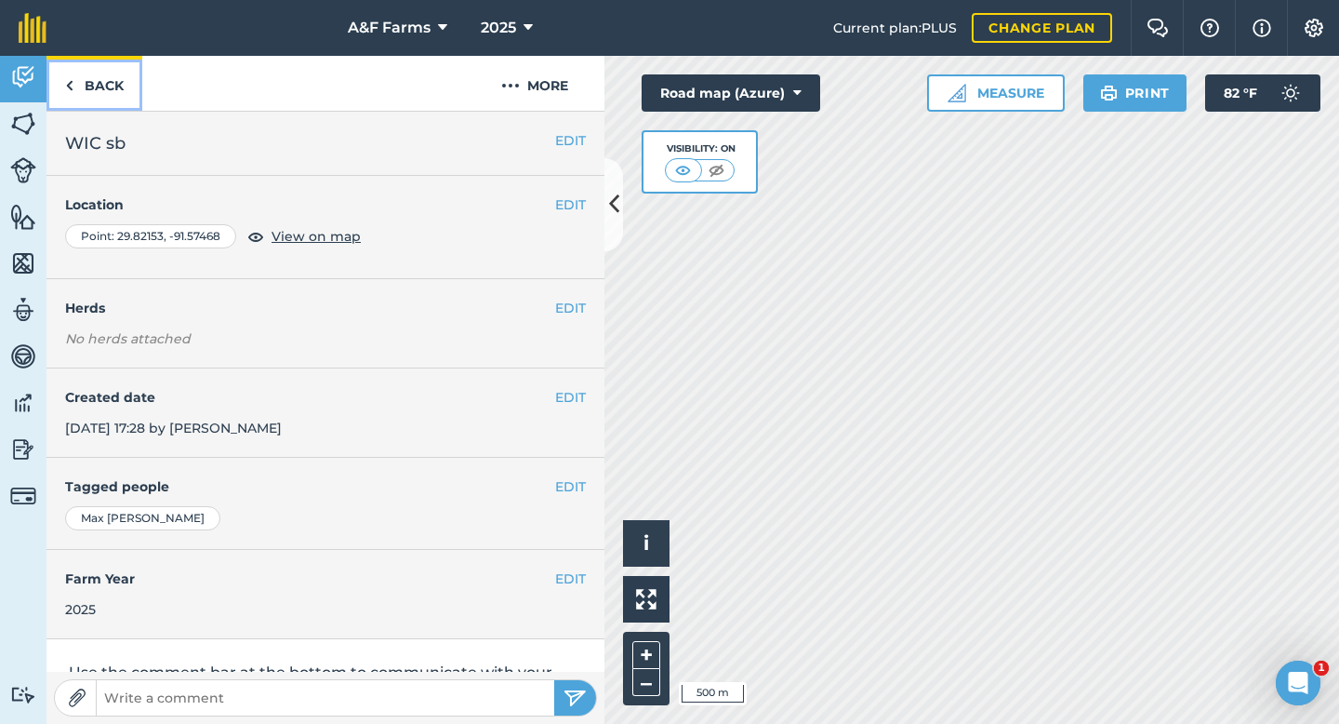
click at [86, 91] on link "Back" at bounding box center [95, 83] width 96 height 55
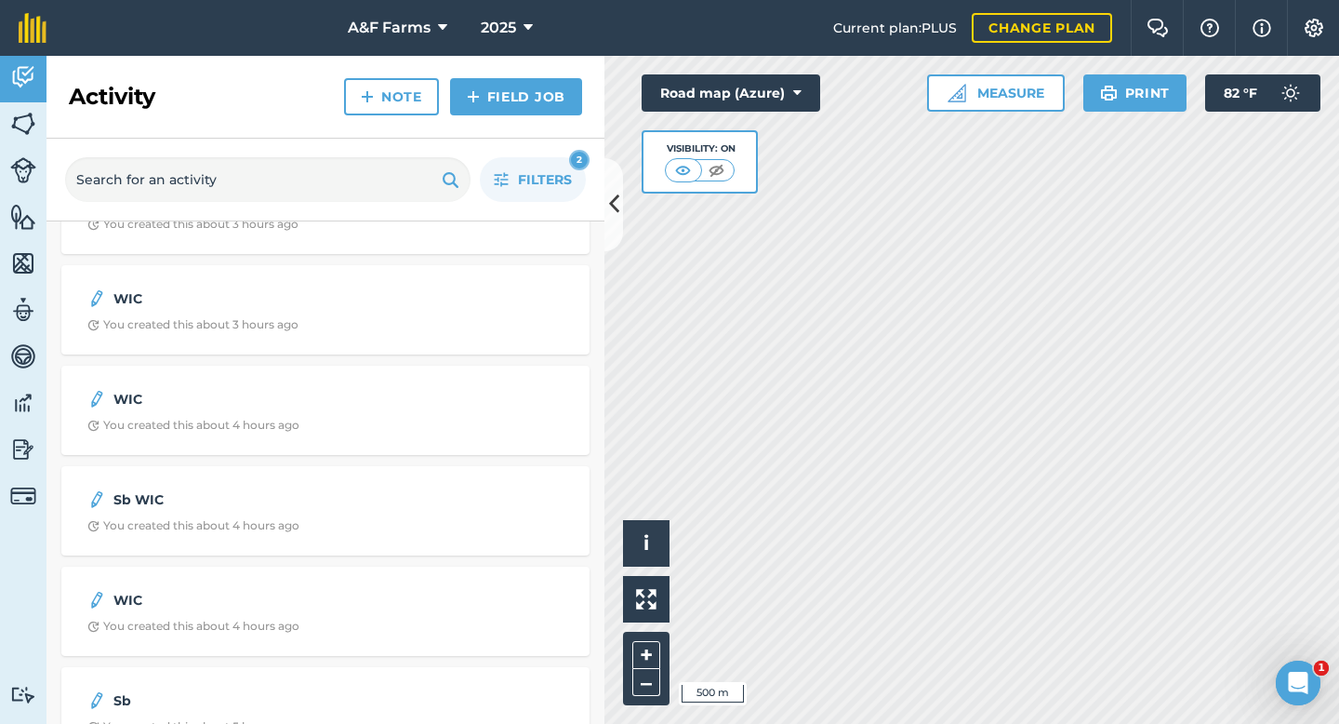
scroll to position [284, 0]
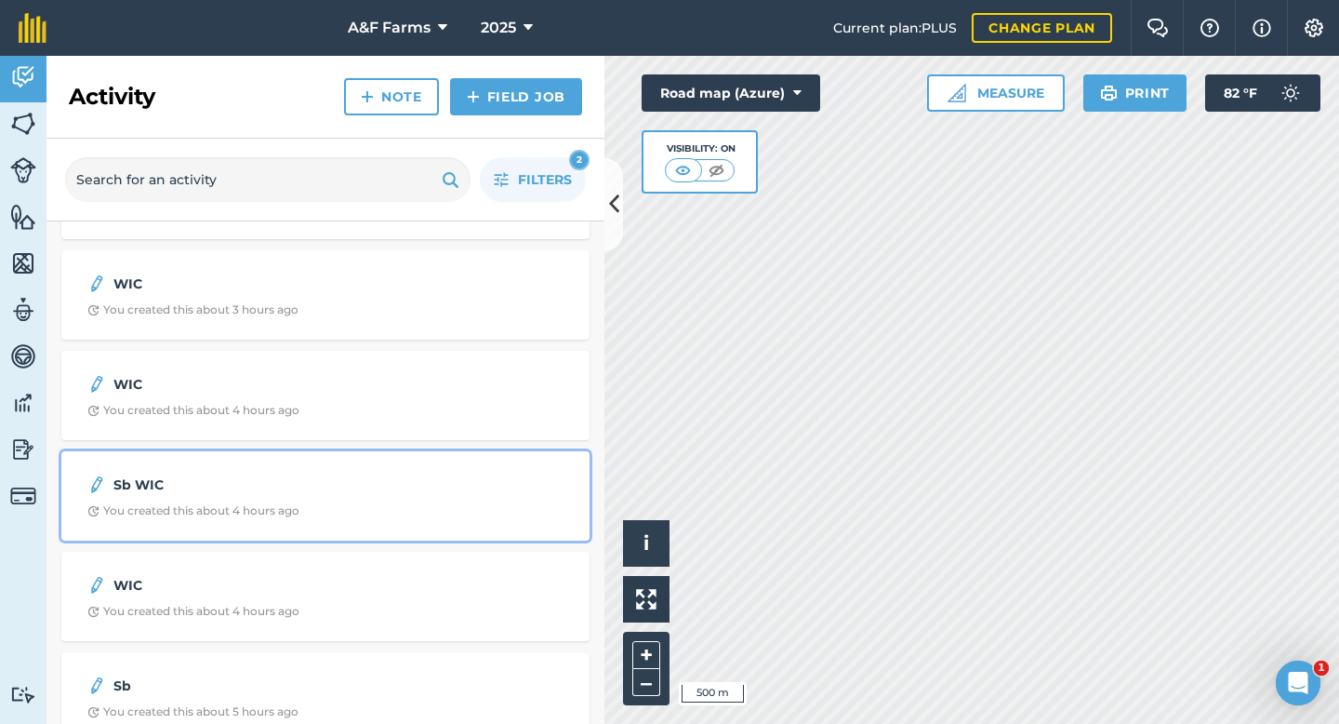
click at [297, 512] on div "You created this about 4 hours ago" at bounding box center [193, 510] width 212 height 15
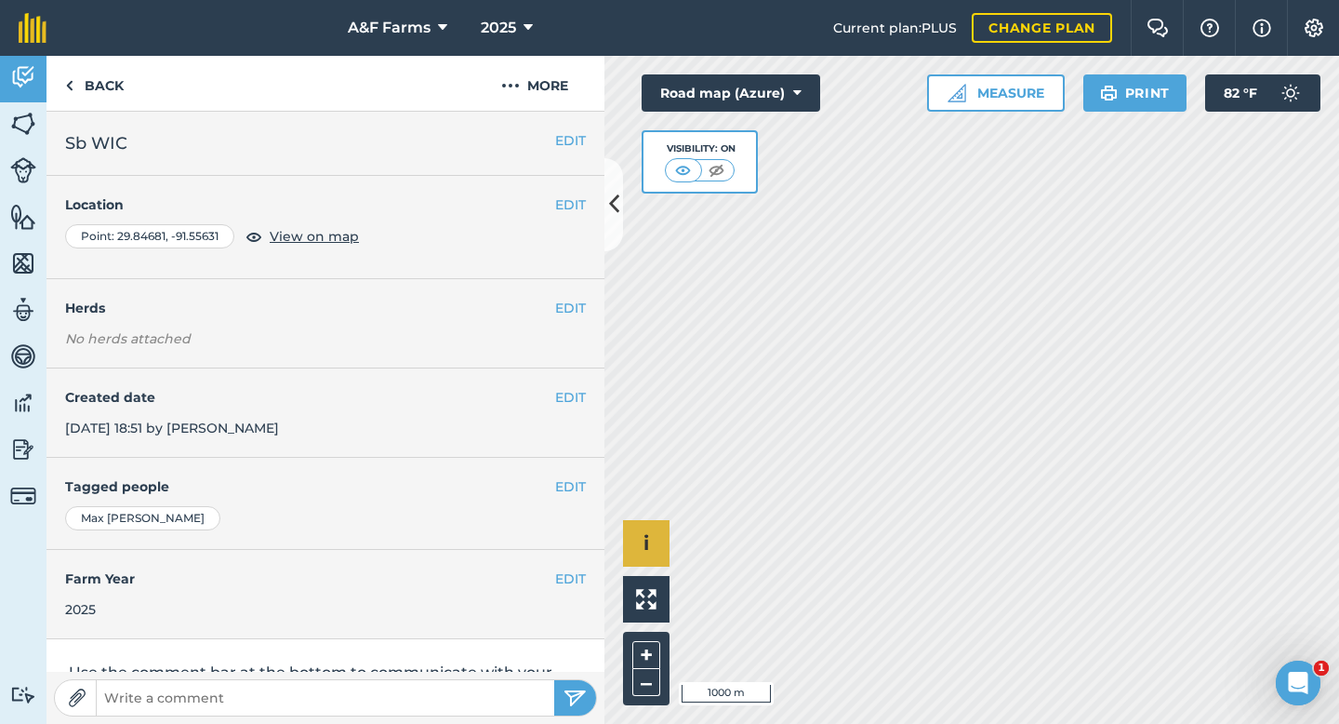
click at [664, 537] on div "Hello i © 2025 TomTom, Microsoft 1000 m + –" at bounding box center [972, 390] width 735 height 668
click at [59, 81] on link "Back" at bounding box center [95, 83] width 96 height 55
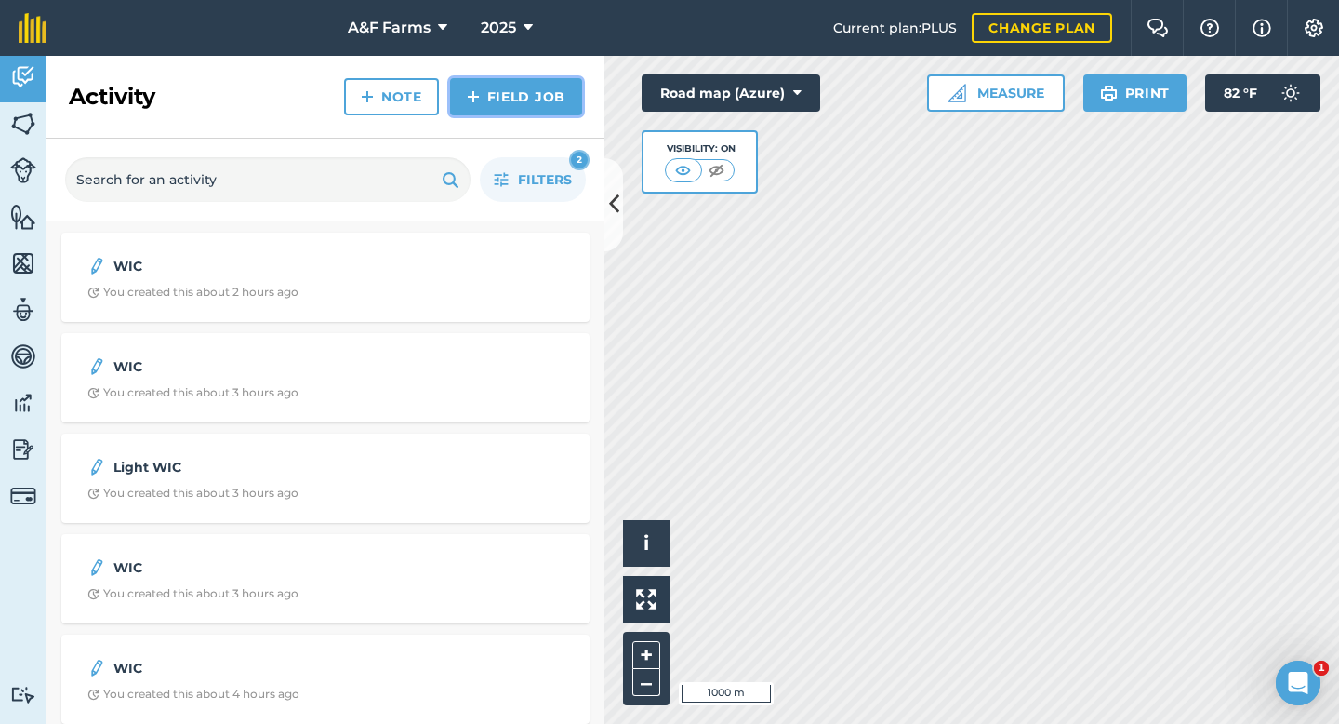
click at [554, 83] on link "Field Job" at bounding box center [516, 96] width 132 height 37
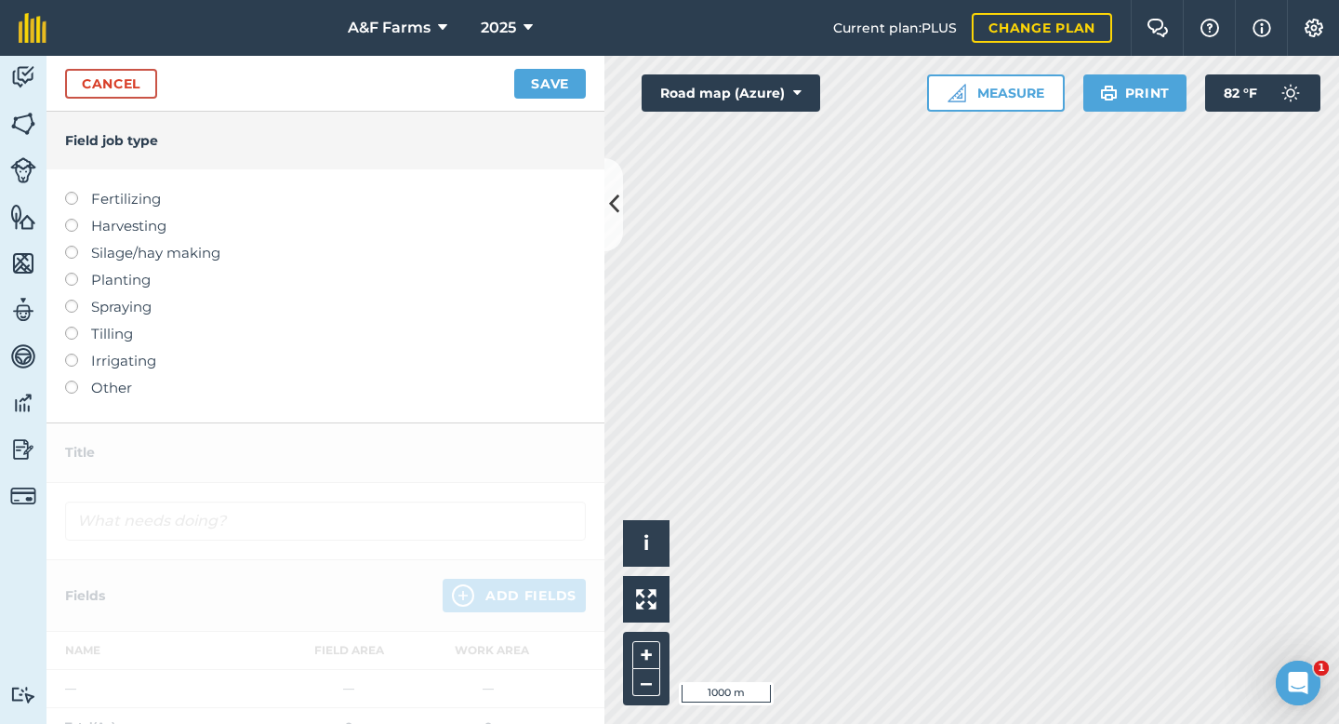
click at [81, 306] on label "Spraying" at bounding box center [325, 307] width 521 height 22
type input "Spraying"
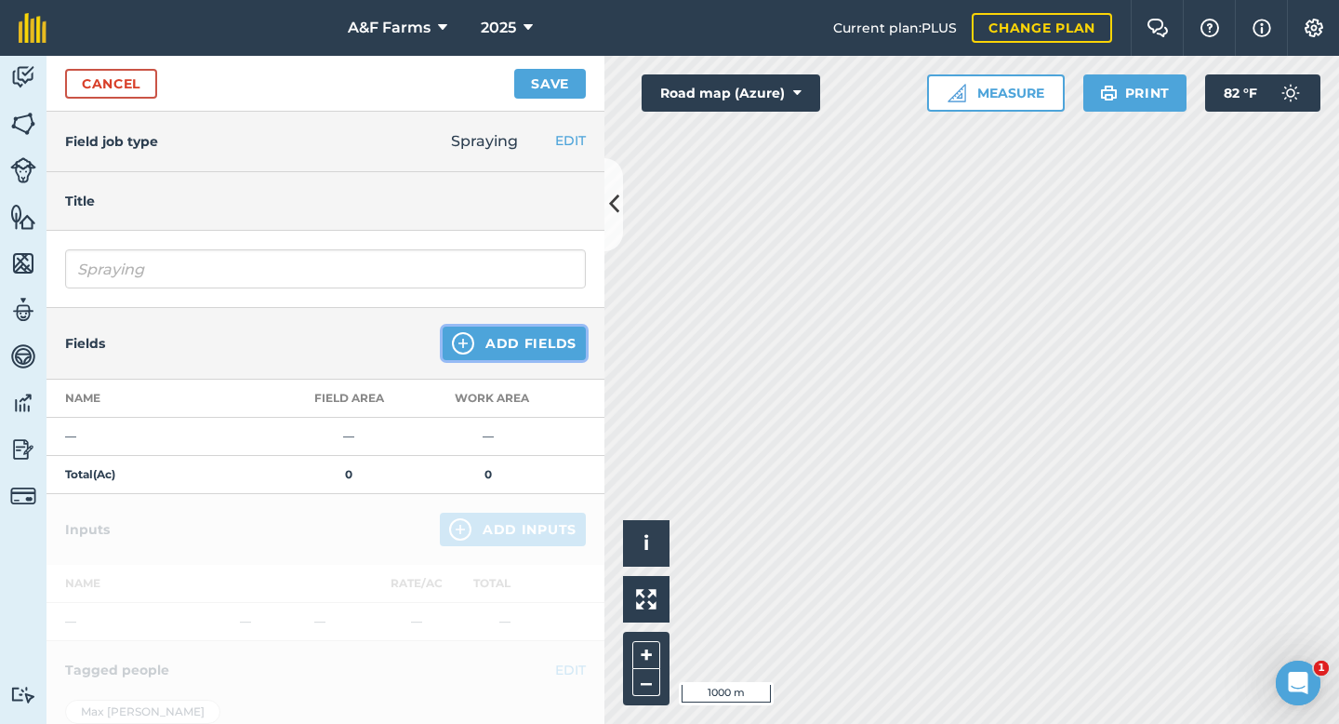
click at [486, 339] on button "Add Fields" at bounding box center [514, 342] width 143 height 33
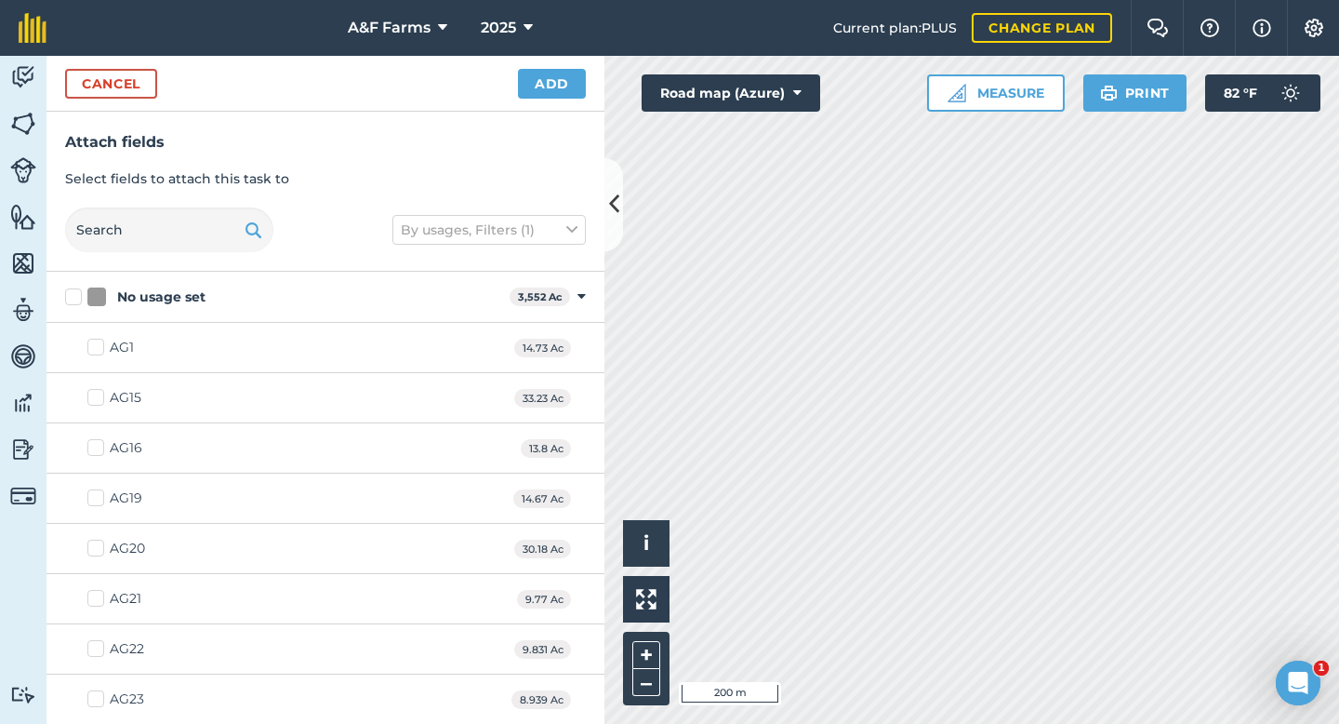
checkbox input "true"
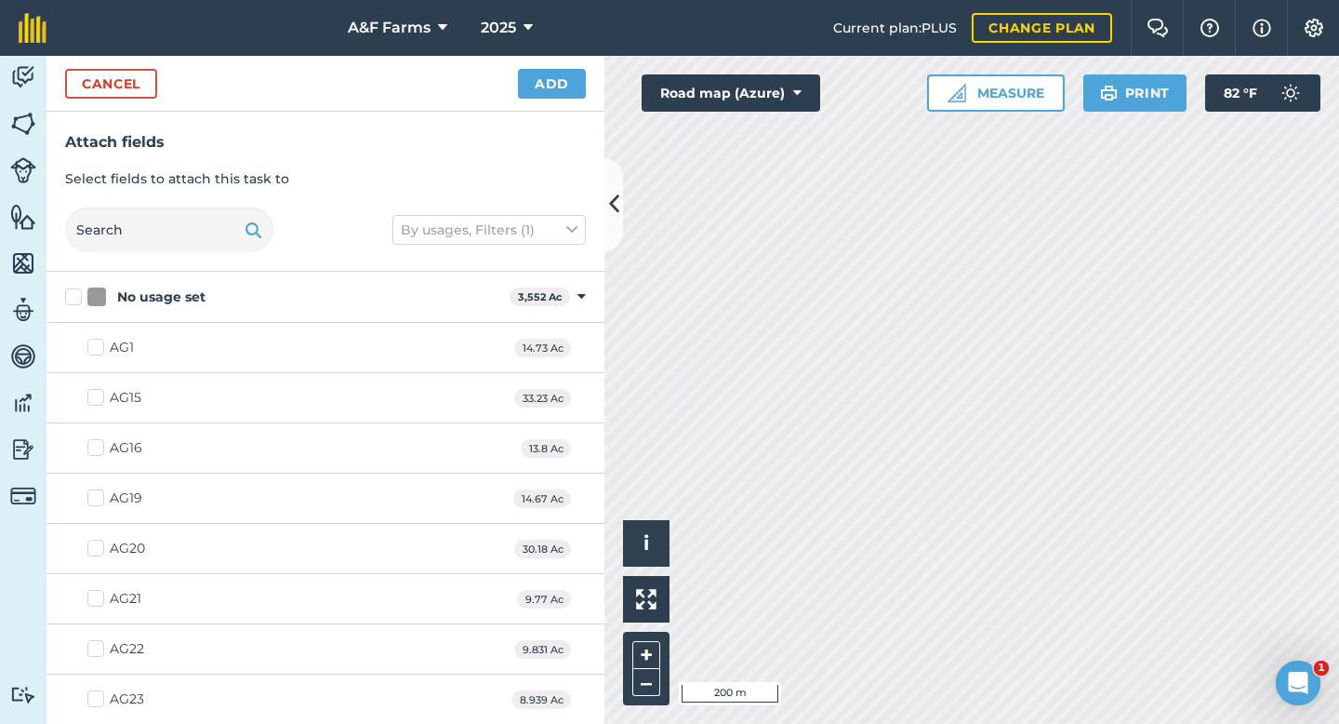
checkbox input "true"
click at [566, 76] on button "Add" at bounding box center [552, 84] width 68 height 30
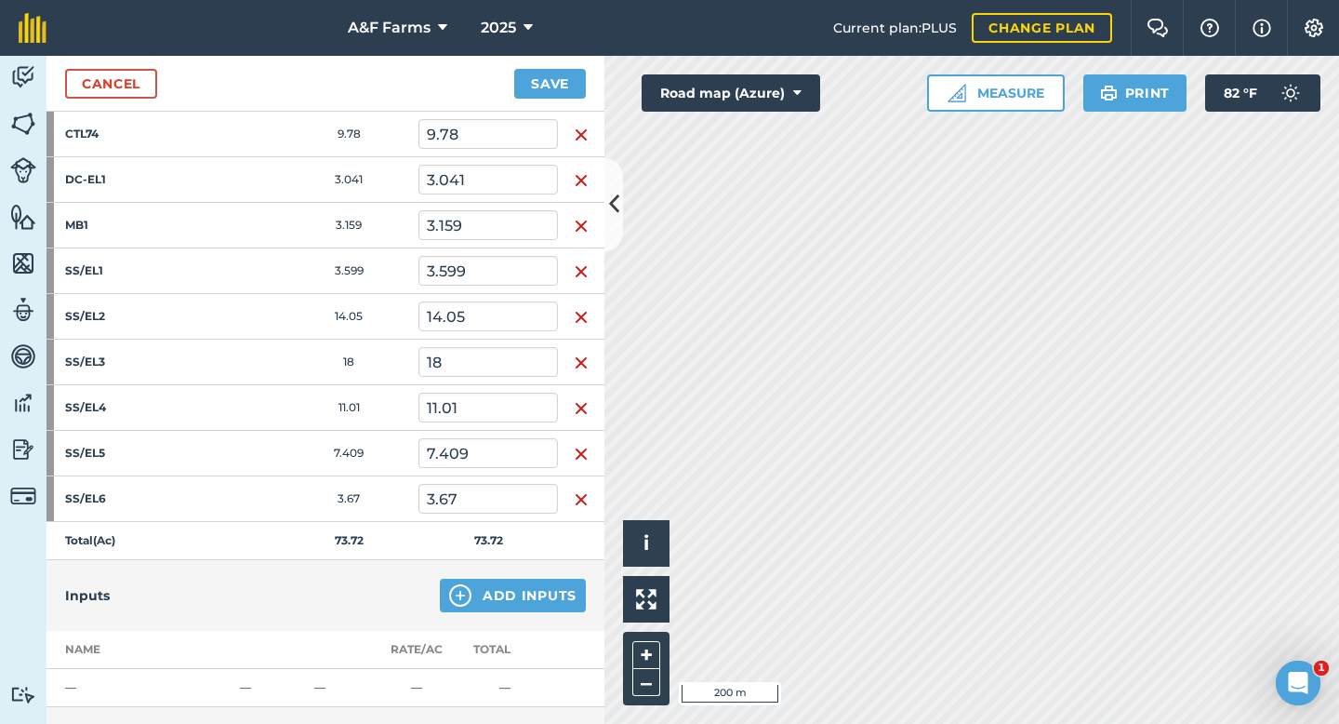
scroll to position [231, 0]
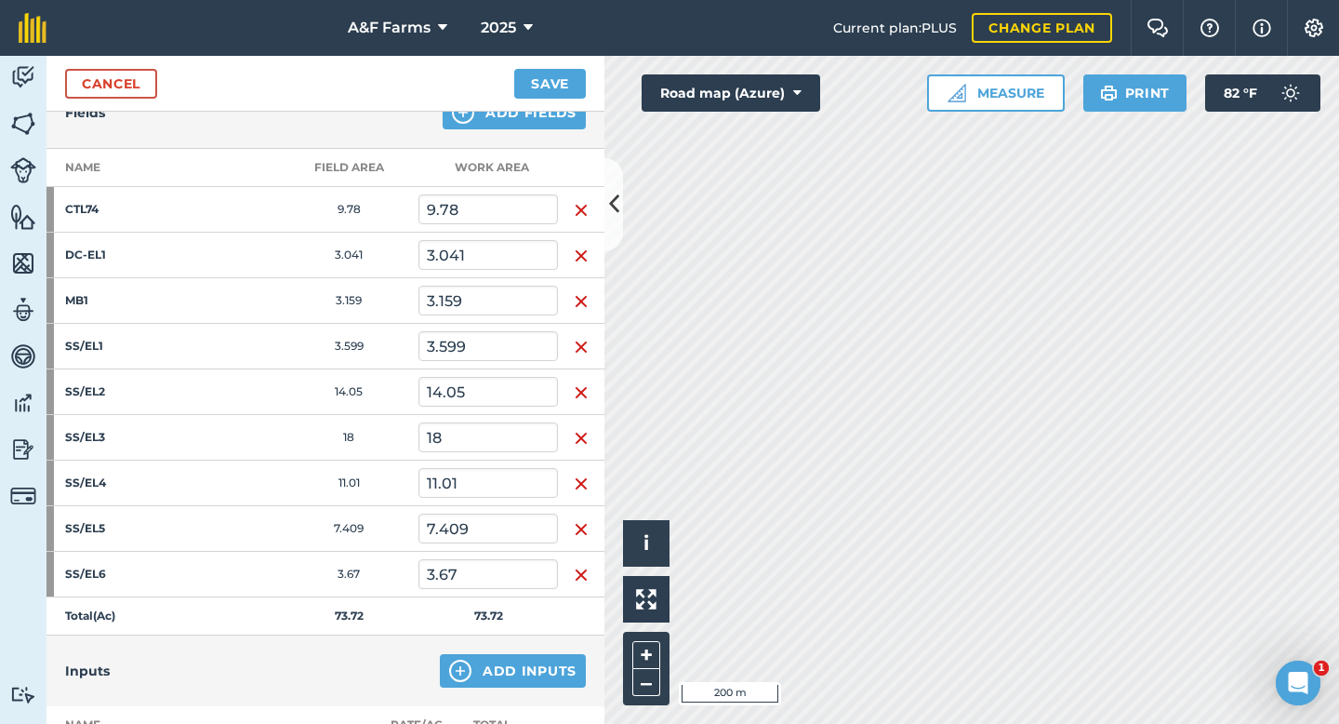
click at [576, 203] on img "button" at bounding box center [581, 210] width 15 height 22
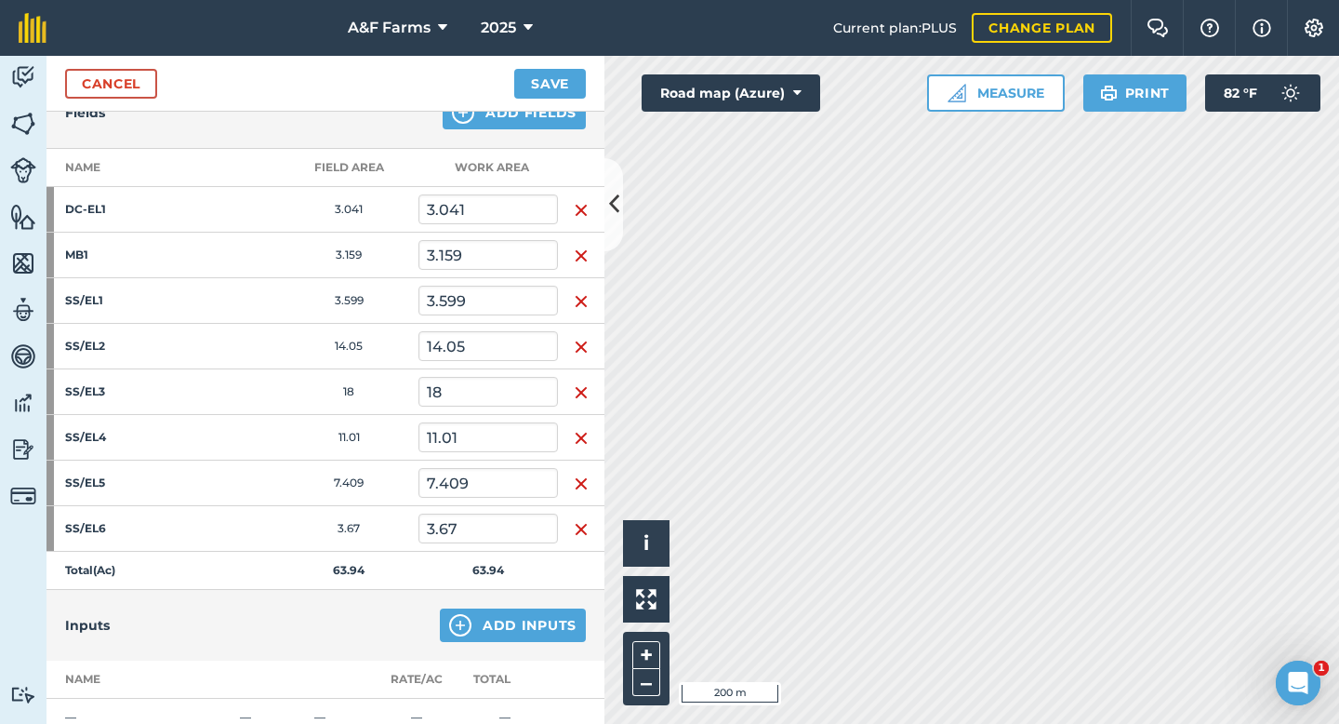
click at [576, 203] on img "button" at bounding box center [581, 210] width 15 height 22
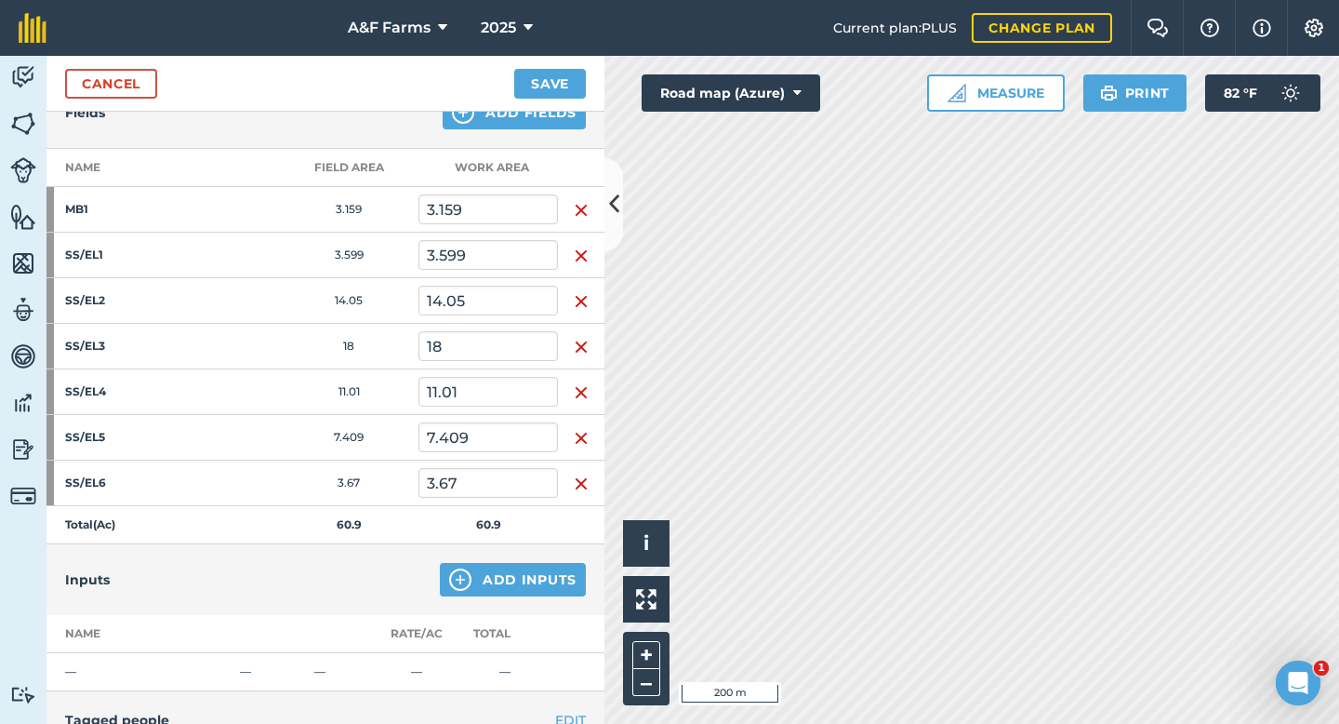
click at [576, 203] on img "button" at bounding box center [581, 210] width 15 height 22
click at [576, 245] on img "button" at bounding box center [581, 256] width 15 height 22
click at [576, 290] on img "button" at bounding box center [581, 301] width 15 height 22
click at [576, 336] on img "button" at bounding box center [581, 347] width 15 height 22
click at [576, 381] on img "button" at bounding box center [581, 392] width 15 height 22
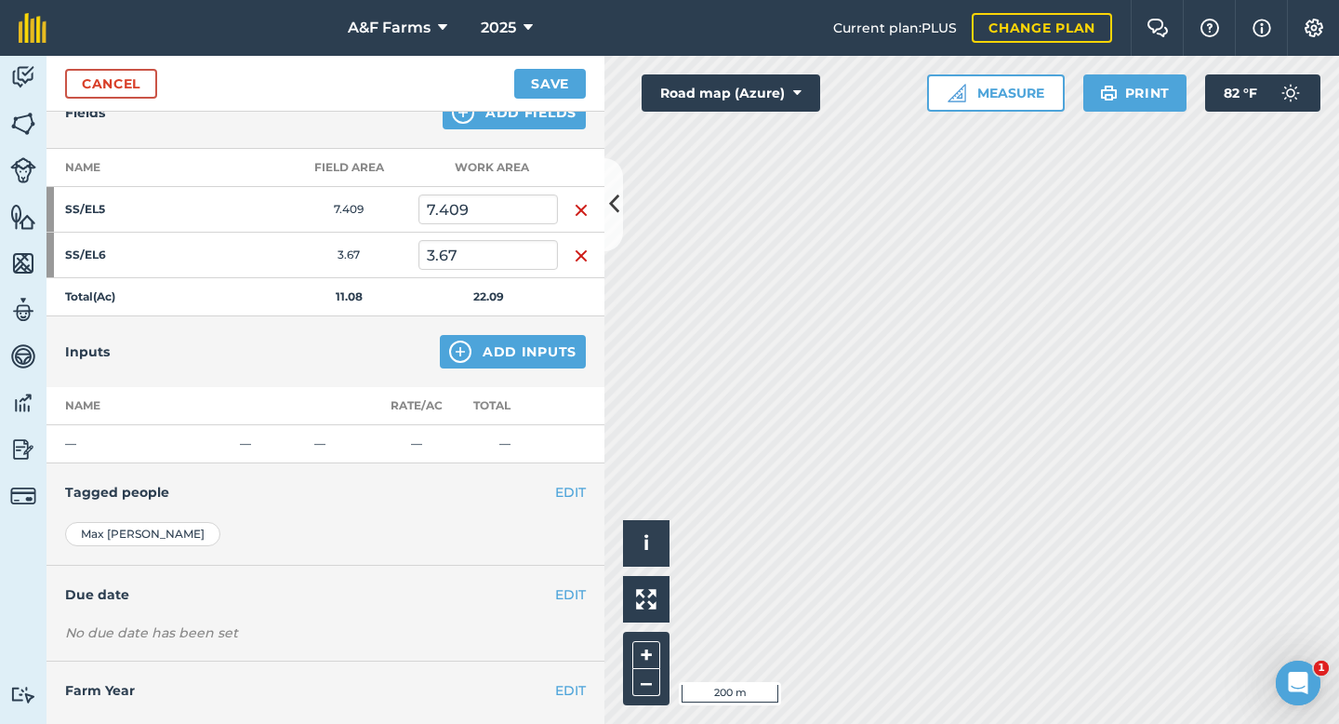
click at [576, 203] on img "button" at bounding box center [581, 210] width 15 height 22
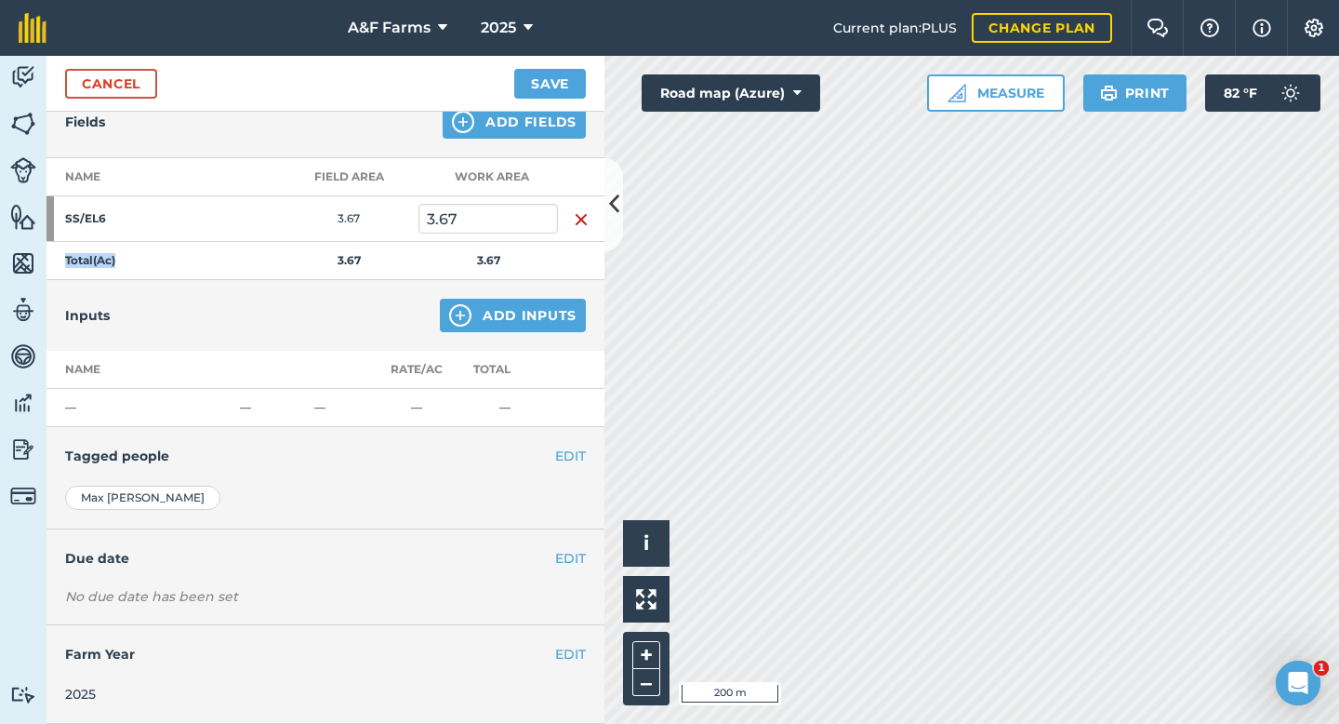
click at [576, 203] on td at bounding box center [581, 219] width 47 height 46
click at [580, 215] on img "button" at bounding box center [581, 219] width 15 height 22
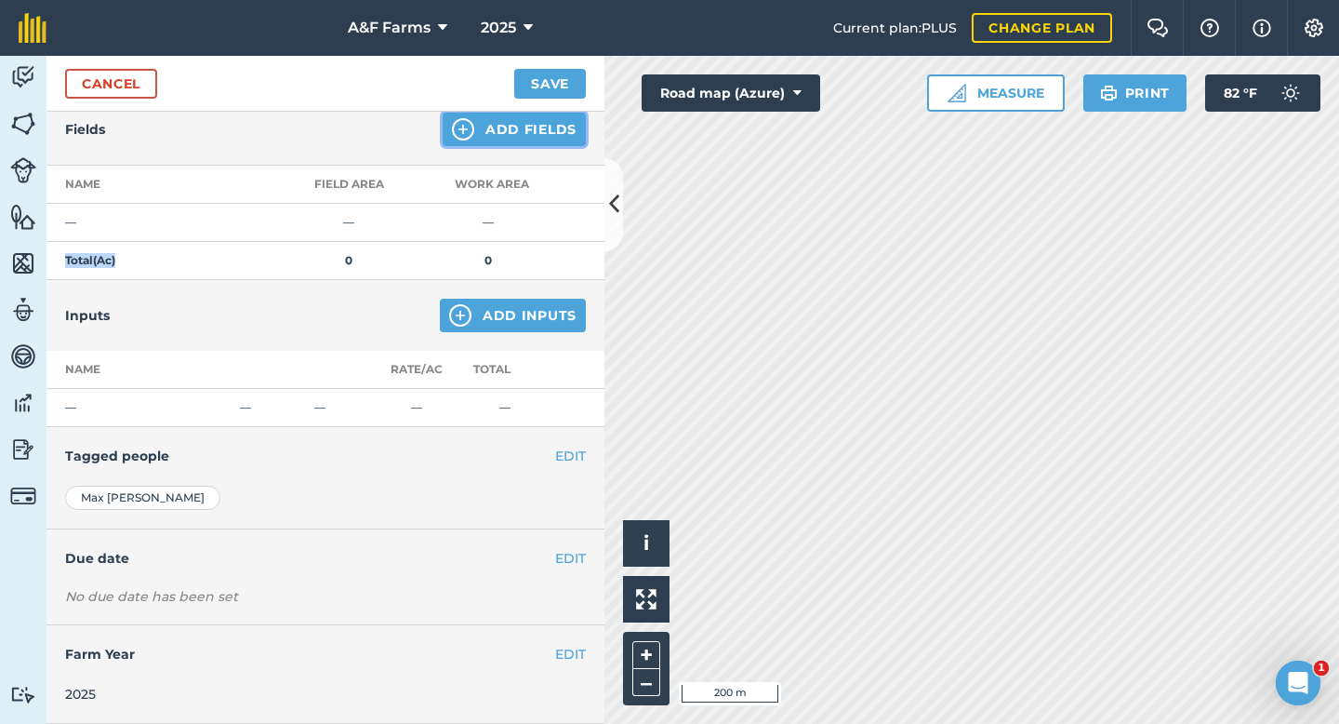
click at [542, 133] on button "Add Fields" at bounding box center [514, 129] width 143 height 33
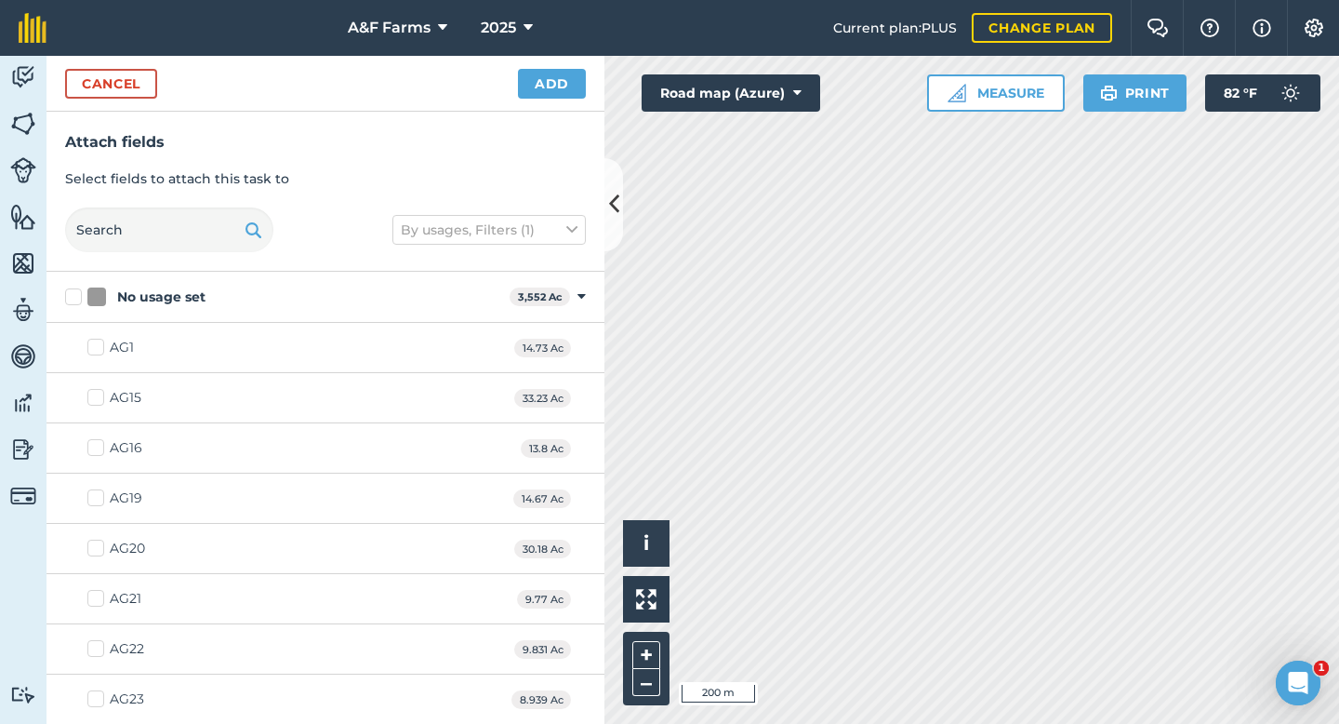
checkbox input "true"
click at [565, 80] on button "Add" at bounding box center [552, 84] width 68 height 30
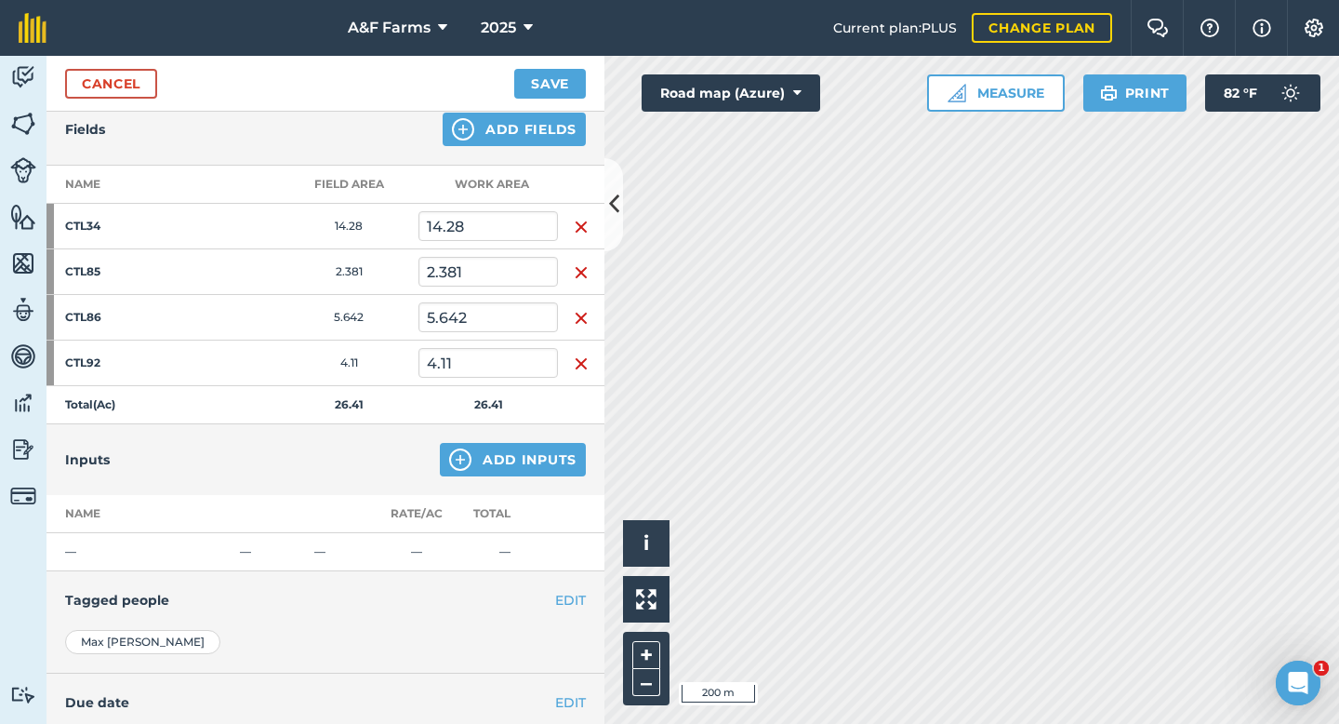
click at [581, 237] on td at bounding box center [581, 227] width 47 height 46
click at [581, 231] on img "button" at bounding box center [581, 227] width 15 height 22
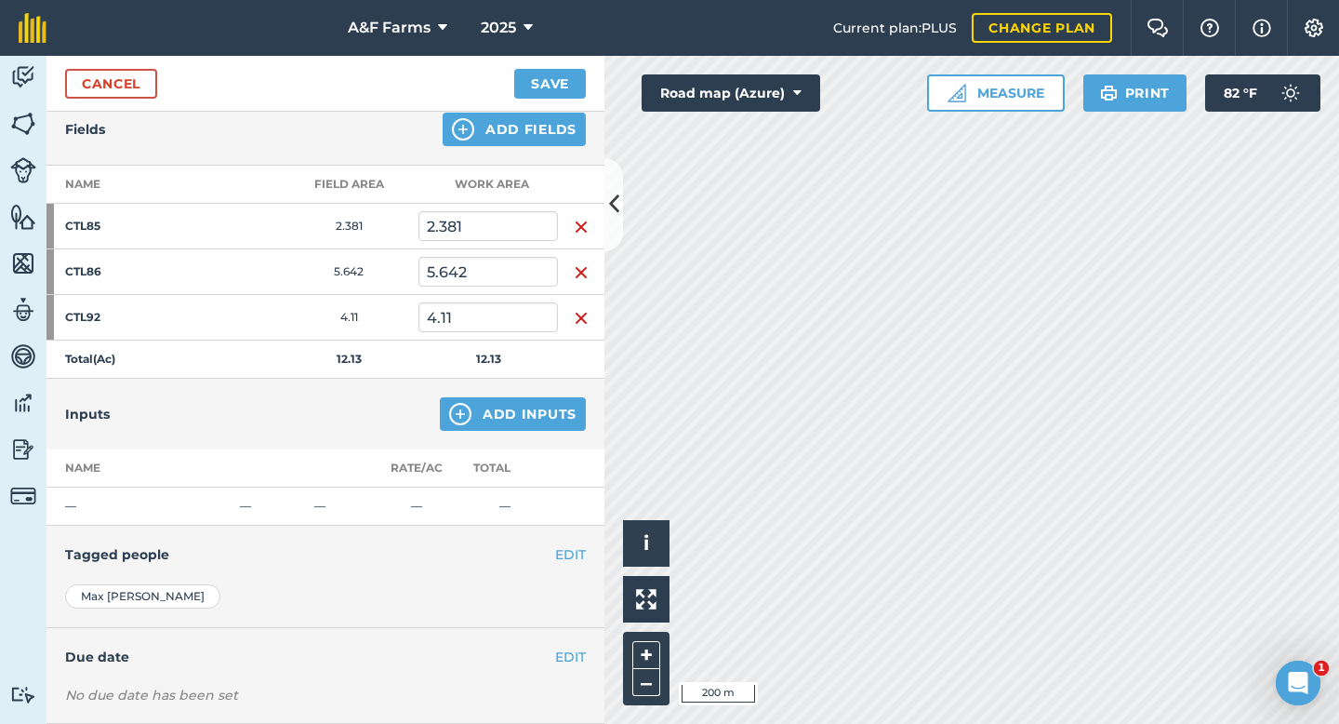
click at [581, 231] on img "button" at bounding box center [581, 227] width 15 height 22
click at [581, 261] on img "button" at bounding box center [581, 272] width 15 height 22
click at [581, 307] on img "button" at bounding box center [581, 318] width 15 height 22
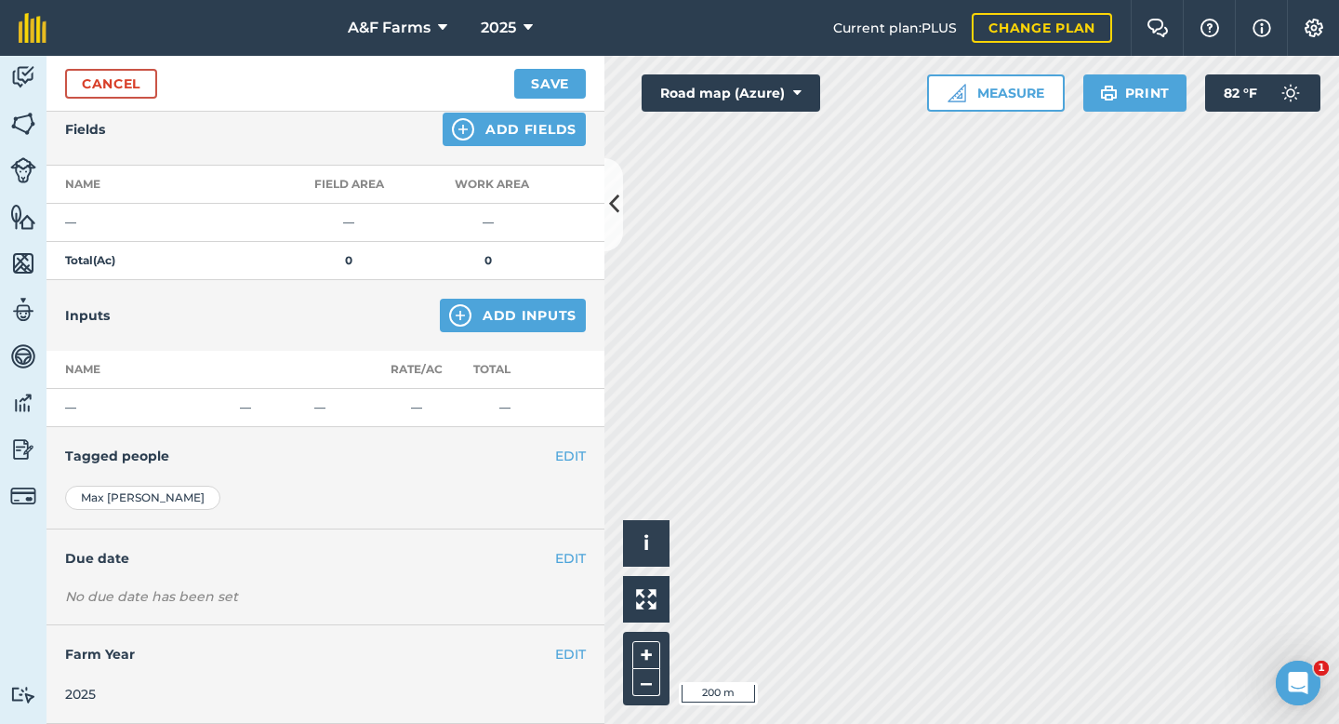
click at [581, 231] on td at bounding box center [581, 223] width 47 height 38
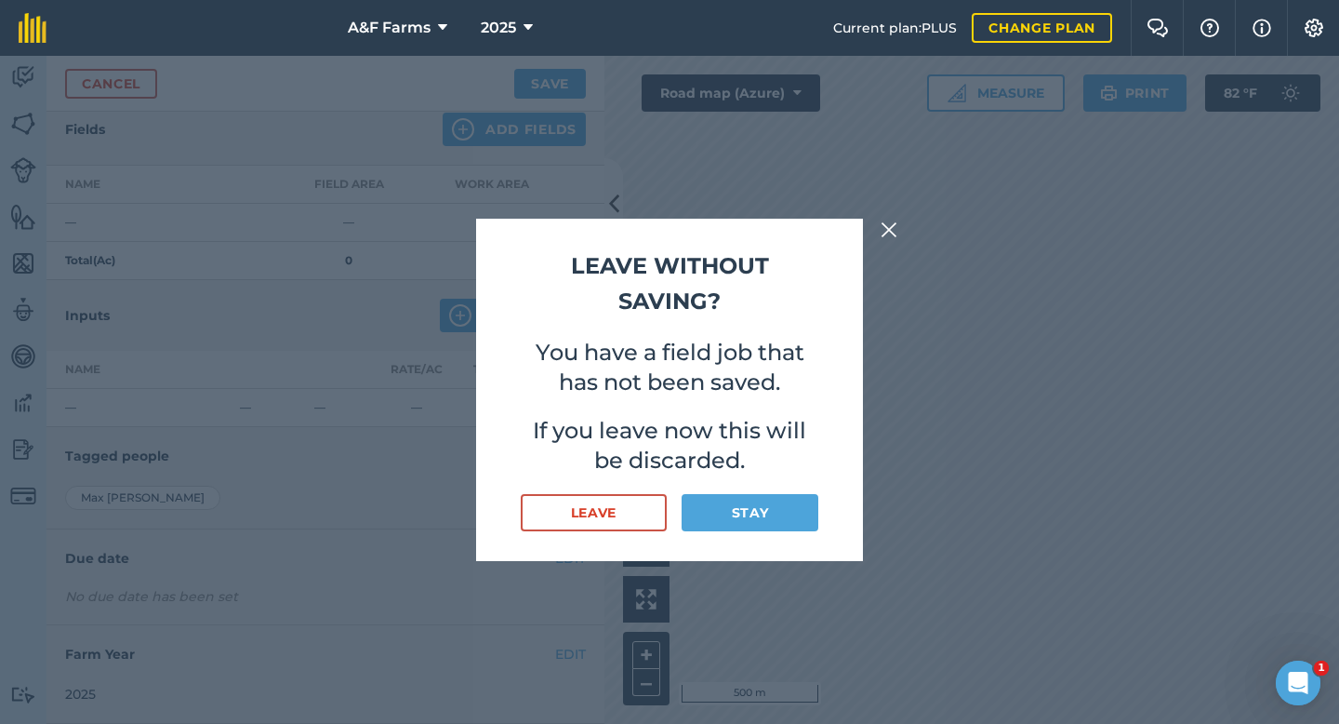
click at [753, 313] on h2 "Leave without saving?" at bounding box center [670, 284] width 298 height 72
click at [894, 226] on img at bounding box center [889, 230] width 17 height 22
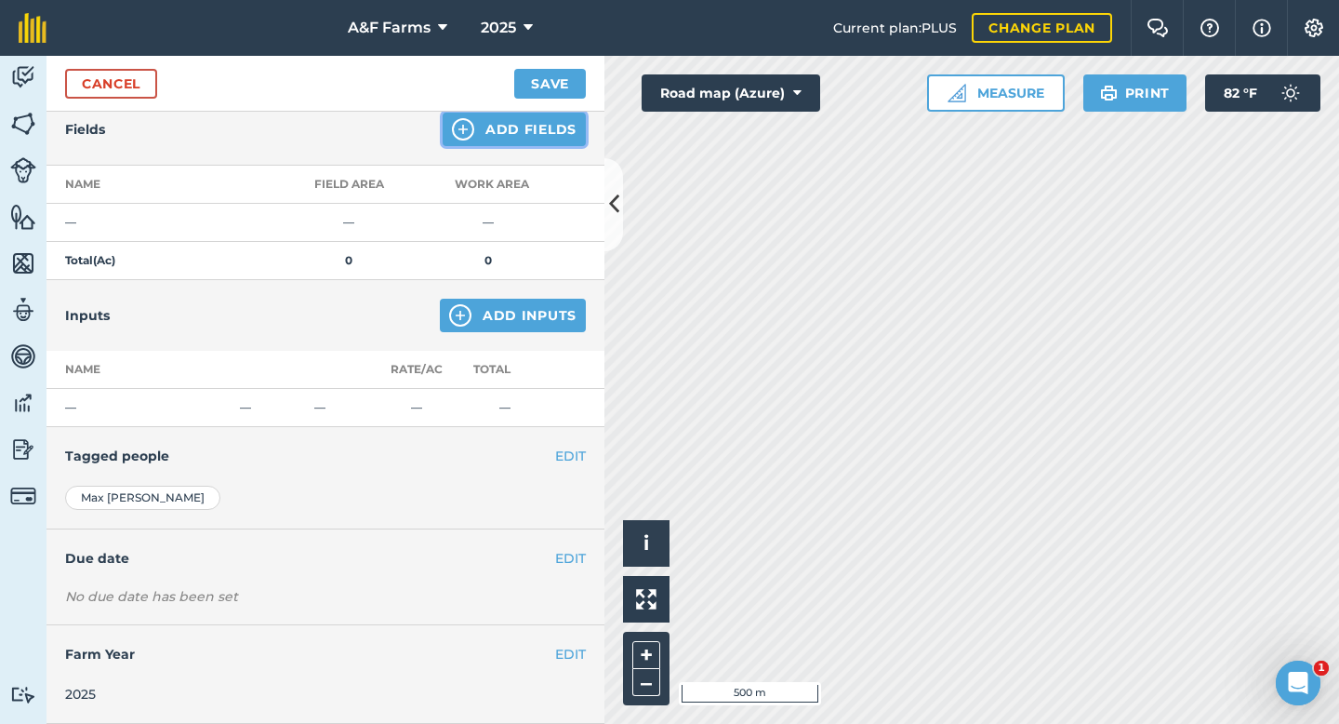
click at [555, 134] on button "Add Fields" at bounding box center [514, 129] width 143 height 33
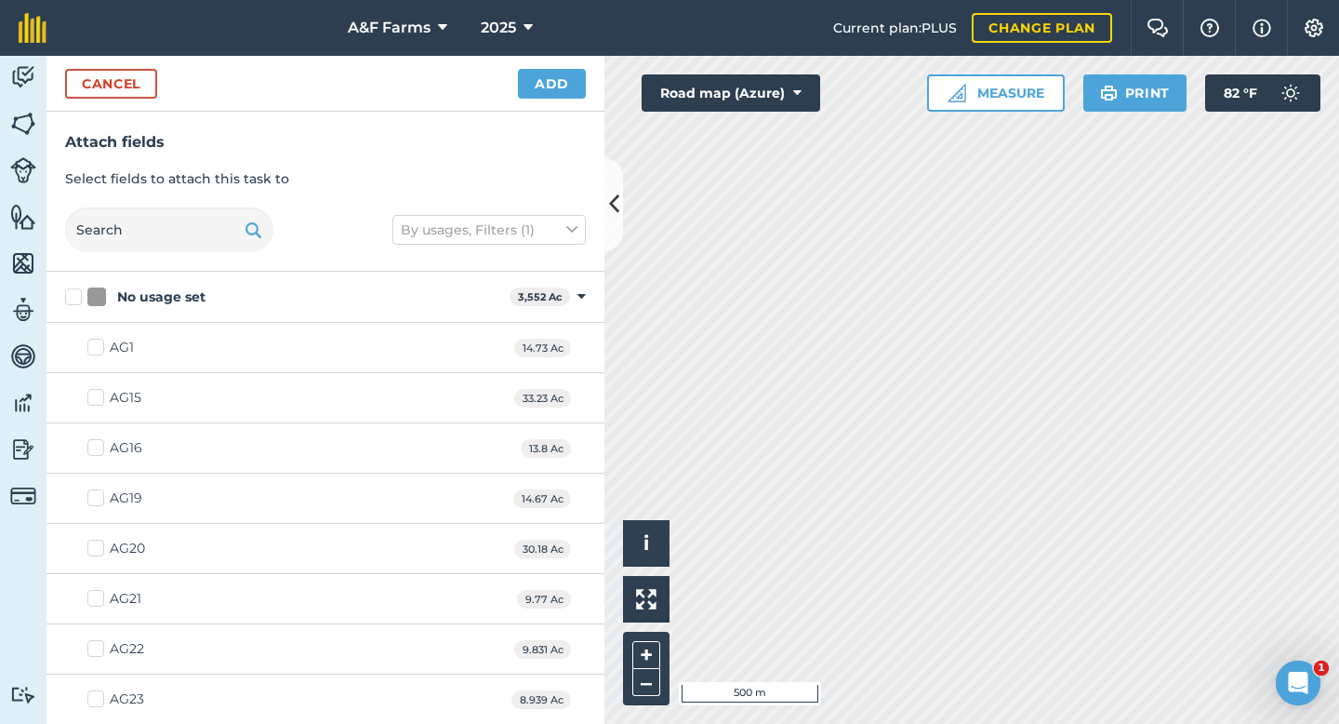
checkbox input "true"
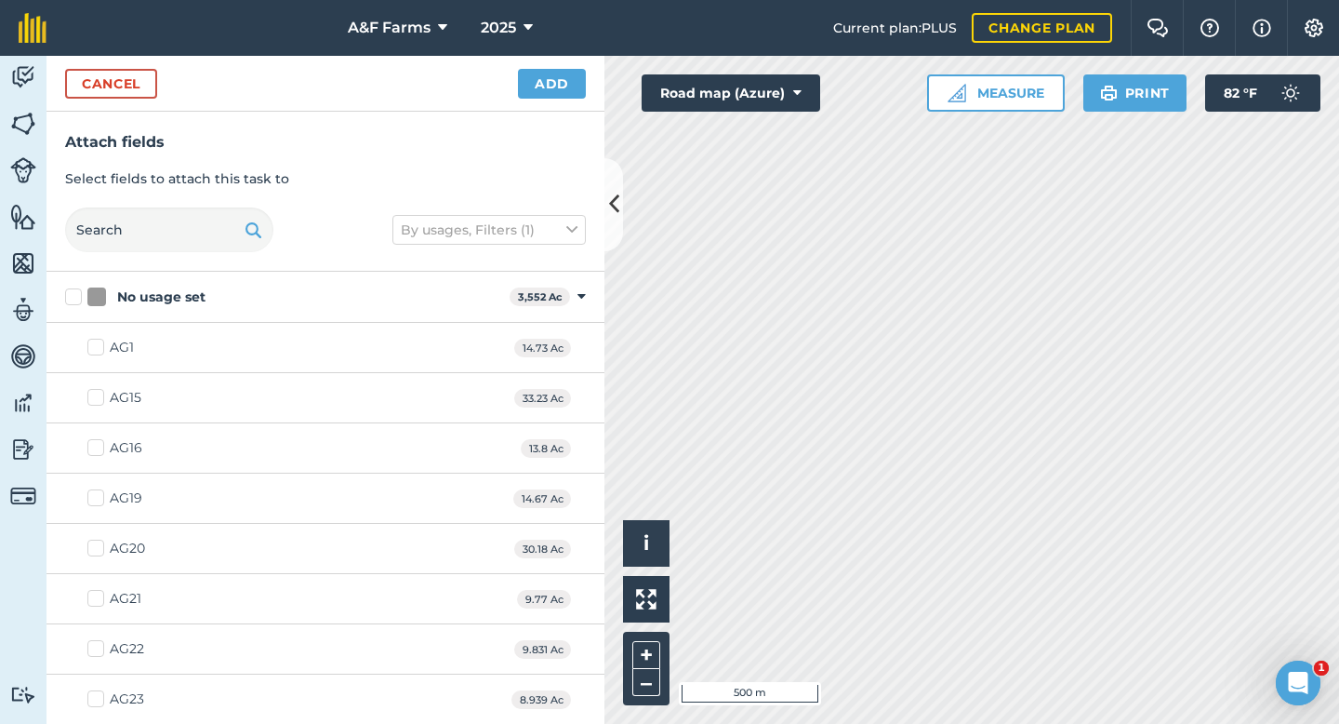
checkbox input "true"
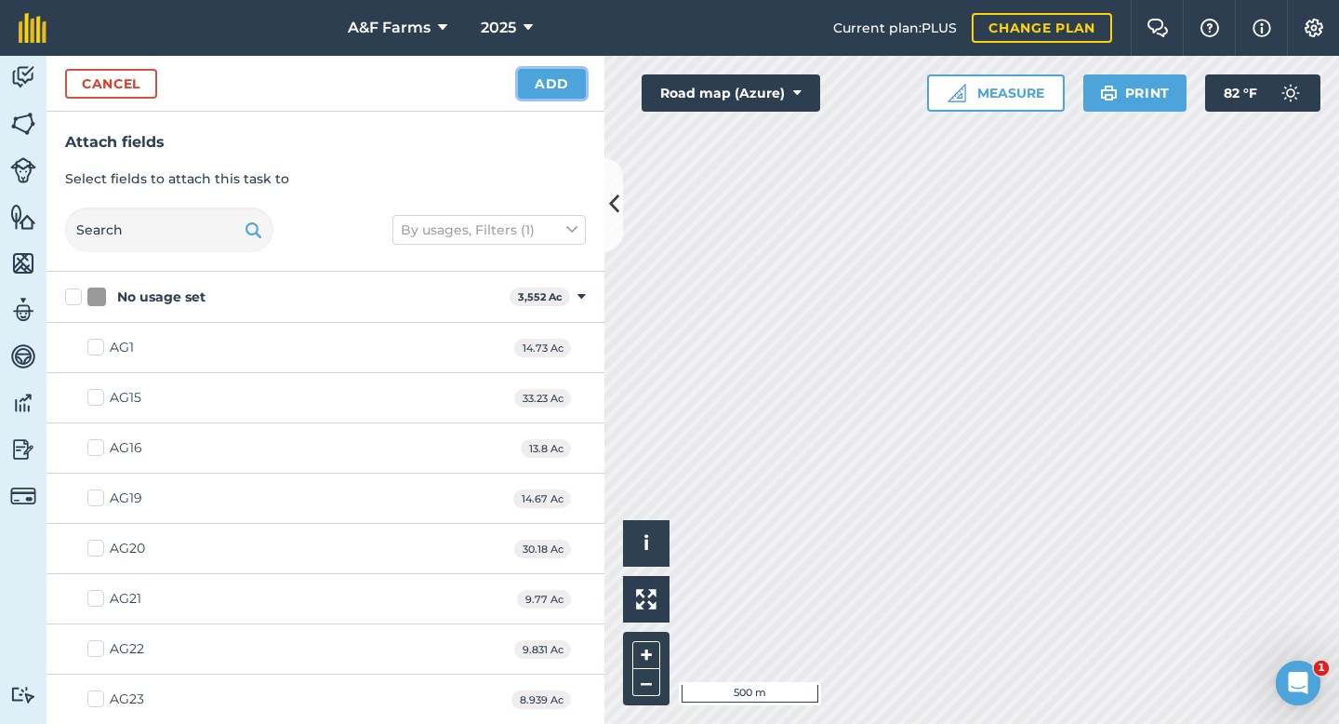
click at [564, 78] on button "Add" at bounding box center [552, 84] width 68 height 30
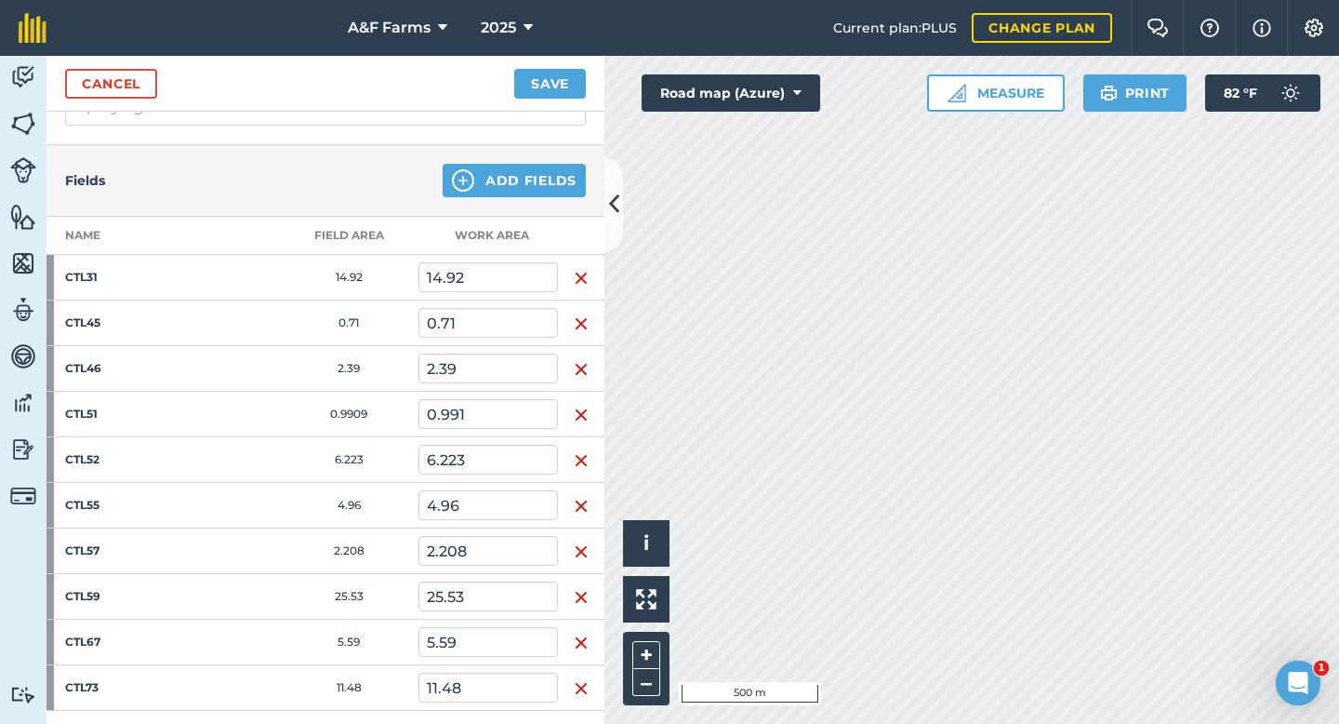
scroll to position [0, 0]
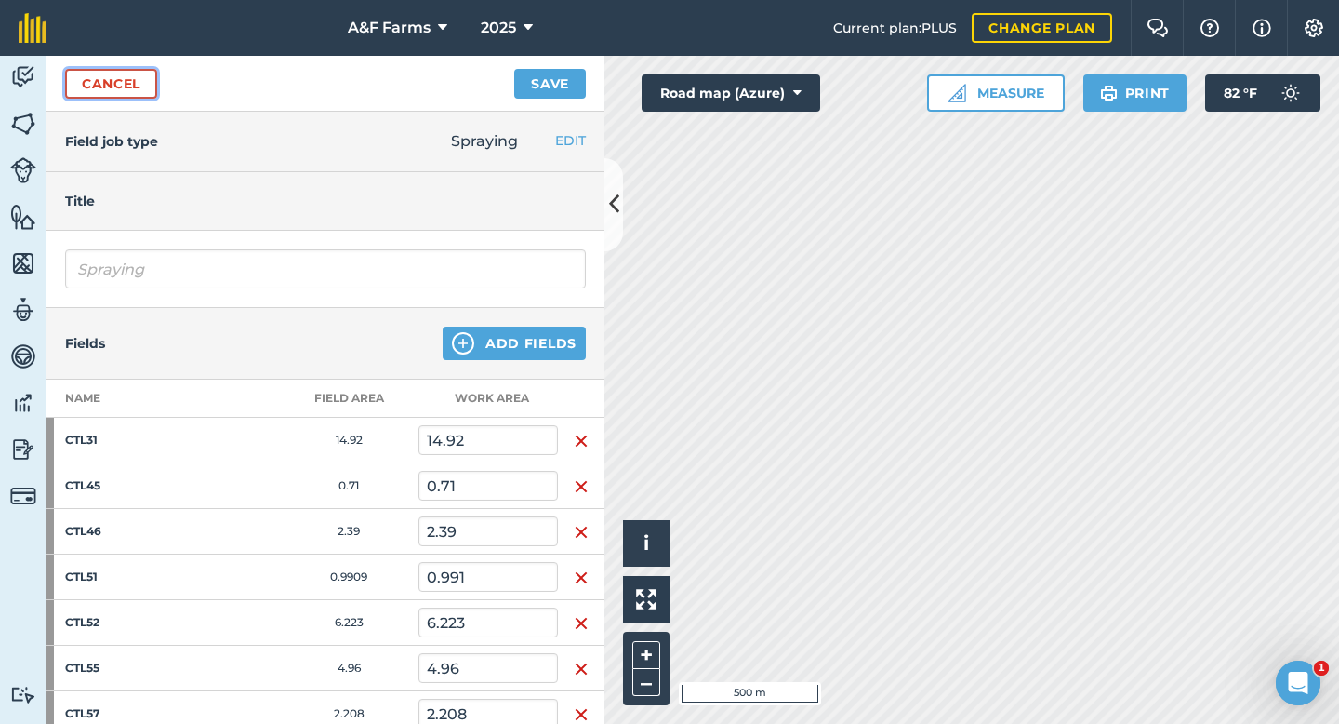
click at [140, 80] on link "Cancel" at bounding box center [111, 84] width 92 height 30
click at [127, 85] on link "Cancel" at bounding box center [111, 84] width 92 height 30
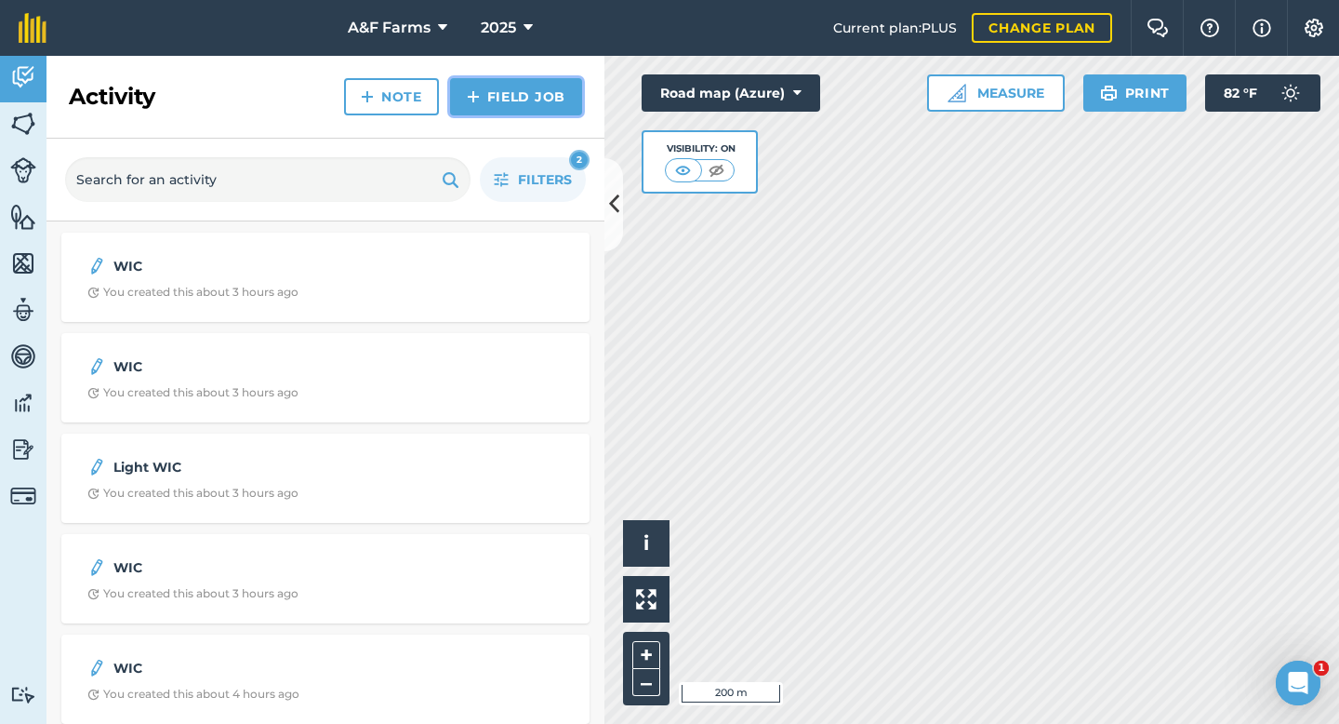
click at [492, 100] on link "Field Job" at bounding box center [516, 96] width 132 height 37
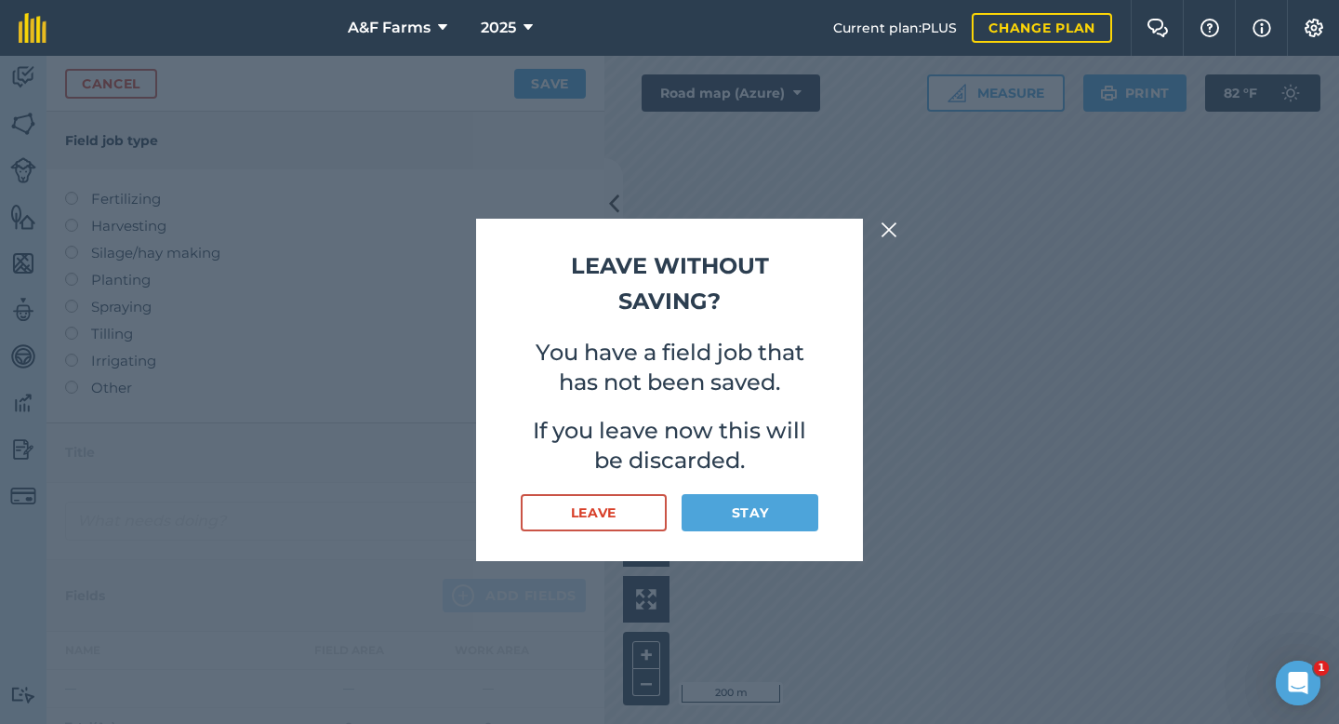
click at [893, 235] on img at bounding box center [889, 230] width 17 height 22
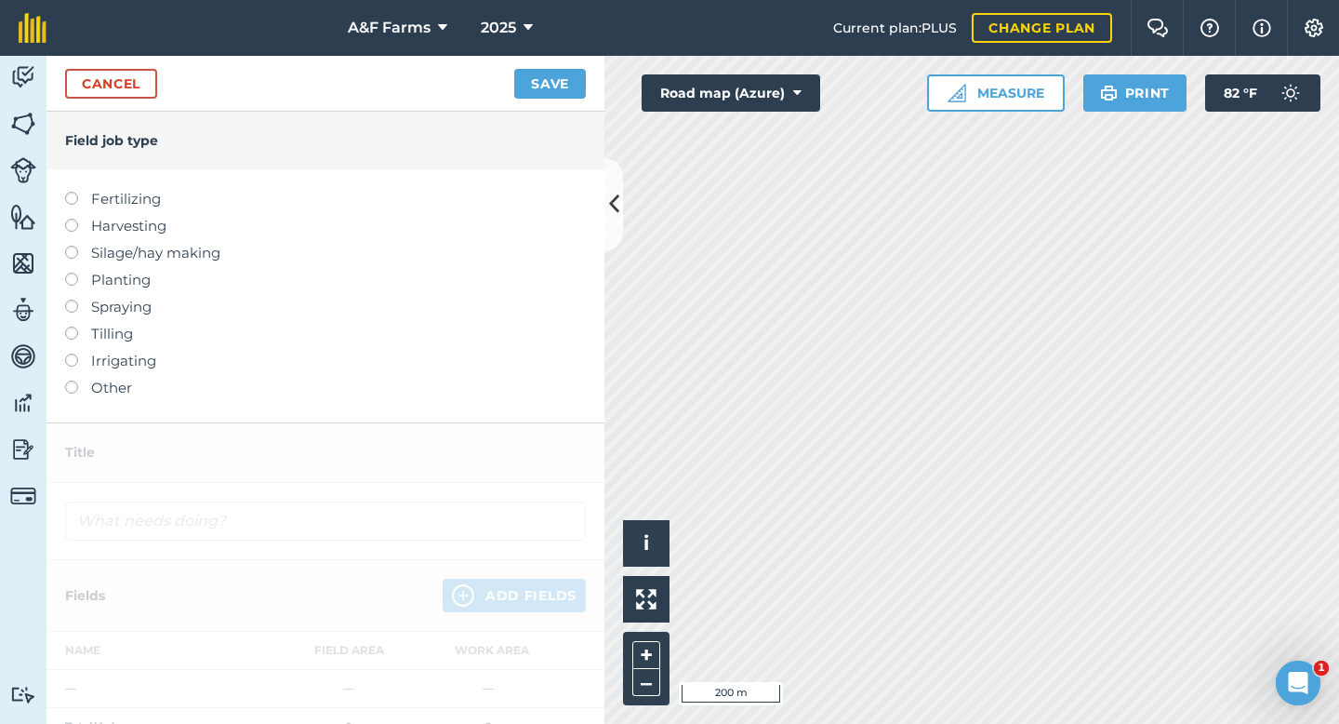
click at [93, 305] on label "Spraying" at bounding box center [325, 307] width 521 height 22
type input "Spraying"
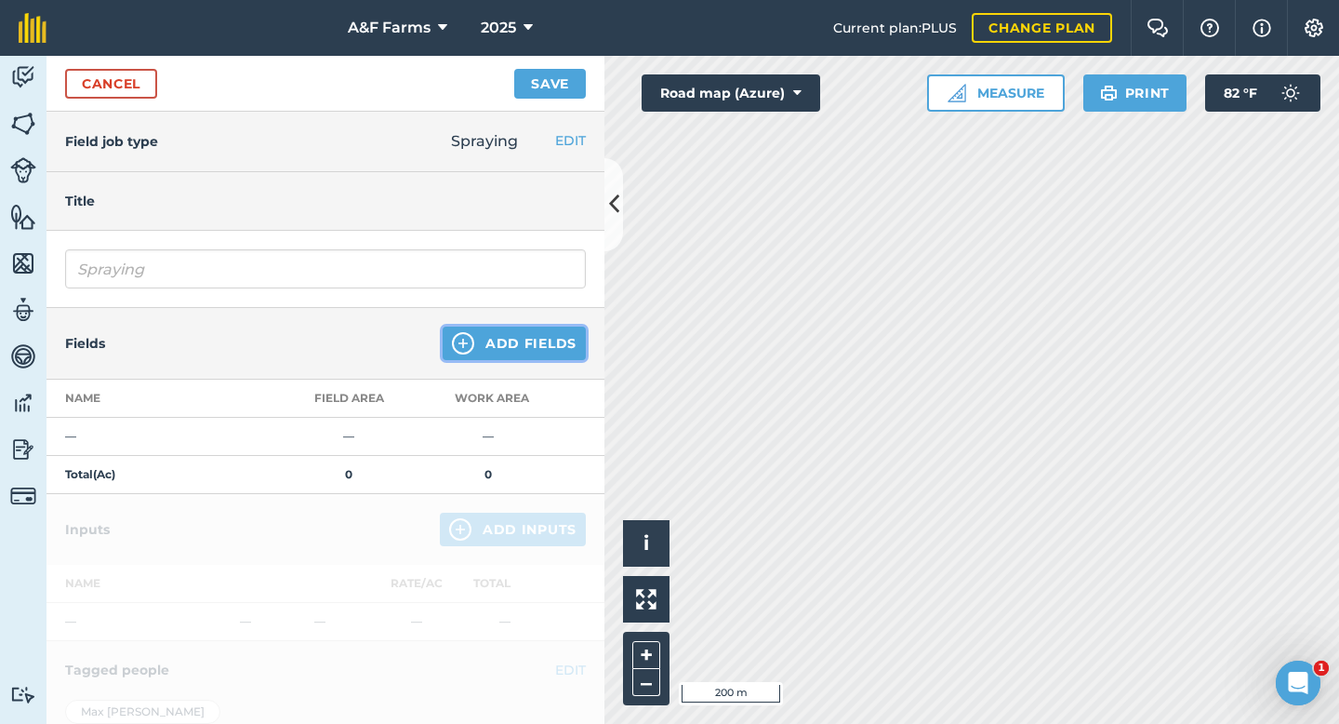
click at [519, 345] on button "Add Fields" at bounding box center [514, 342] width 143 height 33
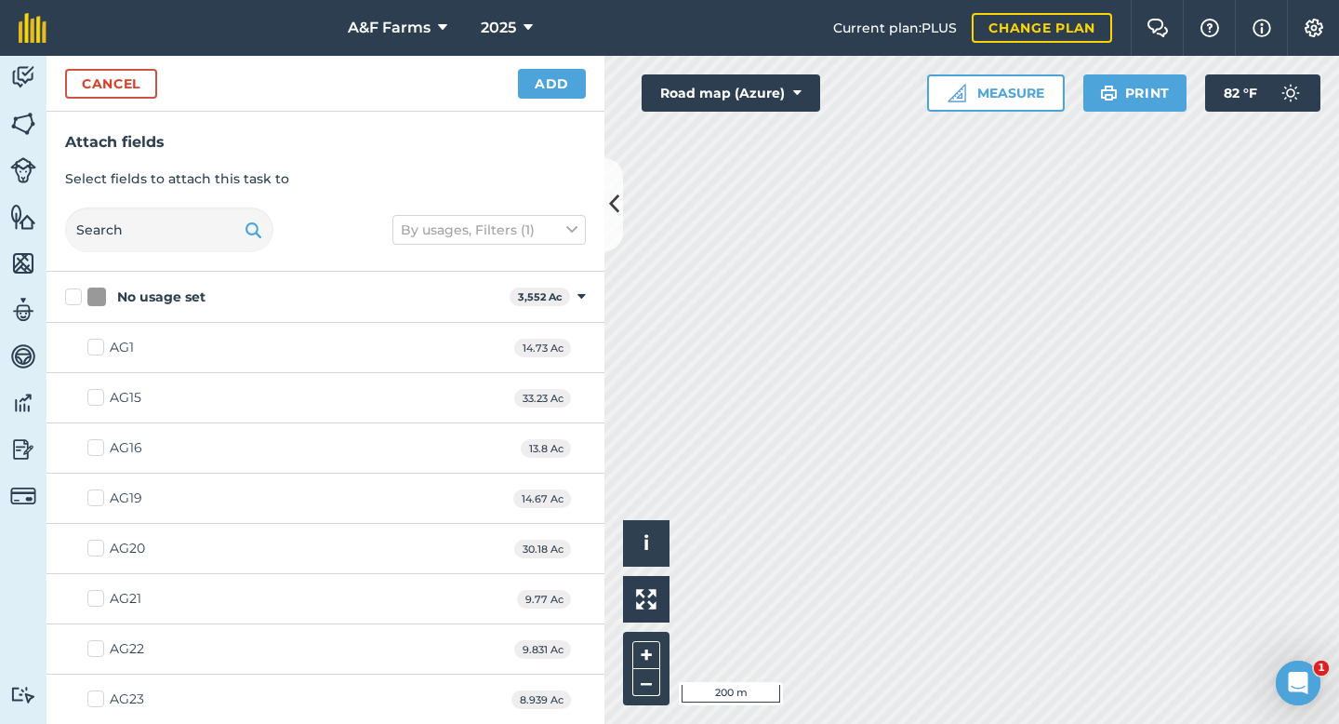
checkbox input "true"
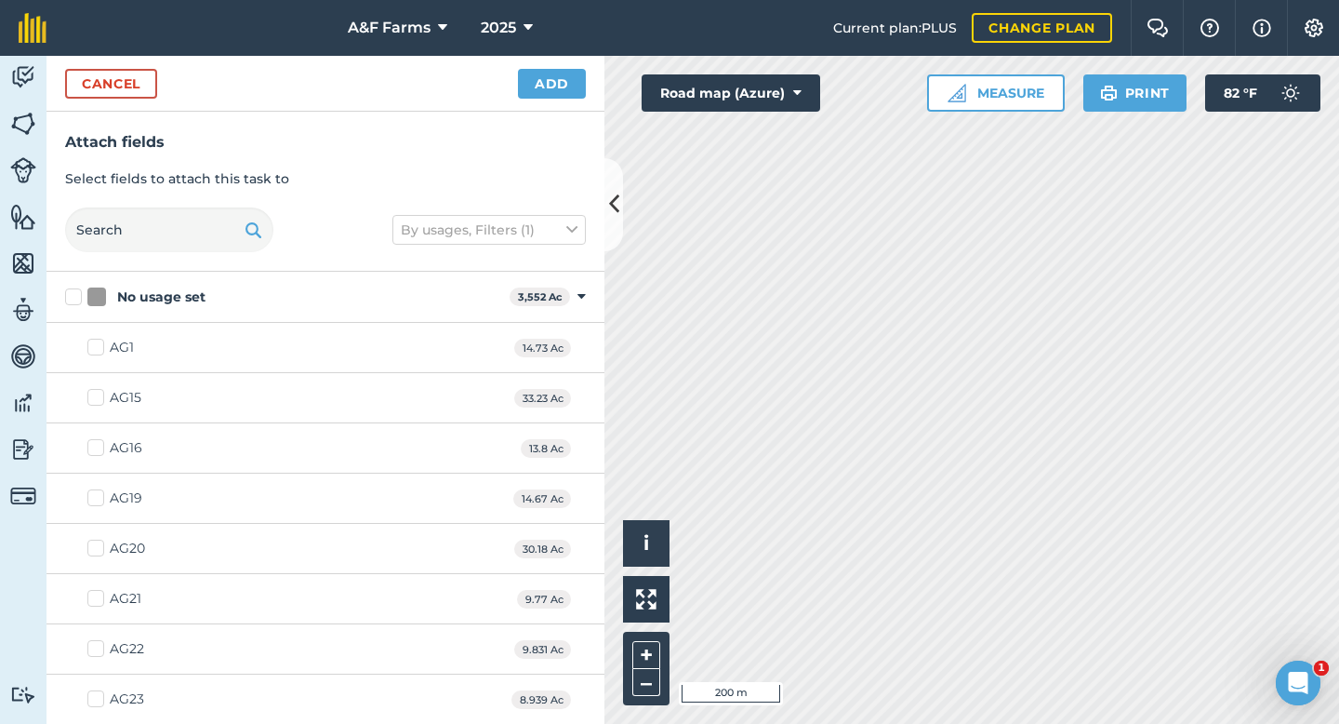
checkbox input "true"
click at [556, 81] on button "Add" at bounding box center [552, 84] width 68 height 30
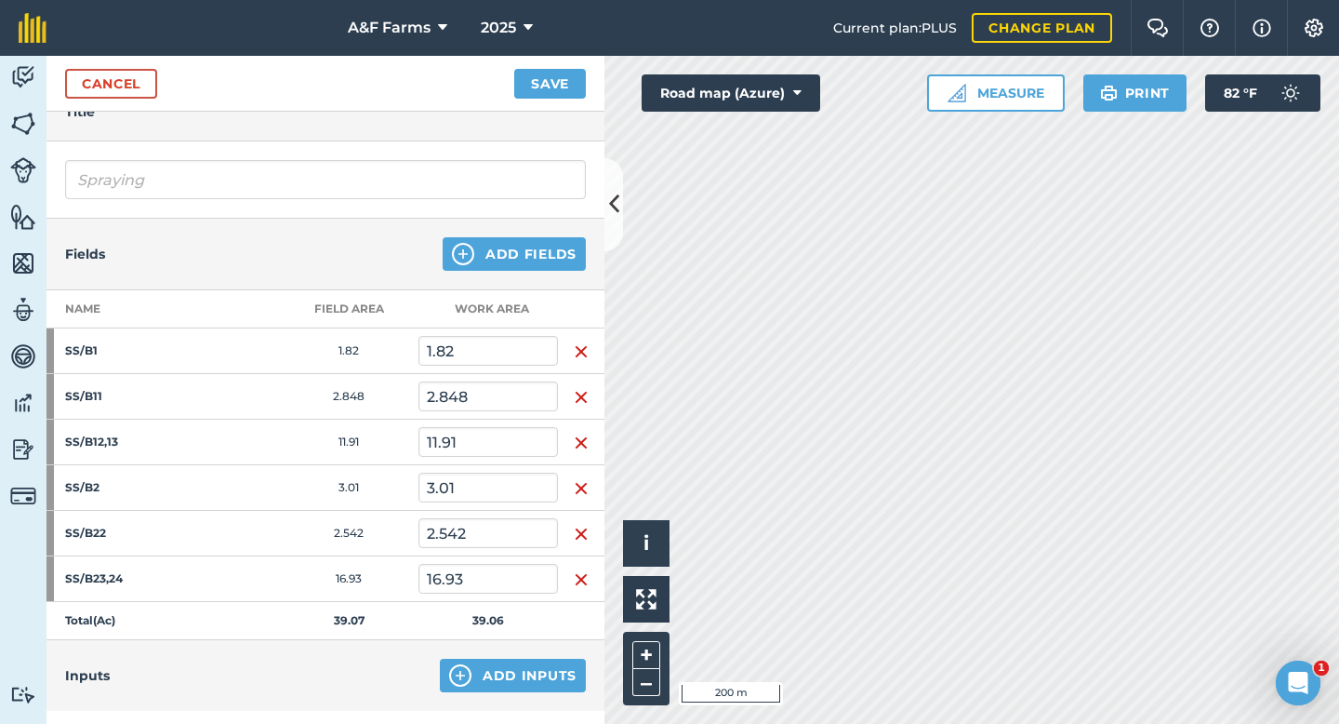
scroll to position [90, 0]
click at [583, 347] on img "button" at bounding box center [581, 351] width 15 height 22
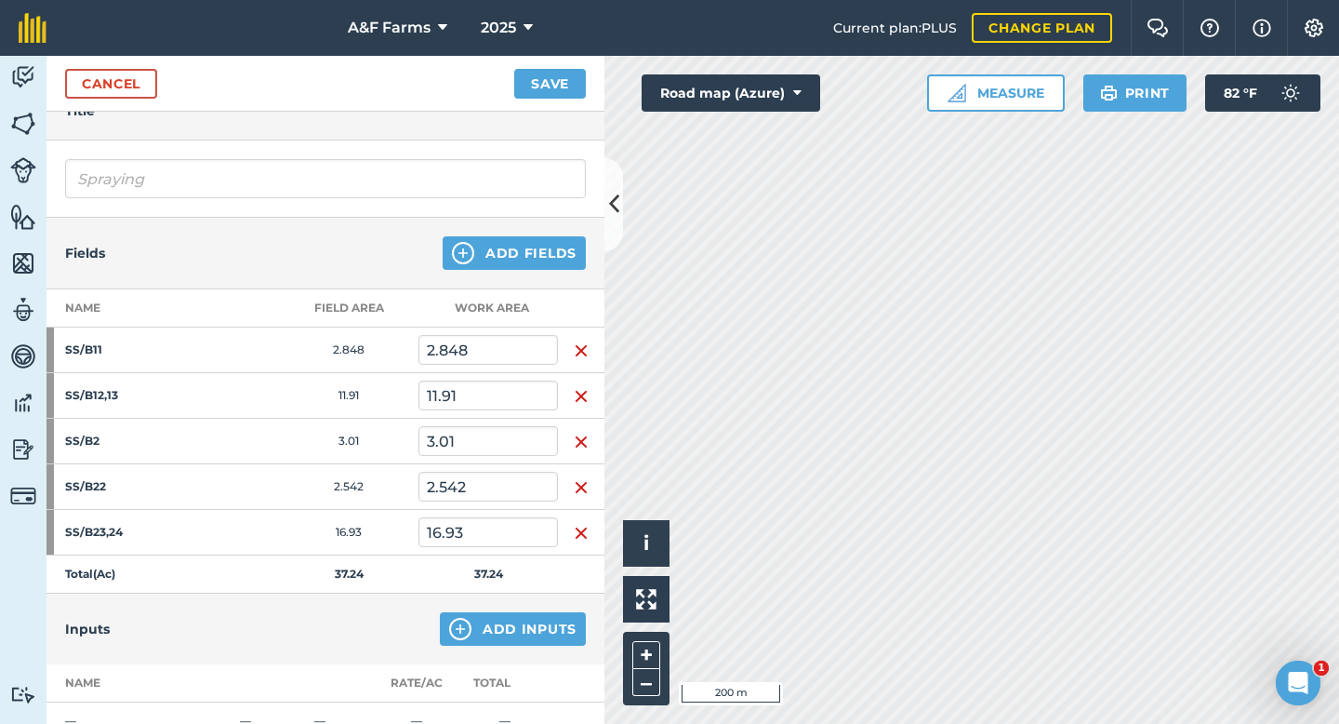
click at [583, 347] on img "button" at bounding box center [581, 351] width 15 height 22
click at [583, 385] on img "button" at bounding box center [581, 396] width 15 height 22
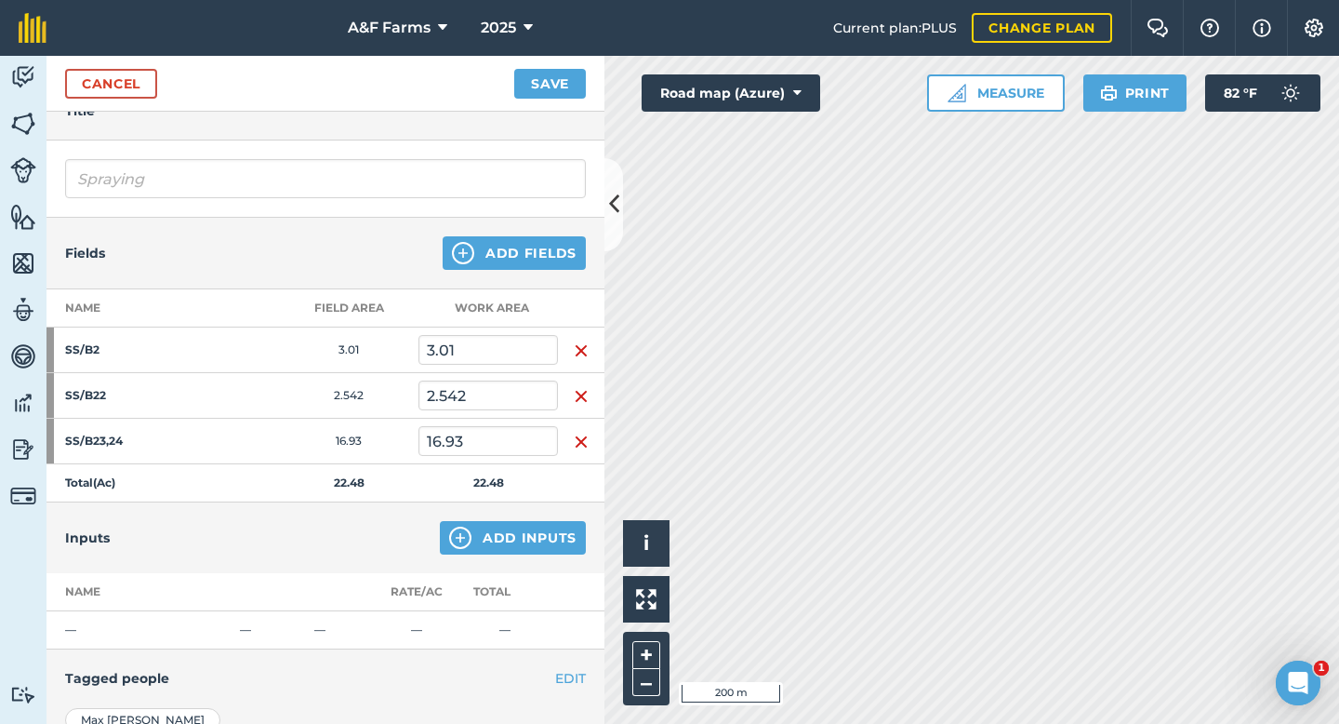
click at [583, 347] on img "button" at bounding box center [581, 351] width 15 height 22
click at [583, 385] on img "button" at bounding box center [581, 396] width 15 height 22
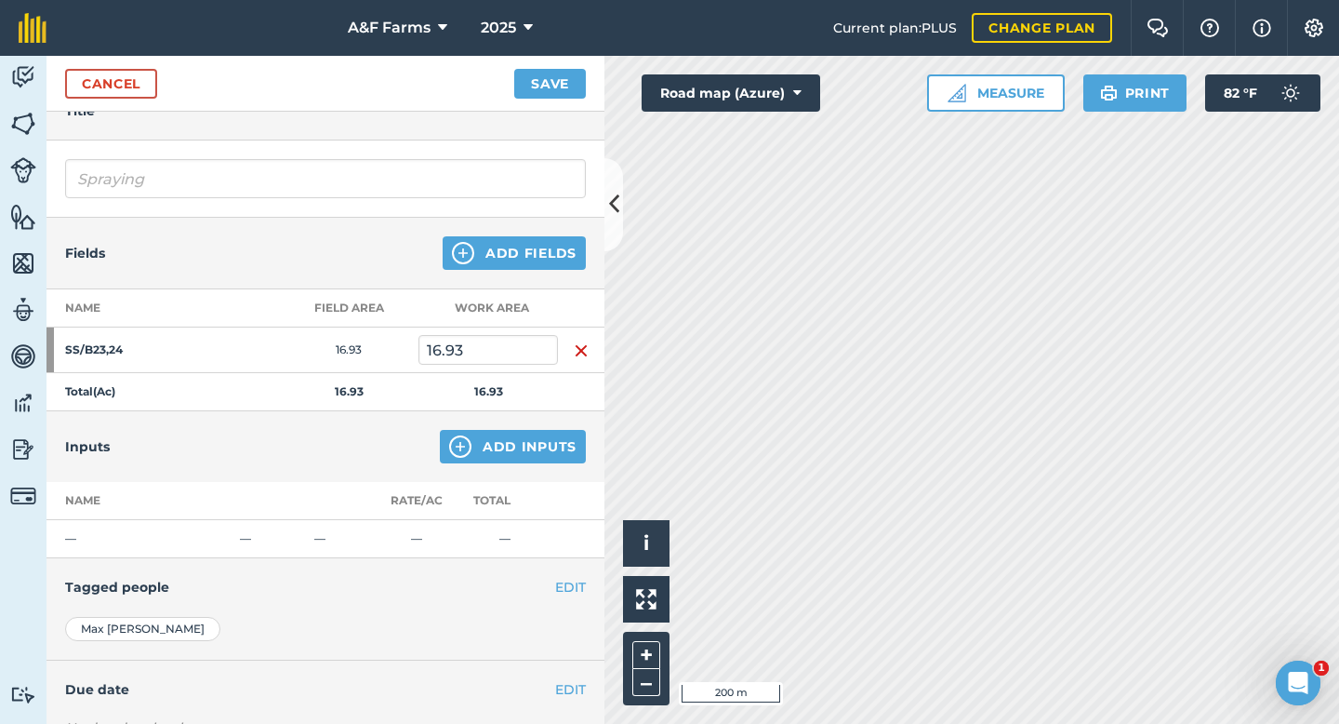
click at [583, 347] on img "button" at bounding box center [581, 351] width 15 height 22
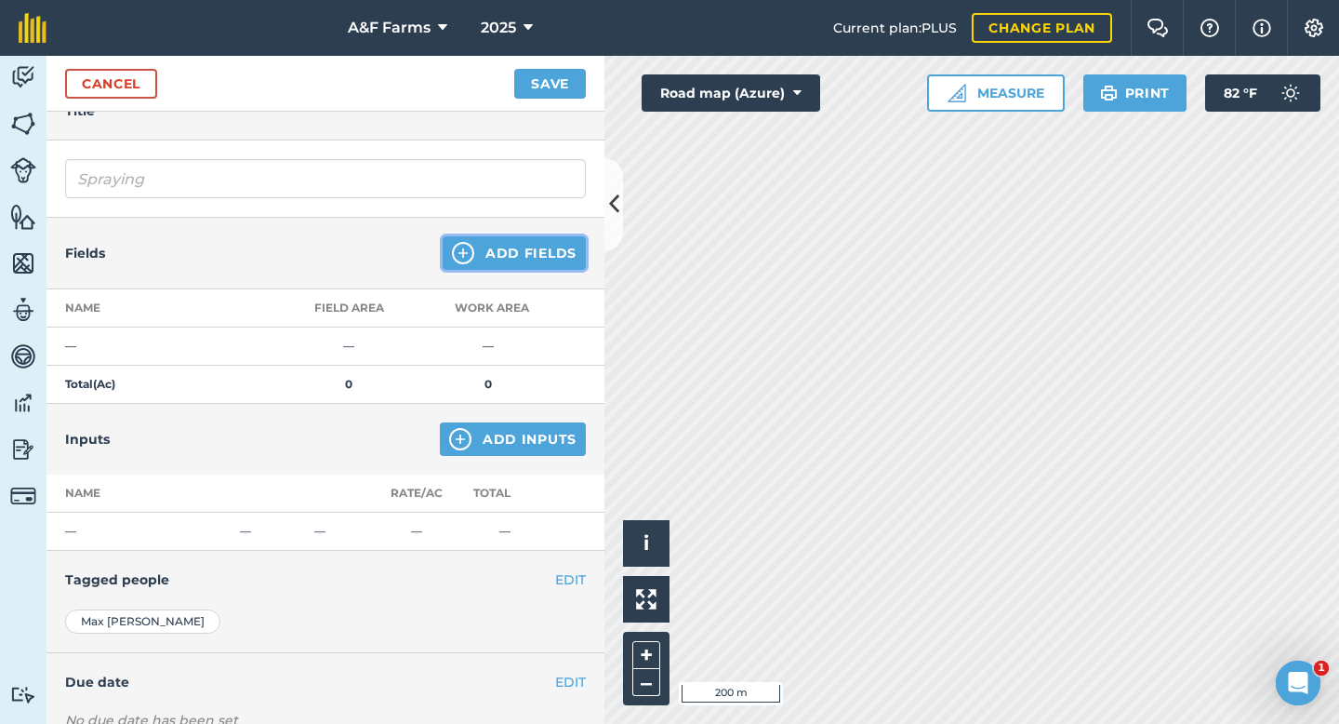
click at [542, 255] on button "Add Fields" at bounding box center [514, 252] width 143 height 33
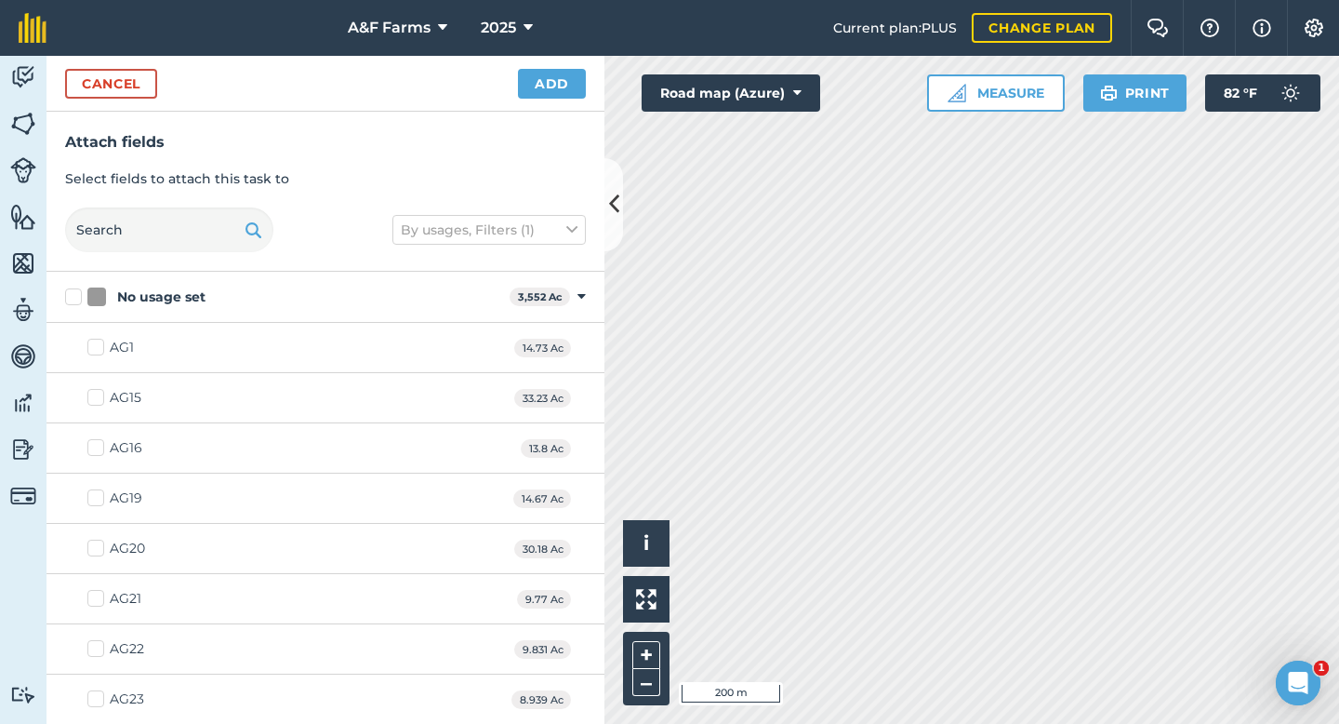
checkbox input "true"
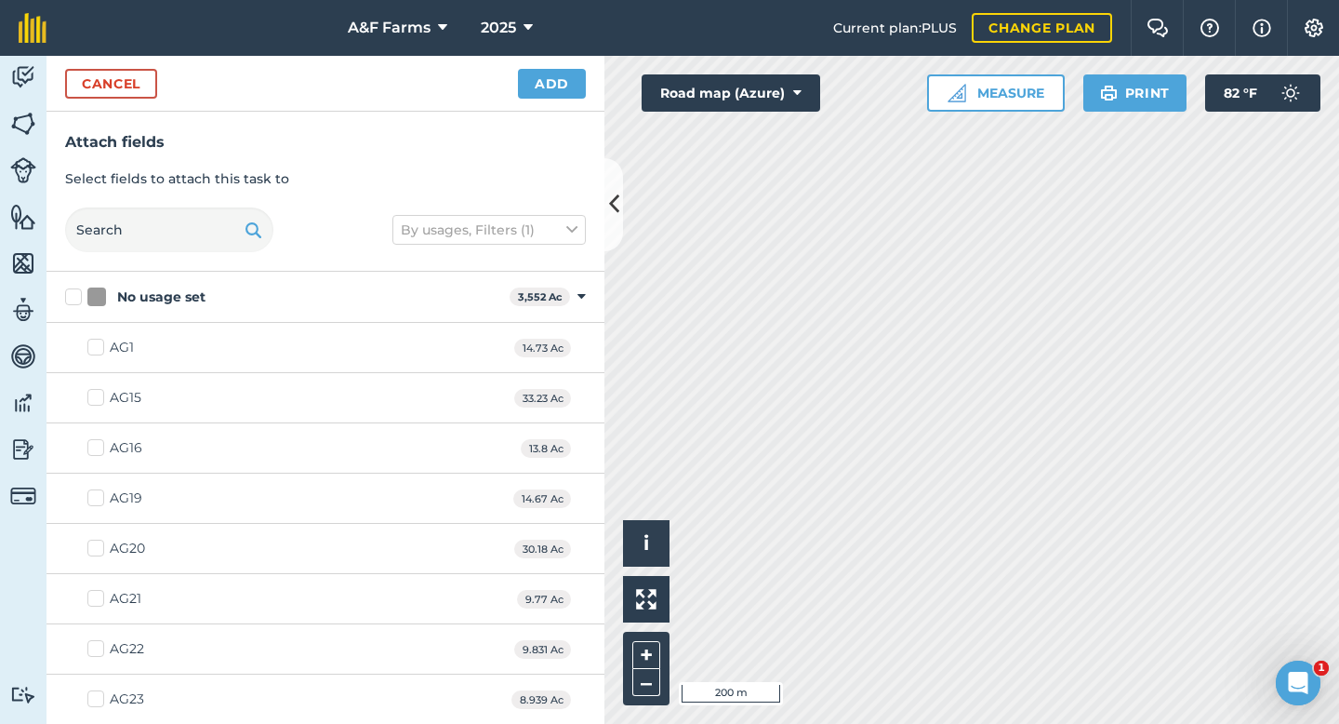
checkbox input "true"
click at [557, 90] on button "Add" at bounding box center [552, 84] width 68 height 30
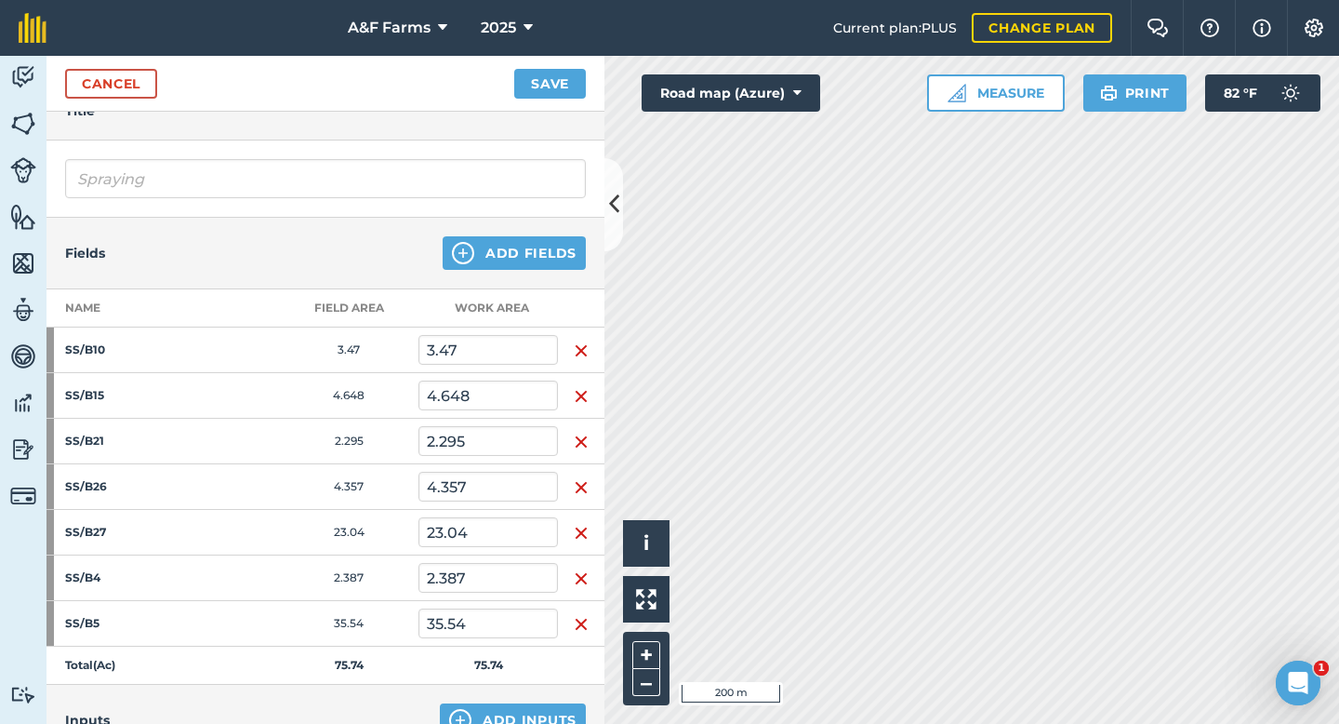
scroll to position [93, 0]
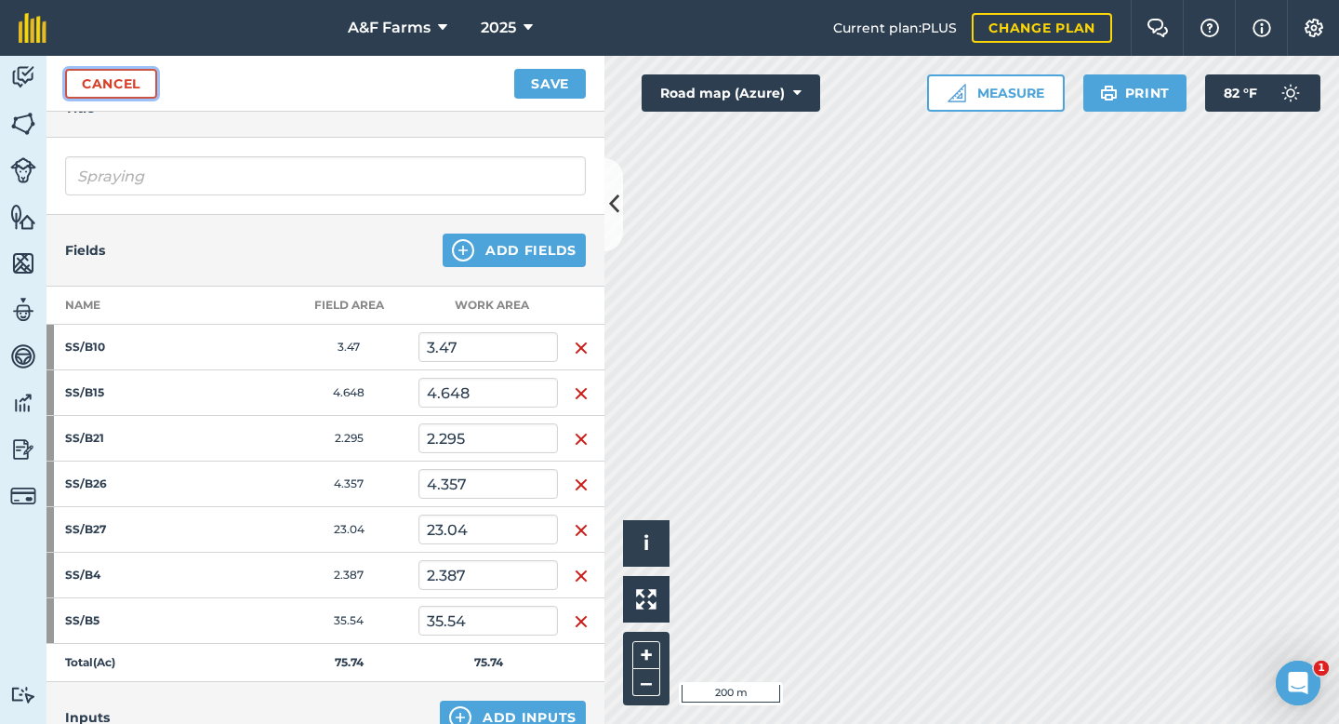
click at [114, 87] on link "Cancel" at bounding box center [111, 84] width 92 height 30
click at [140, 87] on link "Cancel" at bounding box center [111, 84] width 92 height 30
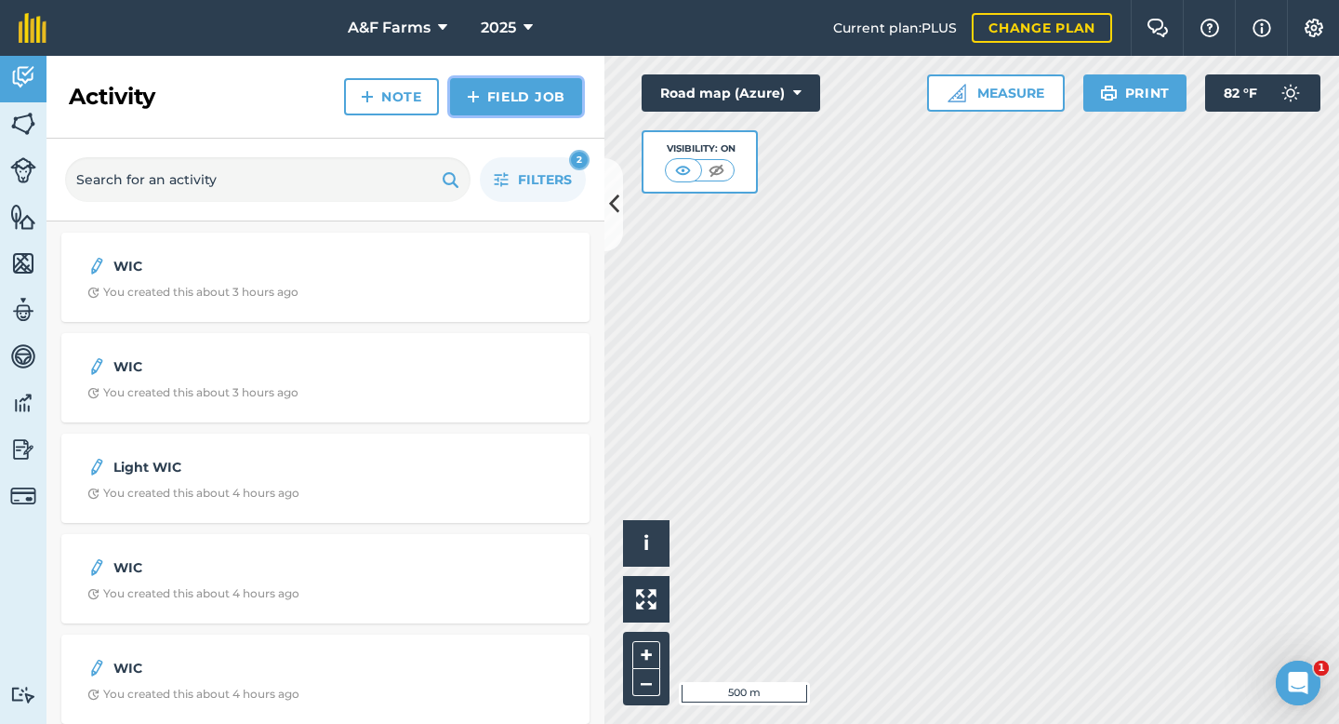
click at [543, 88] on link "Field Job" at bounding box center [516, 96] width 132 height 37
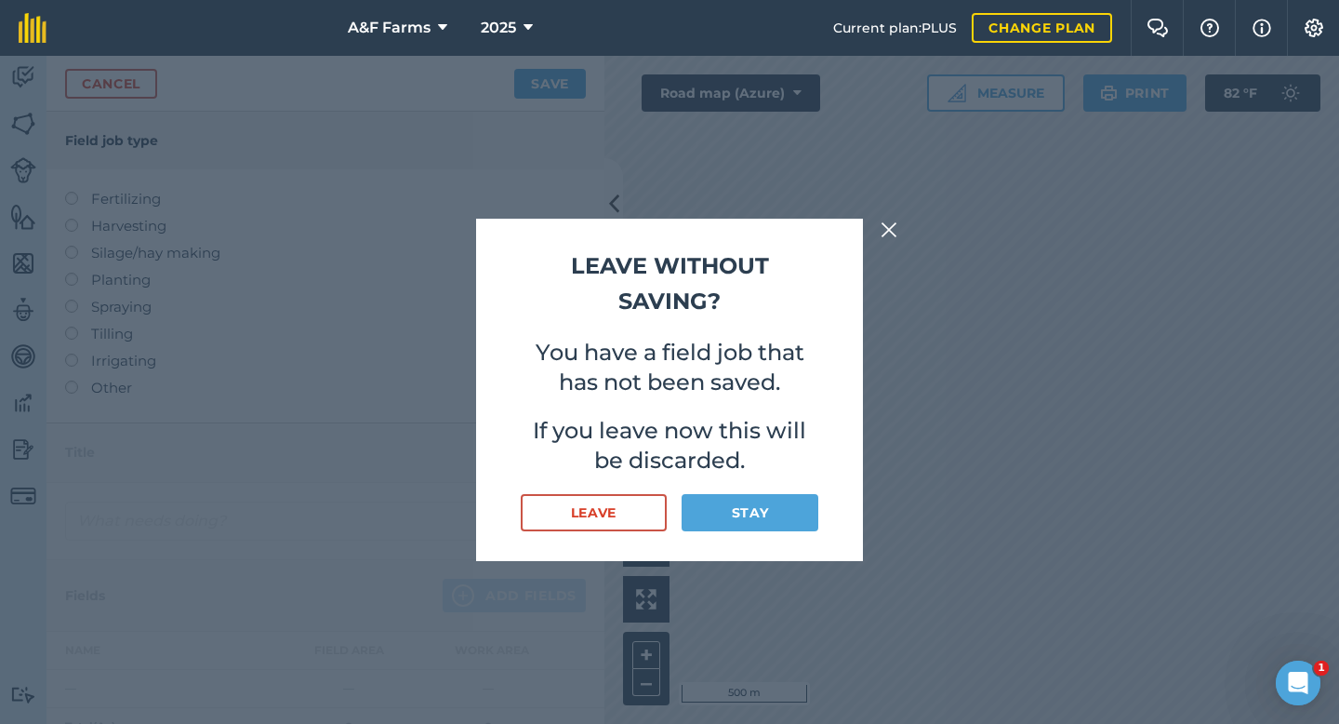
click at [887, 229] on img at bounding box center [889, 230] width 17 height 22
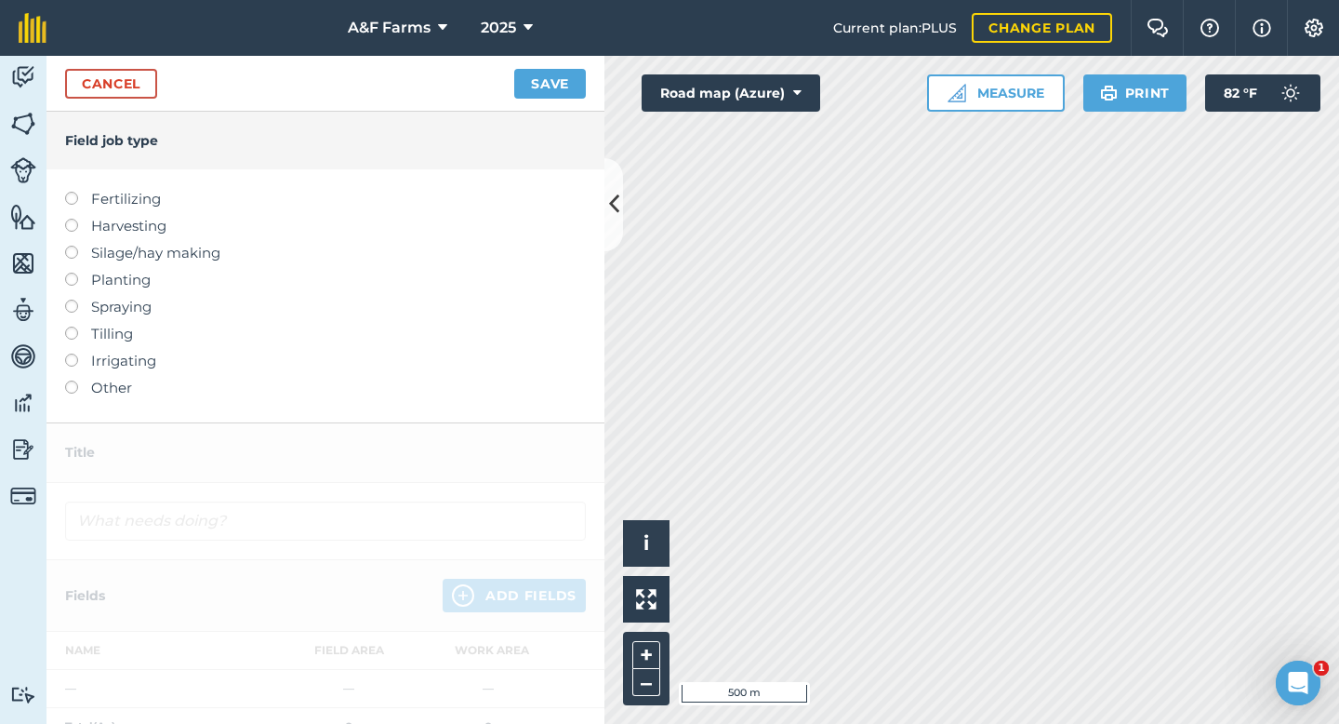
click at [115, 305] on label "Spraying" at bounding box center [325, 307] width 521 height 22
type input "Spraying"
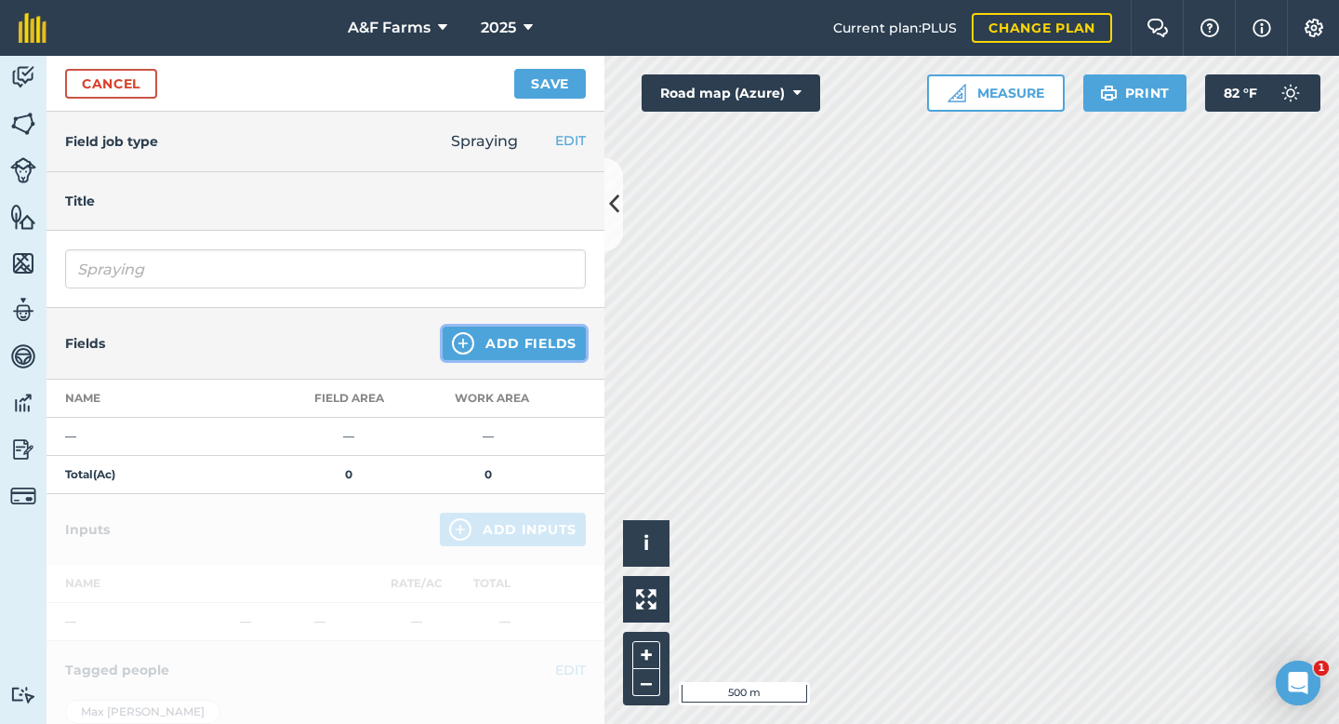
click at [493, 342] on button "Add Fields" at bounding box center [514, 342] width 143 height 33
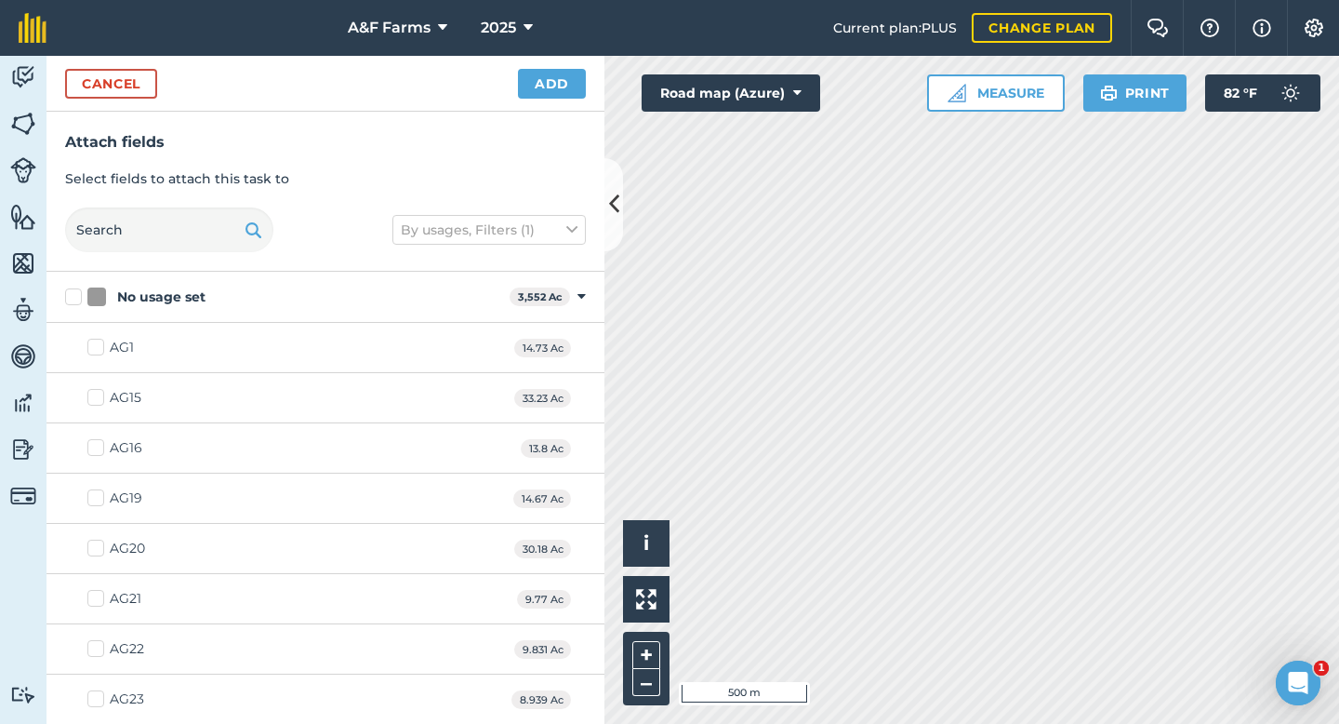
checkbox input "true"
checkbox input "false"
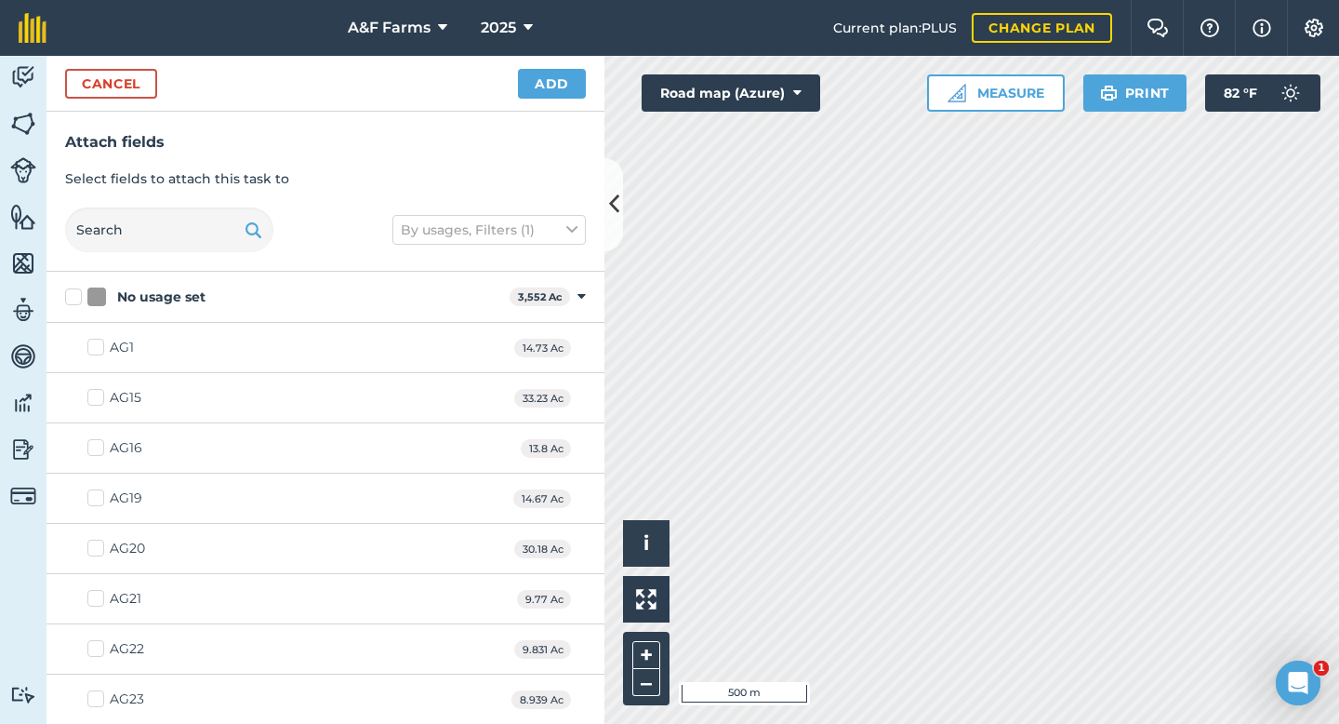
checkbox input "true"
click at [566, 89] on button "Add" at bounding box center [552, 84] width 68 height 30
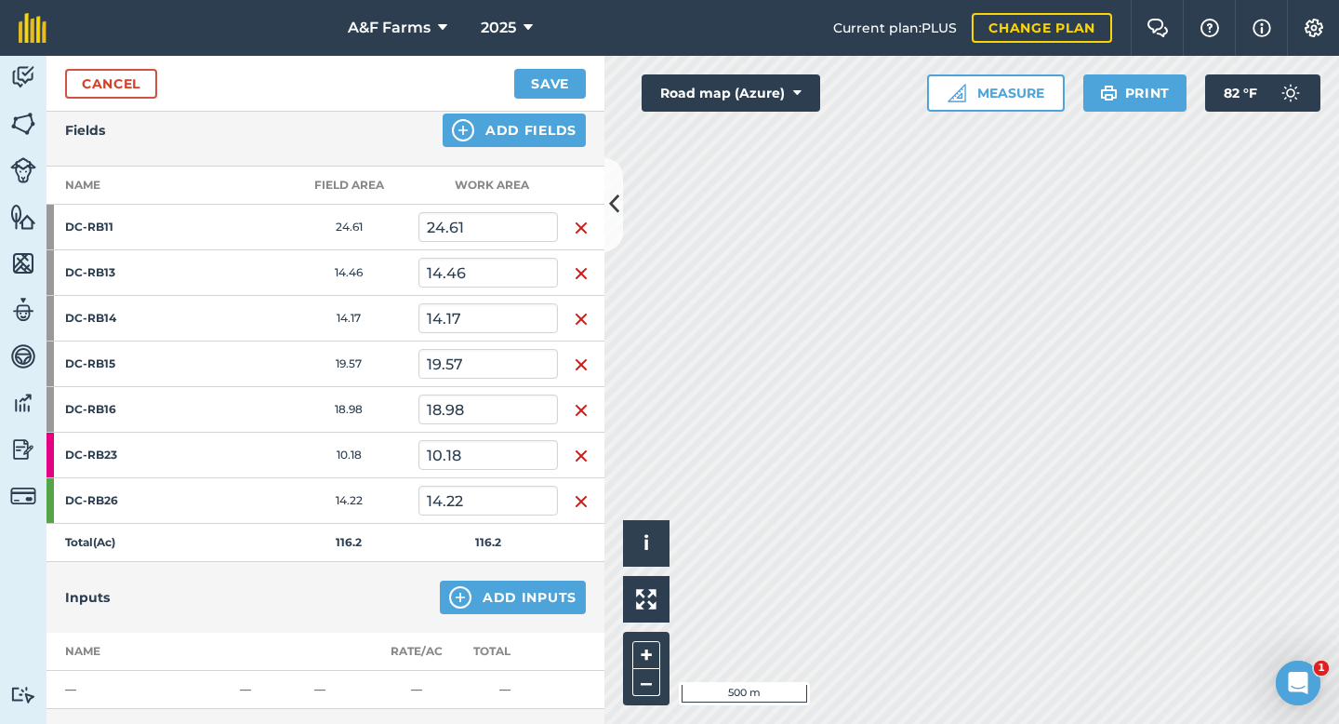
scroll to position [230, 0]
